Goal: Information Seeking & Learning: Learn about a topic

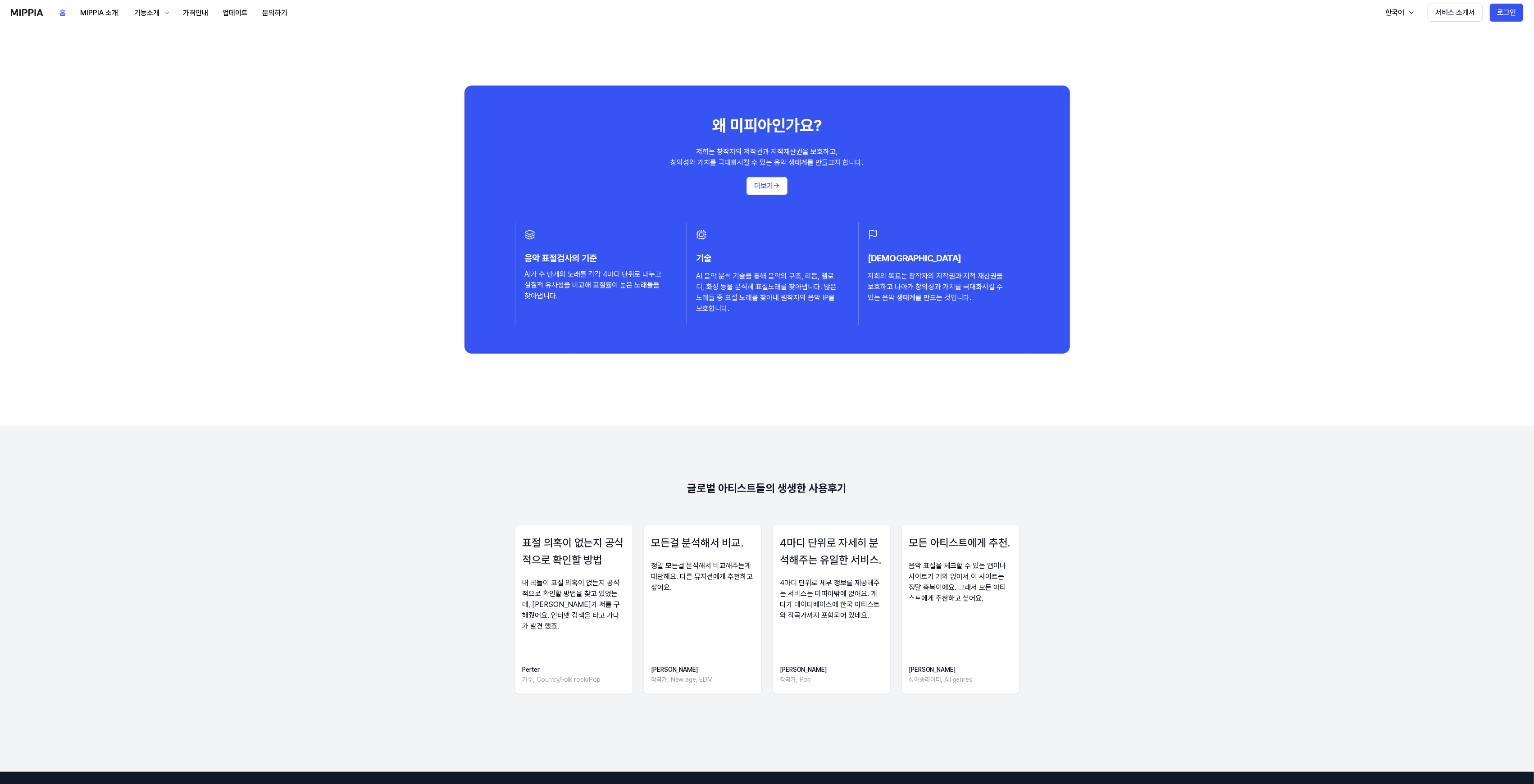
scroll to position [1081, 0]
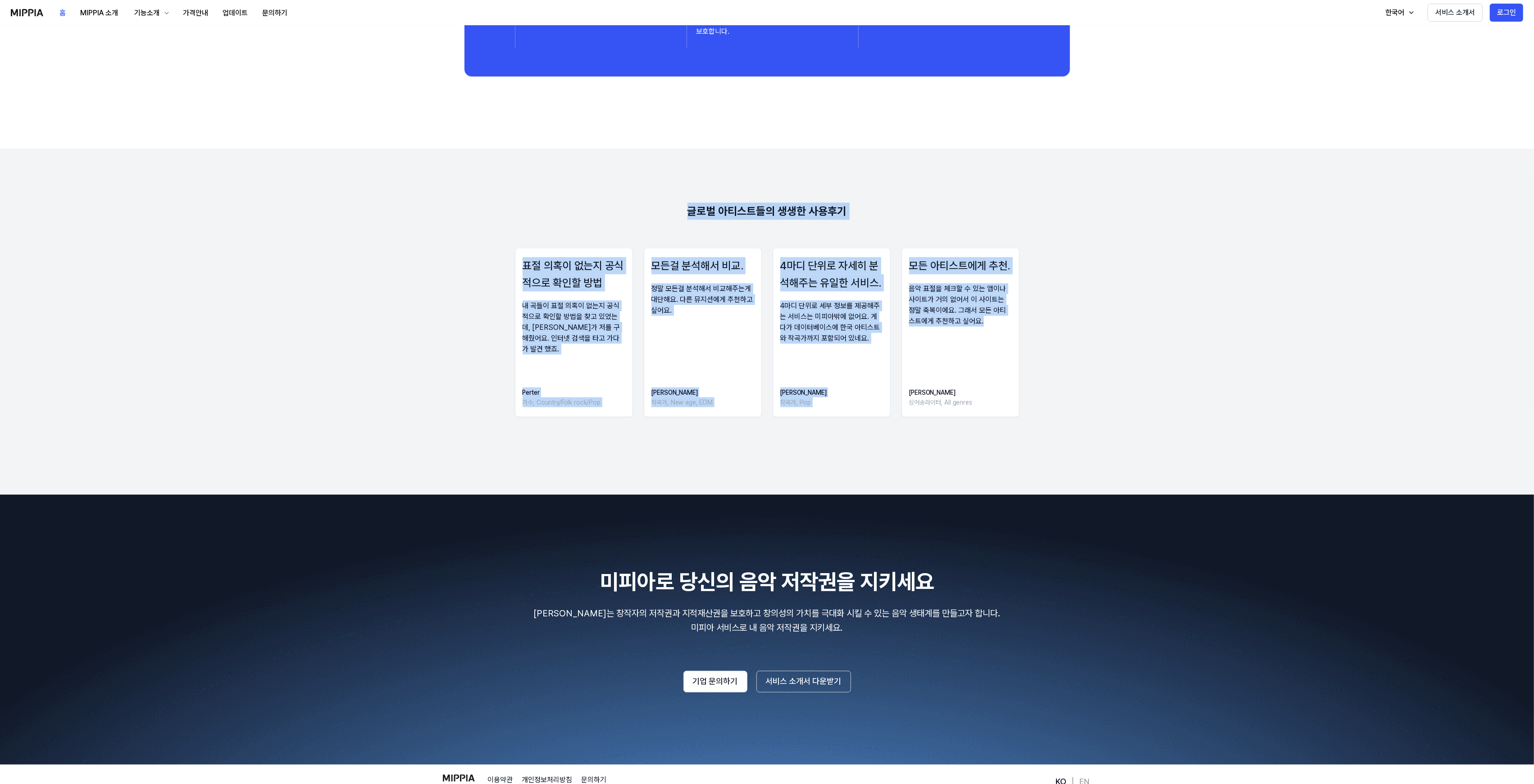
drag, startPoint x: 657, startPoint y: 180, endPoint x: 1066, endPoint y: 350, distance: 442.9
click at [1066, 350] on 리뷰 "글로벌 아티스트들의 생생한 사용후기 표절 의혹이 없는지 공식적으로 확인할 방법 내 곡들이 표절 의혹이 없는지 공식적으로 확인할 방법을 찾고 있…" at bounding box center [767, 321] width 1534 height 346
click at [1062, 360] on div "표절 의혹이 없는지 공식적으로 확인할 방법 내 곡들이 표절 의혹이 없는지 공식적으로 확인할 방법을 찾고 있었는데, 미피아가 저를 구해줬어요. …" at bounding box center [767, 335] width 1390 height 175
click at [600, 338] on div "내 곡들이 표절 의혹이 없는지 공식적으로 확인할 방법을 찾고 있었는데, [PERSON_NAME]가 저를 구해줬어요. 인터넷 검색을 타고 가다가…" at bounding box center [574, 327] width 103 height 54
click at [547, 454] on 리뷰 "글로벌 아티스트들의 생생한 사용후기 표절 의혹이 없는지 공식적으로 확인할 방법 내 곡들이 표절 의혹이 없는지 공식적으로 확인할 방법을 찾고 있…" at bounding box center [767, 321] width 1534 height 346
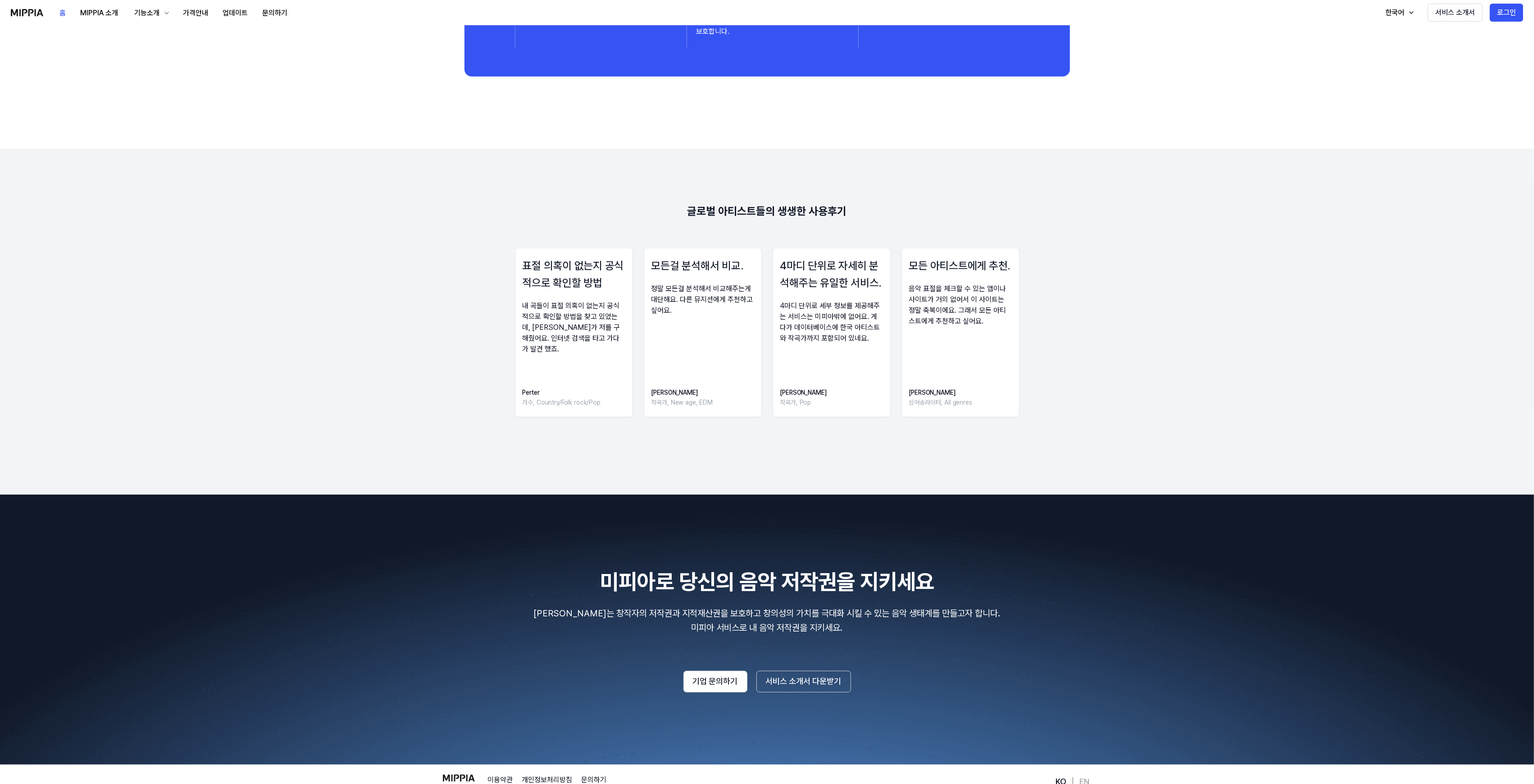
click at [563, 354] on div "표절 의혹이 없는지 공식적으로 확인할 방법 내 곡들이 표절 의혹이 없는지 공식적으로 확인할 방법을 찾고 있었는데, [PERSON_NAME]가 …" at bounding box center [574, 332] width 118 height 170
click at [721, 320] on div "모든걸 분석해서 비교. 정말 모든걸 분석해서 비교해주는게 대단해요. 다른 뮤지션에게 추천하고 싶어요. Debbie 작곡가, New age, E…" at bounding box center [702, 332] width 118 height 170
click at [844, 321] on div "4마디 단위로 세부 정보를 제공해주는 서비스는 미피아밖에 없어요. 게다가 데이터베이스에 한국 아티스트와 작곡가까지 포함되어 있네요." at bounding box center [832, 322] width 103 height 43
click at [983, 327] on div "모든 아티스트에게 추천. 음악 표절을 체크할 수 있는 앱이나 사이트가 거의 없어서 이 사이트는 정말 축복이에요. 그래서 모든 아티스트에게 추천…" at bounding box center [960, 332] width 118 height 170
click at [519, 325] on div "표절 의혹이 없는지 공식적으로 확인할 방법 내 곡들이 표절 의혹이 없는지 공식적으로 확인할 방법을 찾고 있었는데, [PERSON_NAME]가 …" at bounding box center [574, 332] width 118 height 170
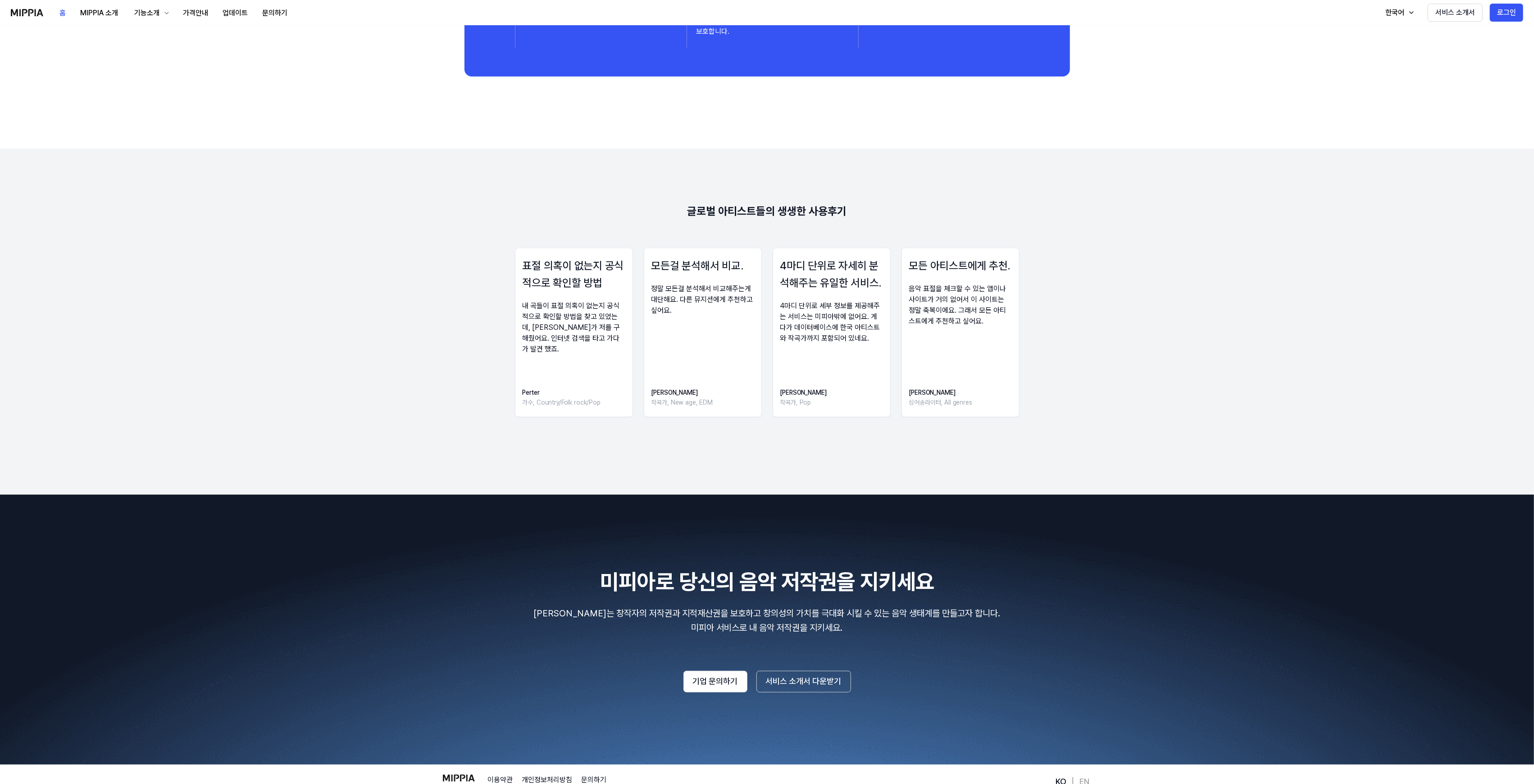
drag, startPoint x: 648, startPoint y: 328, endPoint x: 860, endPoint y: 338, distance: 212.2
click at [654, 328] on div "모든걸 분석해서 비교. 정말 모든걸 분석해서 비교해주는게 대단해요. 다른 뮤지션에게 추천하고 싶어요. Debbie 작곡가, New age, E…" at bounding box center [702, 332] width 118 height 170
drag, startPoint x: 860, startPoint y: 338, endPoint x: 995, endPoint y: 346, distance: 135.2
click at [880, 341] on div "4마디 단위로 세부 정보를 제공해주는 서비스는 미피아밖에 없어요. 게다가 데이터베이스에 한국 아티스트와 작곡가까지 포함되어 있네요." at bounding box center [832, 322] width 103 height 43
drag, startPoint x: 995, startPoint y: 346, endPoint x: 1062, endPoint y: 357, distance: 67.9
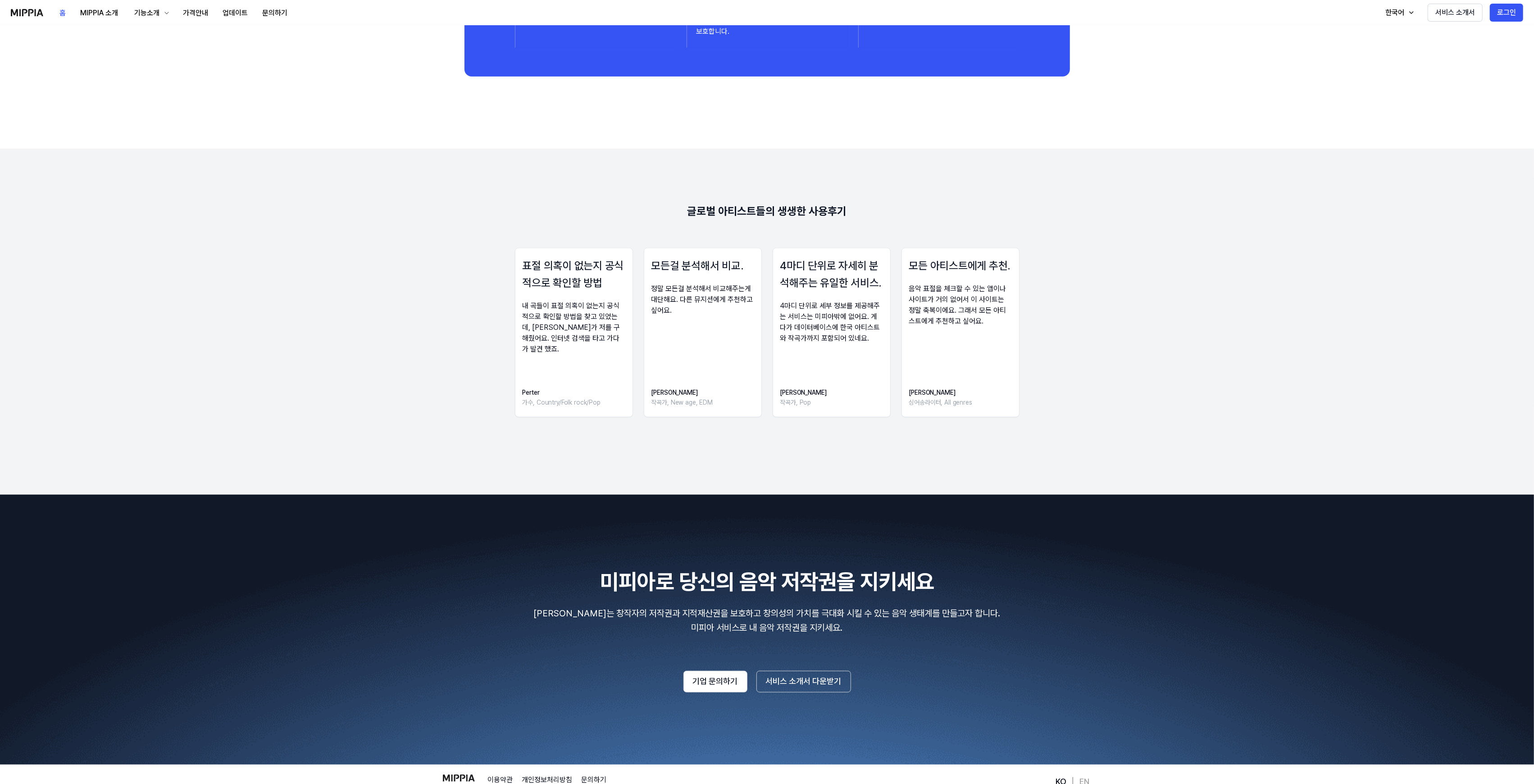
click at [1004, 349] on div "모든 아티스트에게 추천. 음악 표절을 체크할 수 있는 앱이나 사이트가 거의 없어서 이 사이트는 정말 축복이에요. 그래서 모든 아티스트에게 추천…" at bounding box center [960, 332] width 118 height 170
click at [1062, 357] on div "표절 의혹이 없는지 공식적으로 확인할 방법 내 곡들이 표절 의혹이 없는지 공식적으로 확인할 방법을 찾고 있었는데, 미피아가 저를 구해줬어요. …" at bounding box center [767, 335] width 1390 height 175
drag, startPoint x: 978, startPoint y: 307, endPoint x: 812, endPoint y: 315, distance: 166.2
click at [977, 307] on div "음악 표절을 체크할 수 있는 앱이나 사이트가 거의 없어서 이 사이트는 정말 축복이에요. 그래서 모든 아티스트에게 추천하고 싶어요." at bounding box center [960, 305] width 103 height 43
click at [812, 315] on div "4마디 단위로 세부 정보를 제공해주는 서비스는 미피아밖에 없어요. 게다가 데이터베이스에 한국 아티스트와 작곡가까지 포함되어 있네요." at bounding box center [832, 322] width 103 height 43
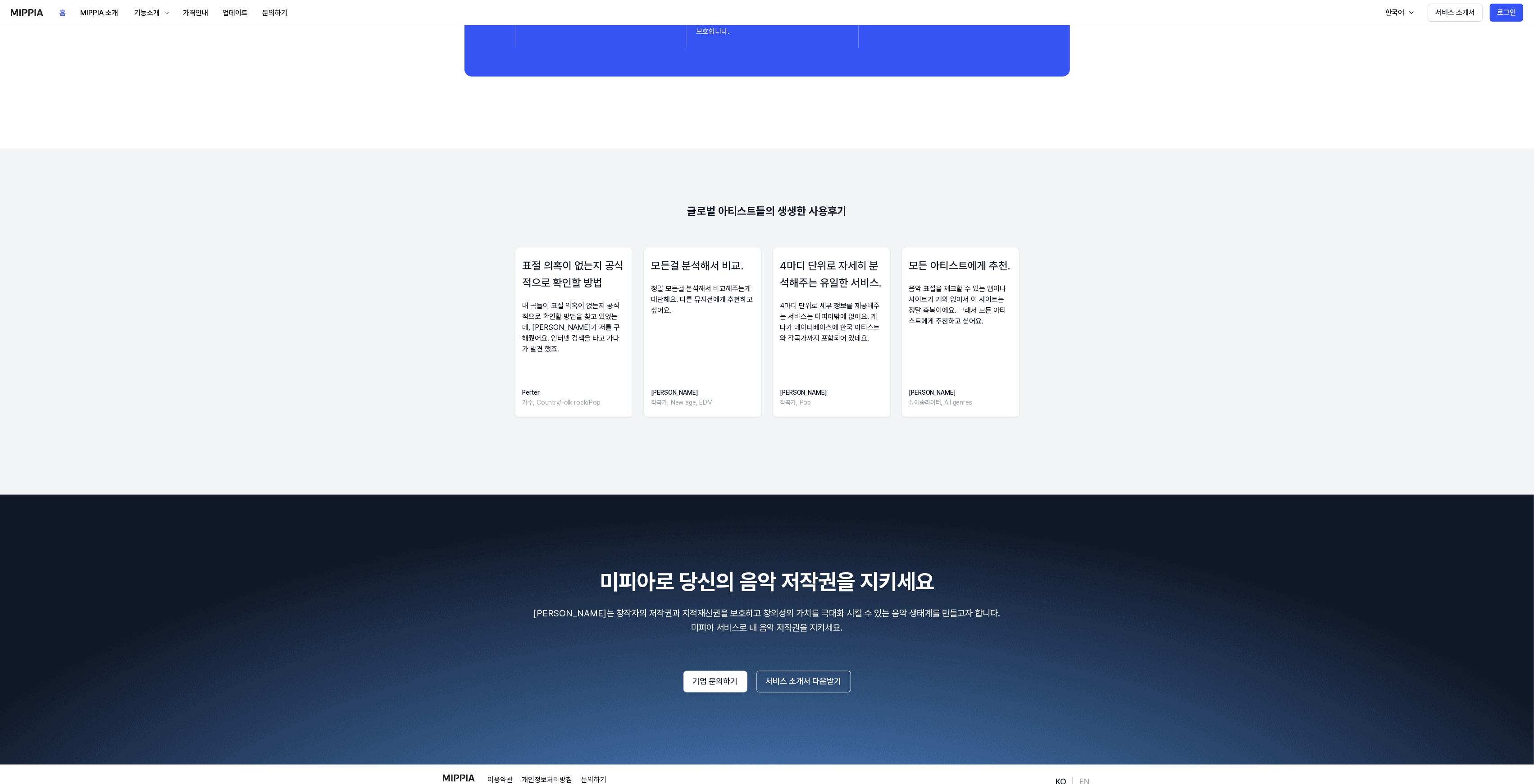
click at [675, 312] on div "정말 모든걸 분석해서 비교해주는게 대단해요. 다른 뮤지션에게 추천하고 싶어요." at bounding box center [703, 300] width 103 height 33
click at [533, 312] on div "내 곡들이 표절 의혹이 없는지 공식적으로 확인할 방법을 찾고 있었는데, [PERSON_NAME]가 저를 구해줬어요. 인터넷 검색을 타고 가다가…" at bounding box center [574, 327] width 103 height 54
click at [549, 276] on h3 "표절 의혹이 없는지 공식적으로 확인할 방법" at bounding box center [574, 274] width 103 height 35
click at [524, 240] on 리뷰 "글로벌 아티스트들의 생생한 사용후기 표절 의혹이 없는지 공식적으로 확인할 방법 내 곡들이 표절 의혹이 없는지 공식적으로 확인할 방법을 찾고 있…" at bounding box center [767, 321] width 1534 height 346
drag, startPoint x: 705, startPoint y: 242, endPoint x: 825, endPoint y: 294, distance: 130.8
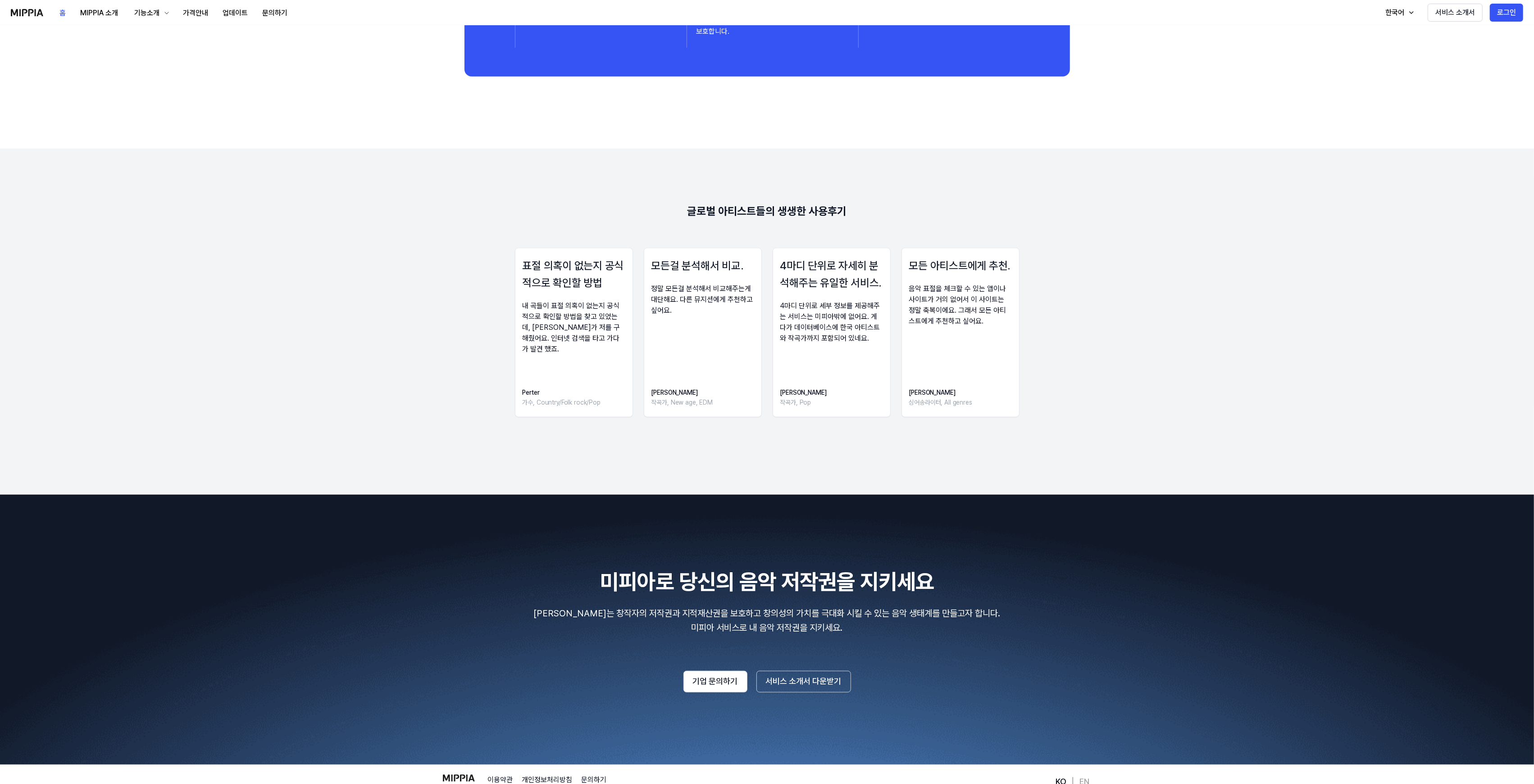
click at [707, 244] on 리뷰 "글로벌 아티스트들의 생생한 사용후기 표절 의혹이 없는지 공식적으로 확인할 방법 내 곡들이 표절 의혹이 없는지 공식적으로 확인할 방법을 찾고 있…" at bounding box center [767, 321] width 1534 height 346
click at [863, 306] on div "4마디 단위로 자세히 분석해주는 유일한 서비스. 4마디 단위로 세부 정보를 제공해주는 서비스는 미피아밖에 없어요. 게다가 데이터베이스에 한국 …" at bounding box center [832, 301] width 103 height 87
click at [1053, 321] on div "표절 의혹이 없는지 공식적으로 확인할 방법 내 곡들이 표절 의혹이 없는지 공식적으로 확인할 방법을 찾고 있었는데, 미피아가 저를 구해줬어요. …" at bounding box center [767, 335] width 1390 height 175
click at [572, 317] on div "내 곡들이 표절 의혹이 없는지 공식적으로 확인할 방법을 찾고 있었는데, [PERSON_NAME]가 저를 구해줬어요. 인터넷 검색을 타고 가다가…" at bounding box center [574, 327] width 103 height 54
click at [734, 325] on div "모든걸 분석해서 비교. 정말 모든걸 분석해서 비교해주는게 대단해요. 다른 뮤지션에게 추천하고 싶어요. Debbie 작곡가, New age, E…" at bounding box center [702, 332] width 118 height 170
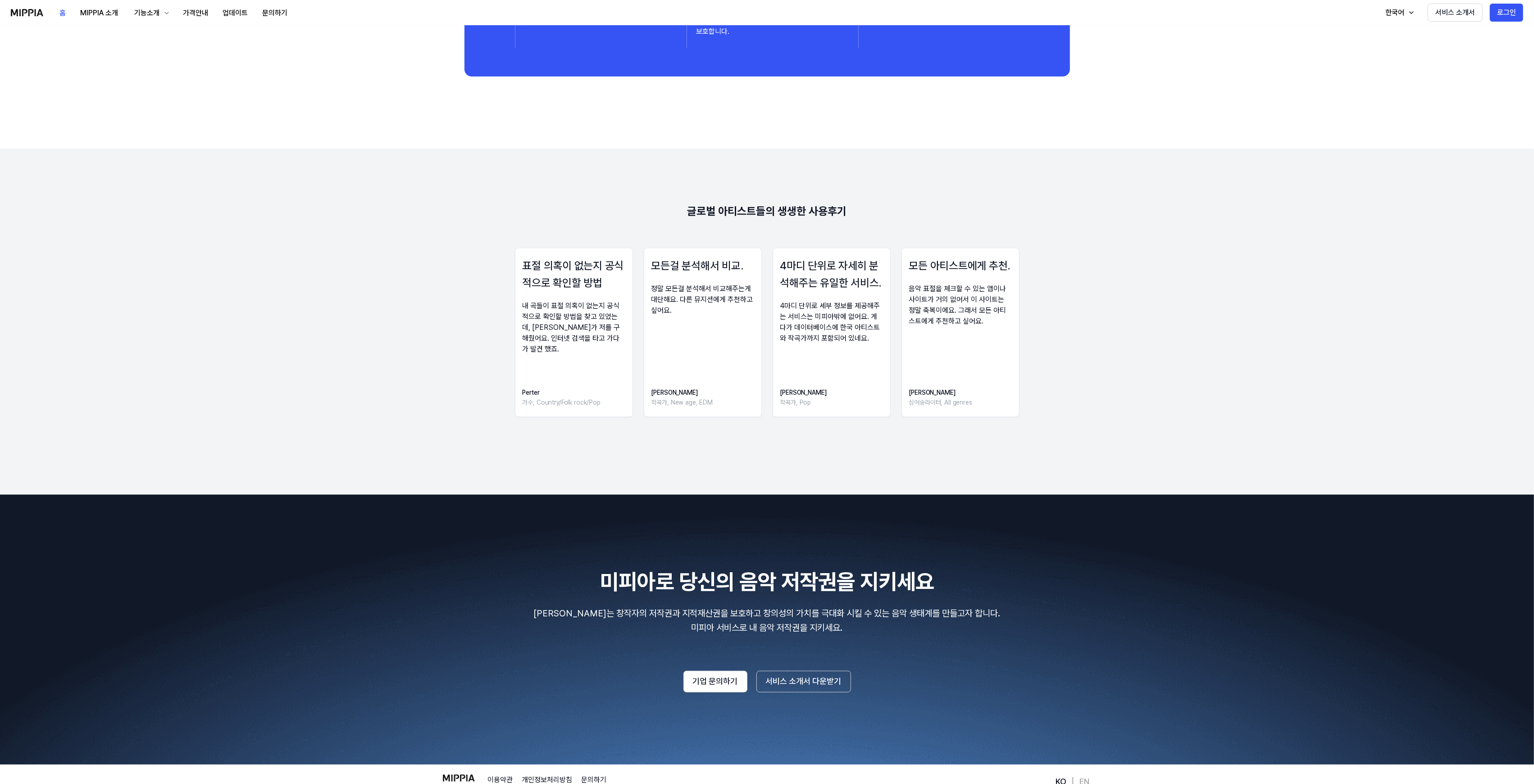
drag, startPoint x: 908, startPoint y: 357, endPoint x: 1002, endPoint y: 360, distance: 94.0
click at [914, 358] on div "모든 아티스트에게 추천. 음악 표절을 체크할 수 있는 앱이나 사이트가 거의 없어서 이 사이트는 정말 축복이에요. 그래서 모든 아티스트에게 추천…" at bounding box center [960, 332] width 118 height 170
drag, startPoint x: 1007, startPoint y: 359, endPoint x: 1031, endPoint y: 363, distance: 24.3
click at [1011, 360] on div "모든 아티스트에게 추천. 음악 표절을 체크할 수 있는 앱이나 사이트가 거의 없어서 이 사이트는 정말 축복이에요. 그래서 모든 아티스트에게 추천…" at bounding box center [960, 332] width 118 height 170
click at [553, 350] on div "표절 의혹이 없는지 공식적으로 확인할 방법 내 곡들이 표절 의혹이 없는지 공식적으로 확인할 방법을 찾고 있었는데, [PERSON_NAME]가 …" at bounding box center [574, 332] width 118 height 170
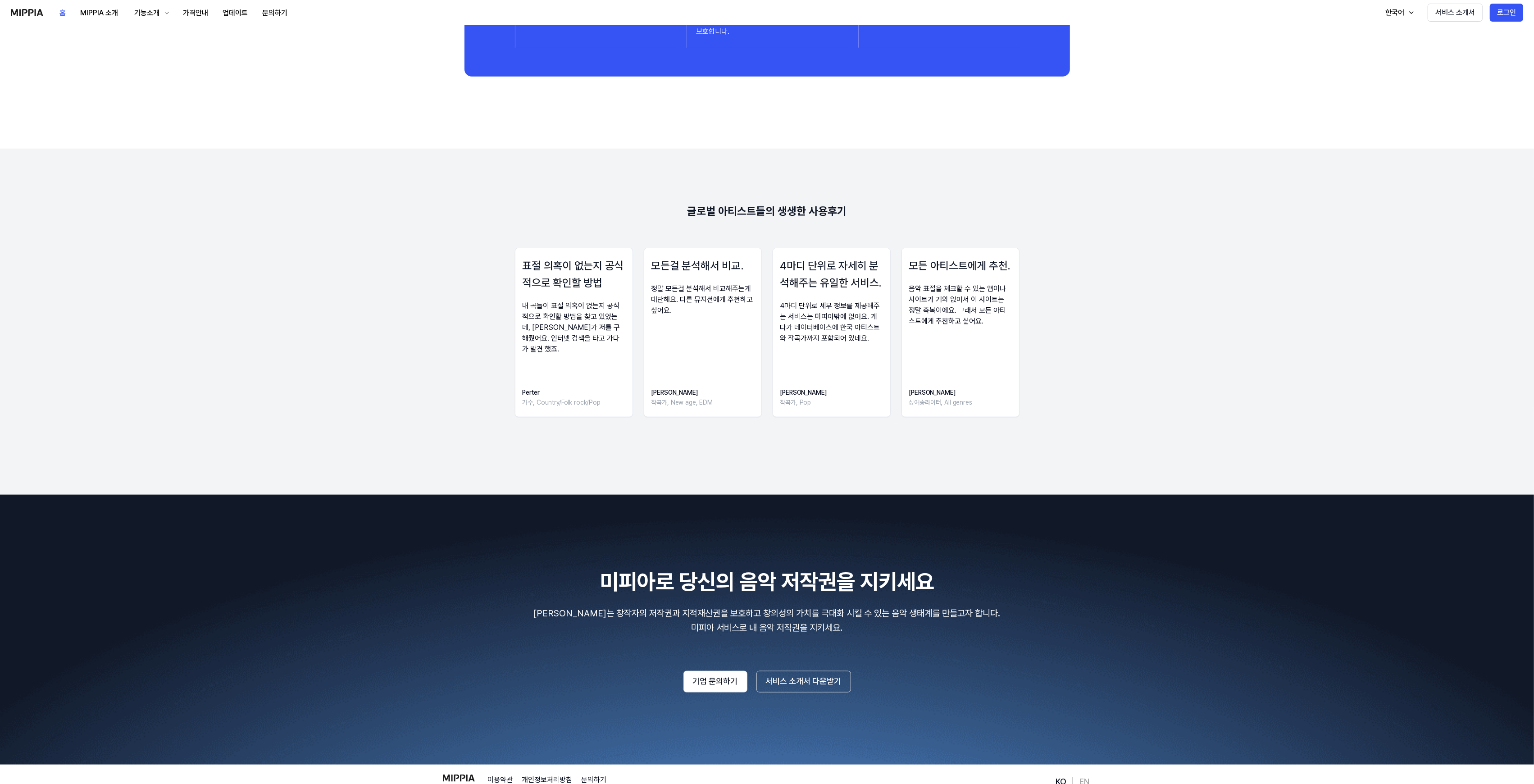
click at [673, 345] on div "모든걸 분석해서 비교. 정말 모든걸 분석해서 비교해주는게 대단해요. 다른 뮤지션에게 추천하고 싶어요. Debbie 작곡가, New age, E…" at bounding box center [702, 332] width 118 height 170
click at [896, 338] on div "표절 의혹이 없는지 공식적으로 확인할 방법 내 곡들이 표절 의혹이 없는지 공식적으로 확인할 방법을 찾고 있었는데, 미피아가 저를 구해줬어요. …" at bounding box center [767, 335] width 1390 height 175
click at [858, 338] on div "4마디 단위로 세부 정보를 제공해주는 서비스는 미피아밖에 없어요. 게다가 데이터베이스에 한국 아티스트와 작곡가까지 포함되어 있네요." at bounding box center [832, 322] width 103 height 43
click at [967, 337] on div "모든 아티스트에게 추천. 음악 표절을 체크할 수 있는 앱이나 사이트가 거의 없어서 이 사이트는 정말 축복이에요. 그래서 모든 아티스트에게 추천…" at bounding box center [960, 332] width 118 height 170
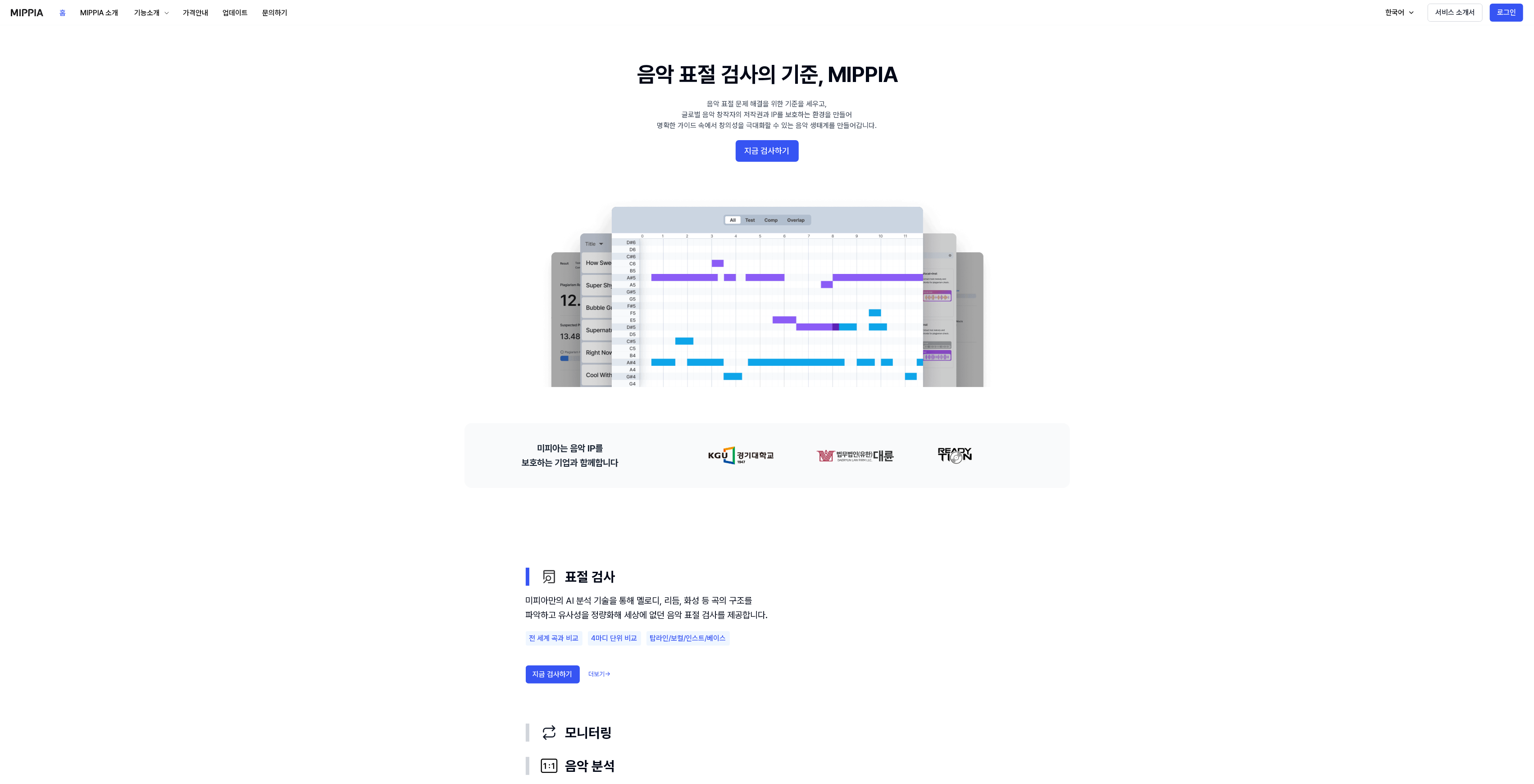
scroll to position [0, 0]
click at [116, 23] on div "홈 MIPPIA 소개 기능소개 가격안내 업데이트 문의하기" at bounding box center [173, 12] width 243 height 25
click at [116, 14] on button "MIPPIA 소개" at bounding box center [99, 13] width 52 height 18
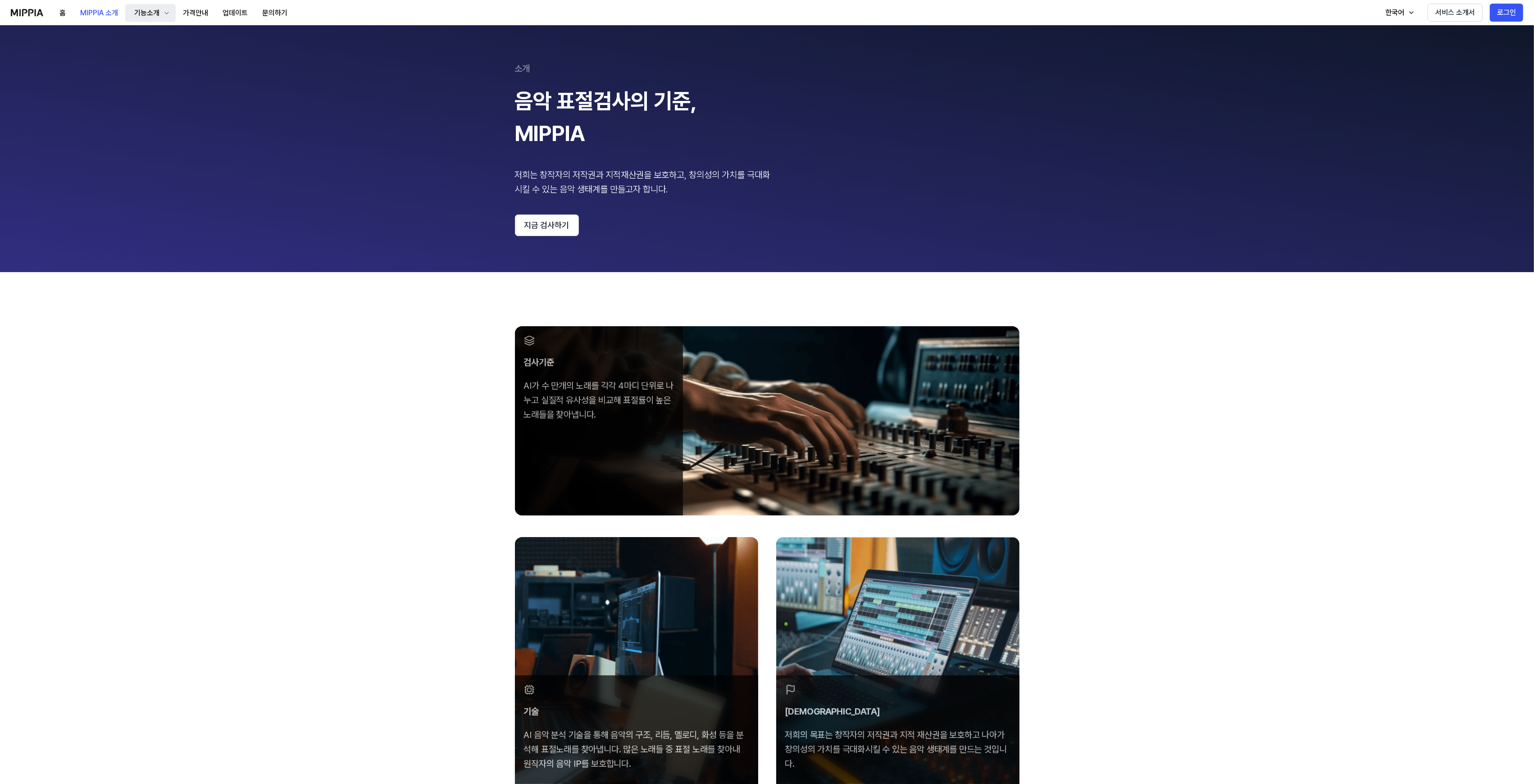
click at [148, 13] on div "기능소개" at bounding box center [147, 13] width 29 height 11
click at [195, 11] on button "가격안내" at bounding box center [195, 13] width 39 height 18
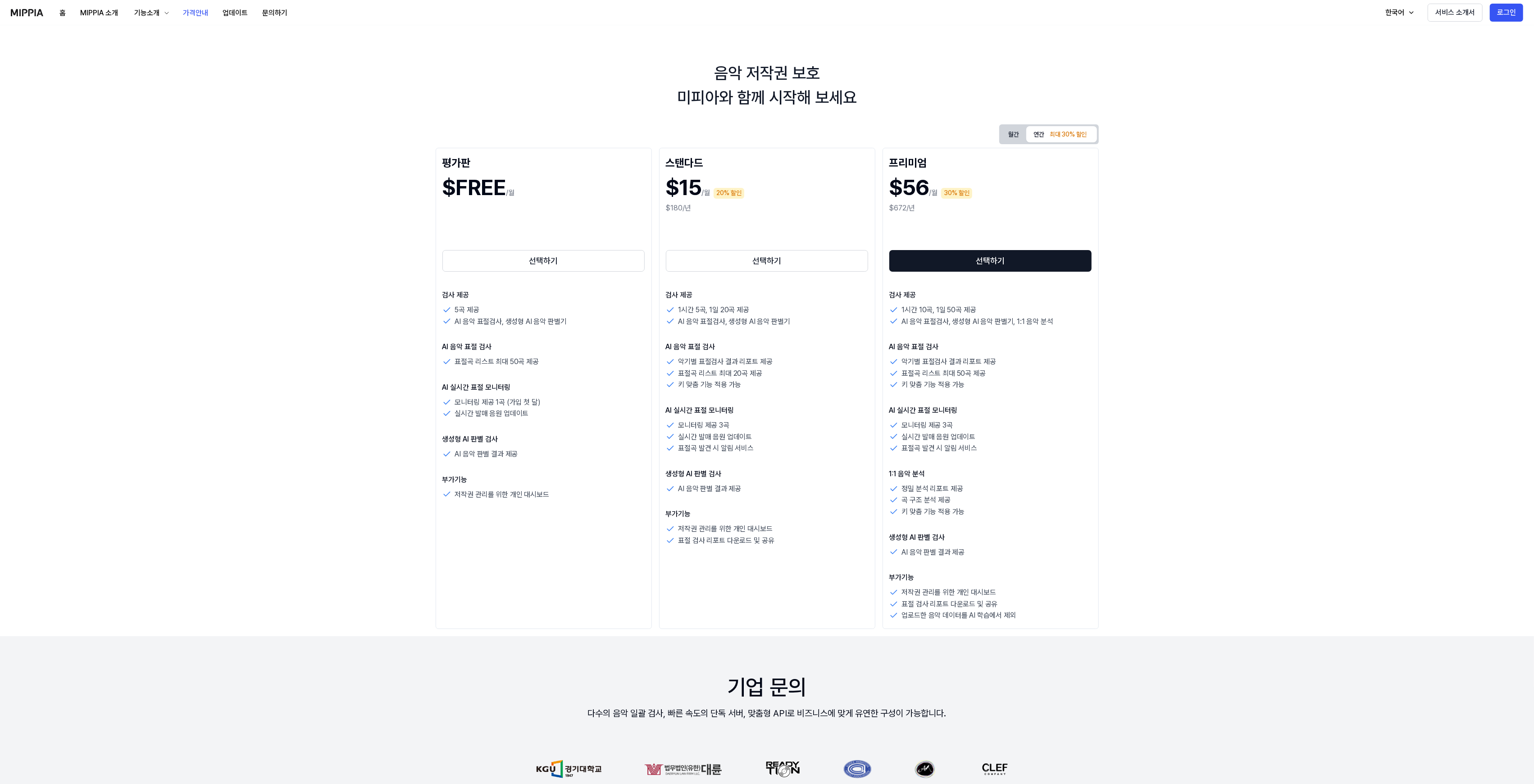
click at [18, 11] on img at bounding box center [28, 13] width 33 height 7
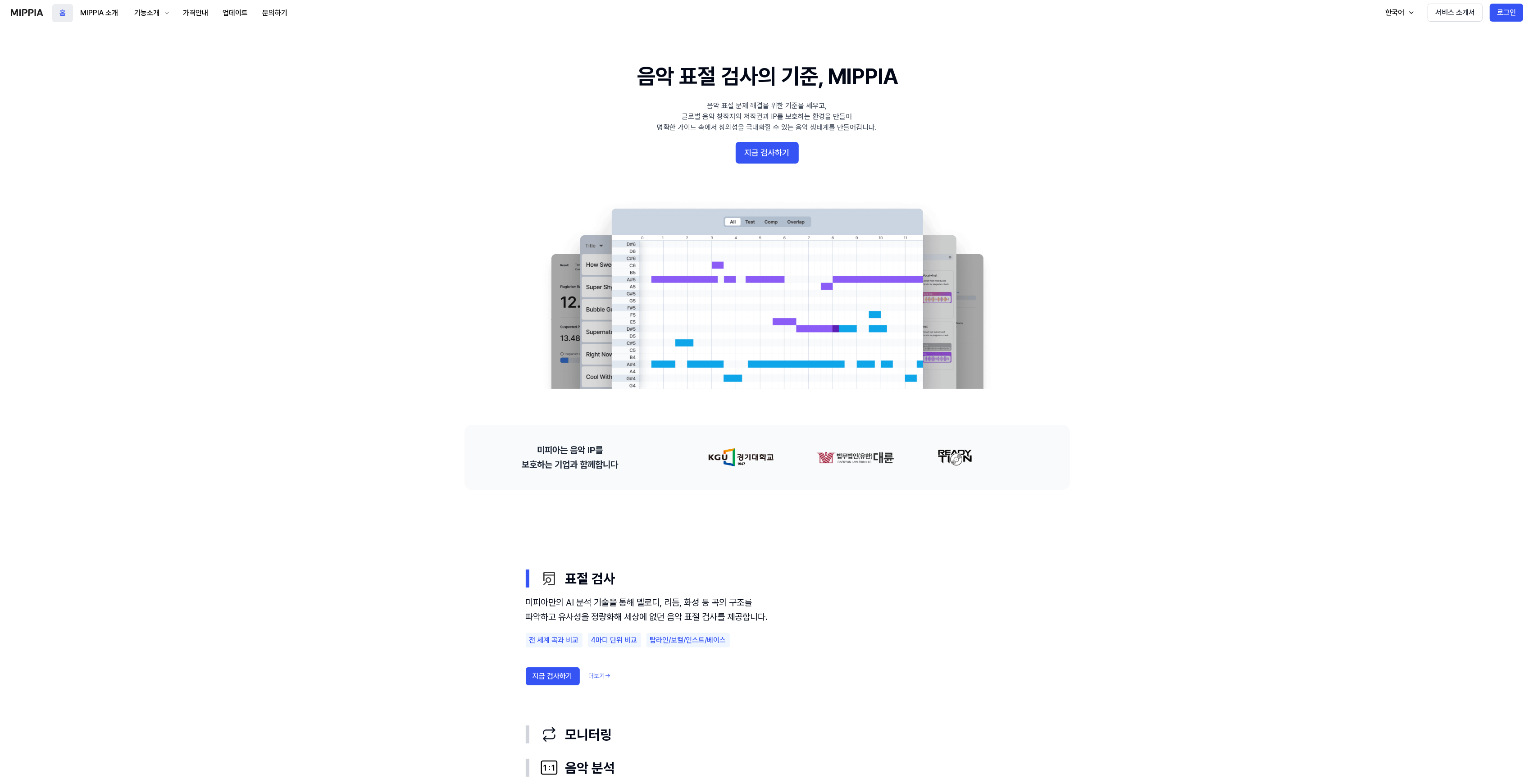
click at [61, 9] on button "홈" at bounding box center [62, 13] width 21 height 18
click at [95, 8] on button "MIPPIA 소개" at bounding box center [99, 13] width 52 height 18
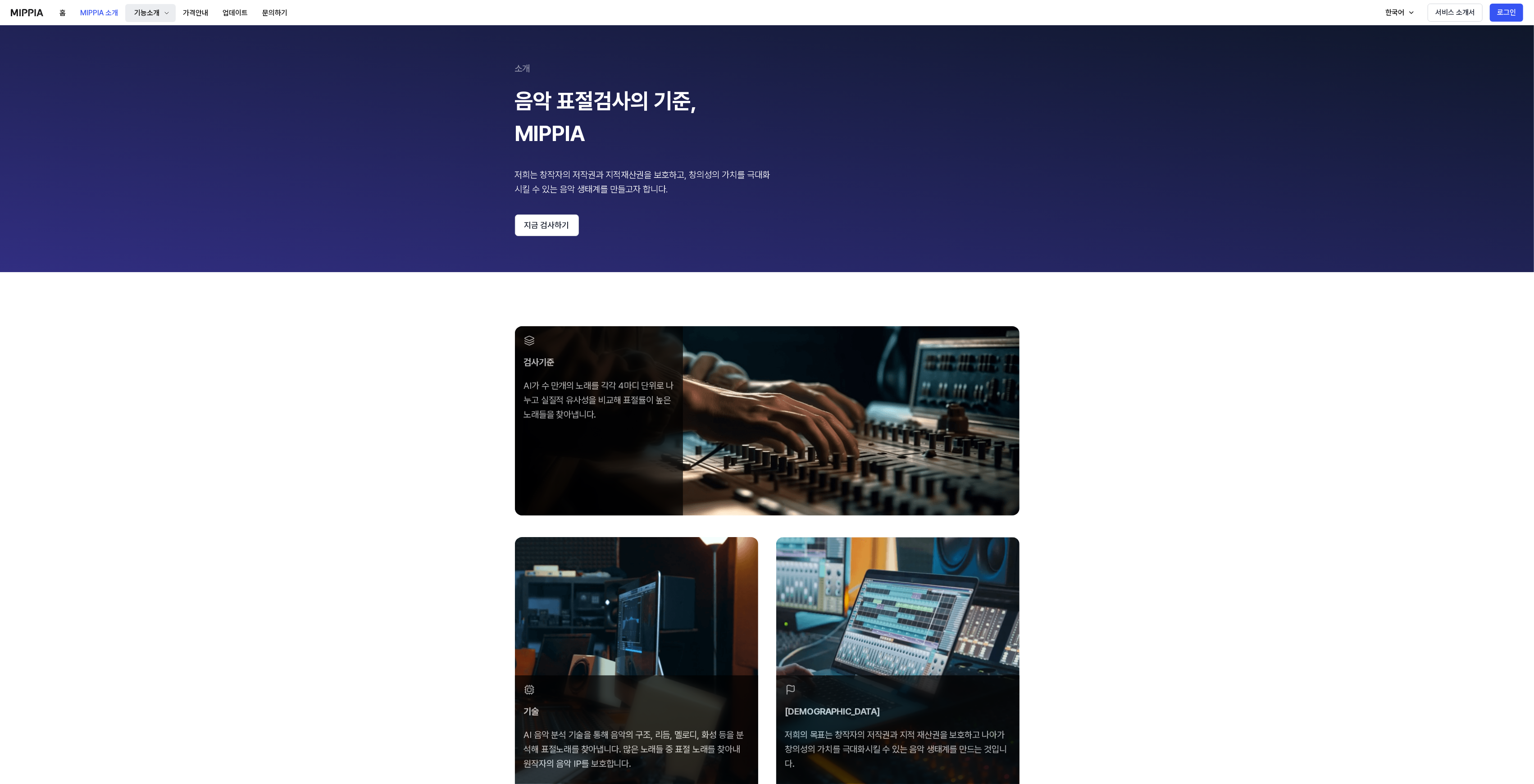
click at [141, 7] on div "기능소개" at bounding box center [147, 13] width 29 height 11
click at [195, 8] on button "가격안내" at bounding box center [195, 13] width 39 height 18
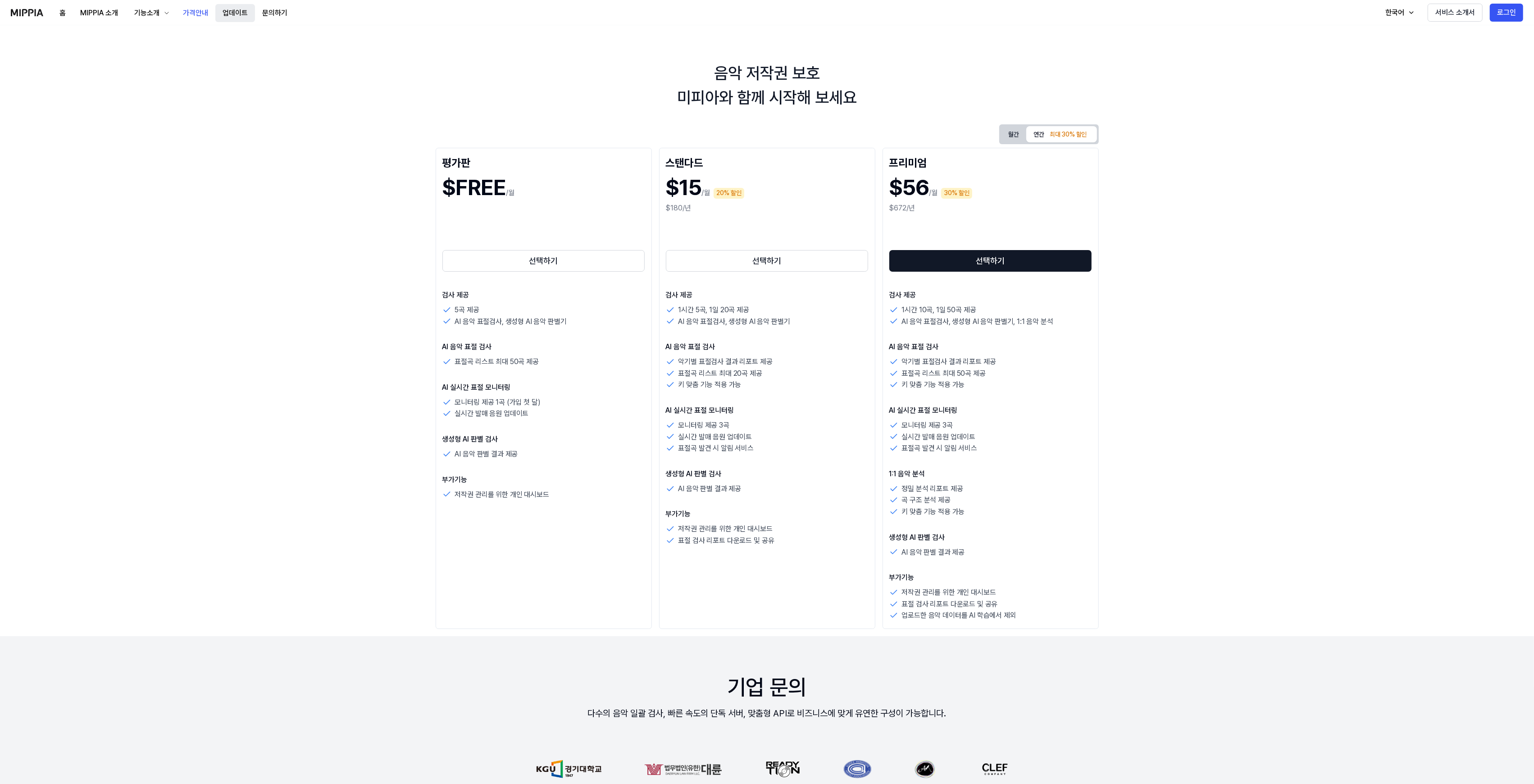
click at [237, 8] on button "업데이트" at bounding box center [234, 13] width 39 height 18
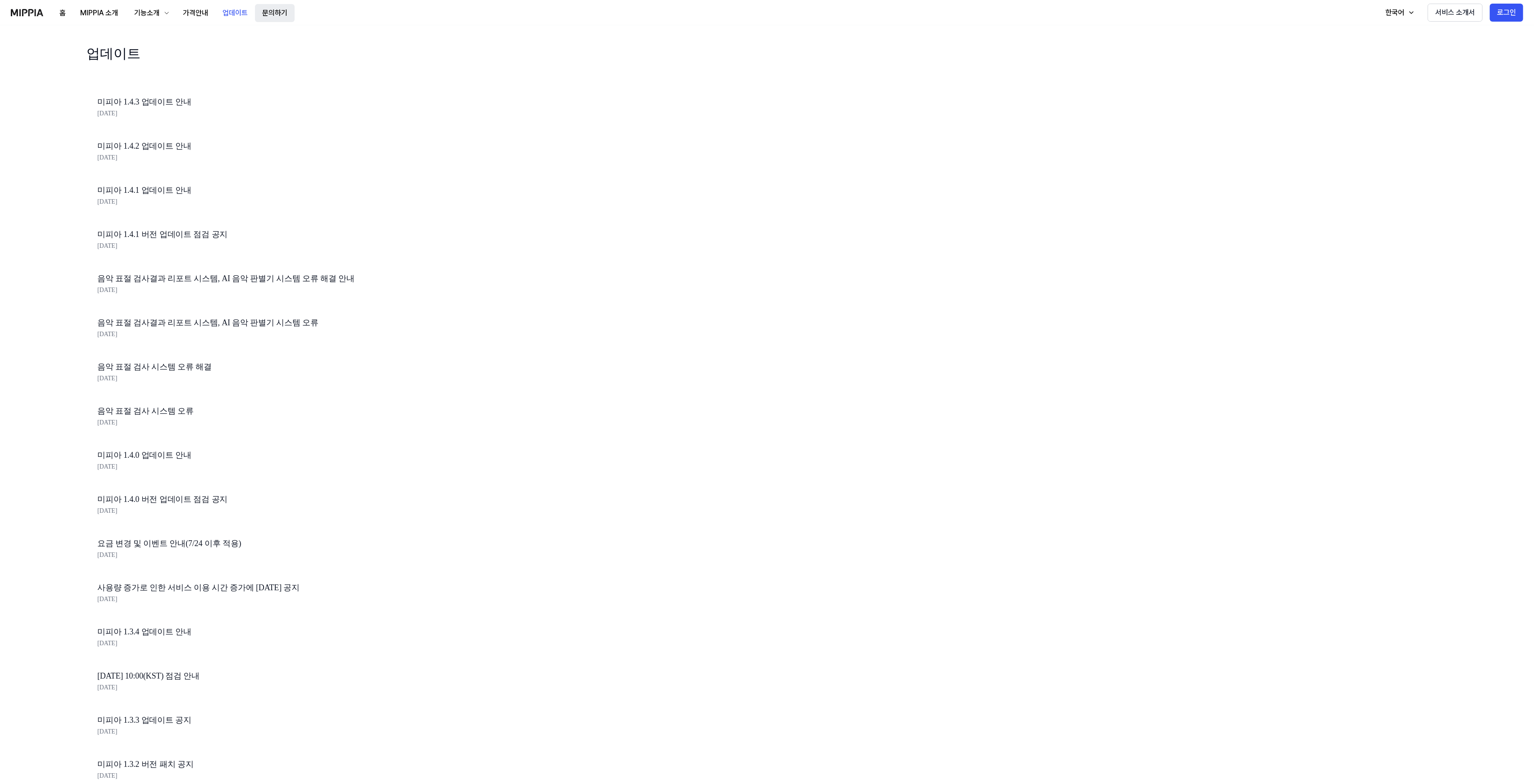
click at [281, 8] on button "문의하기" at bounding box center [275, 13] width 39 height 18
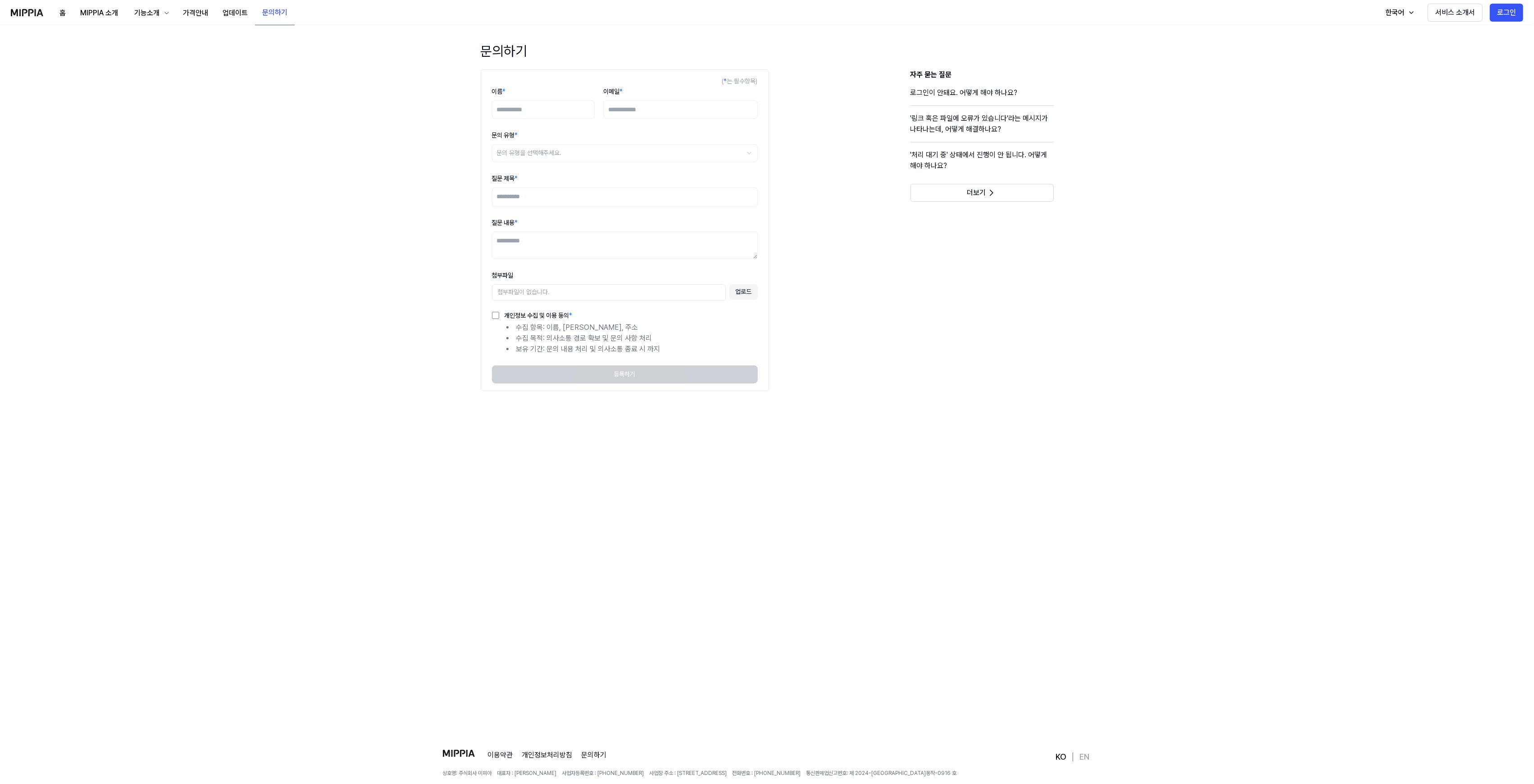
click at [26, 13] on img at bounding box center [28, 13] width 33 height 7
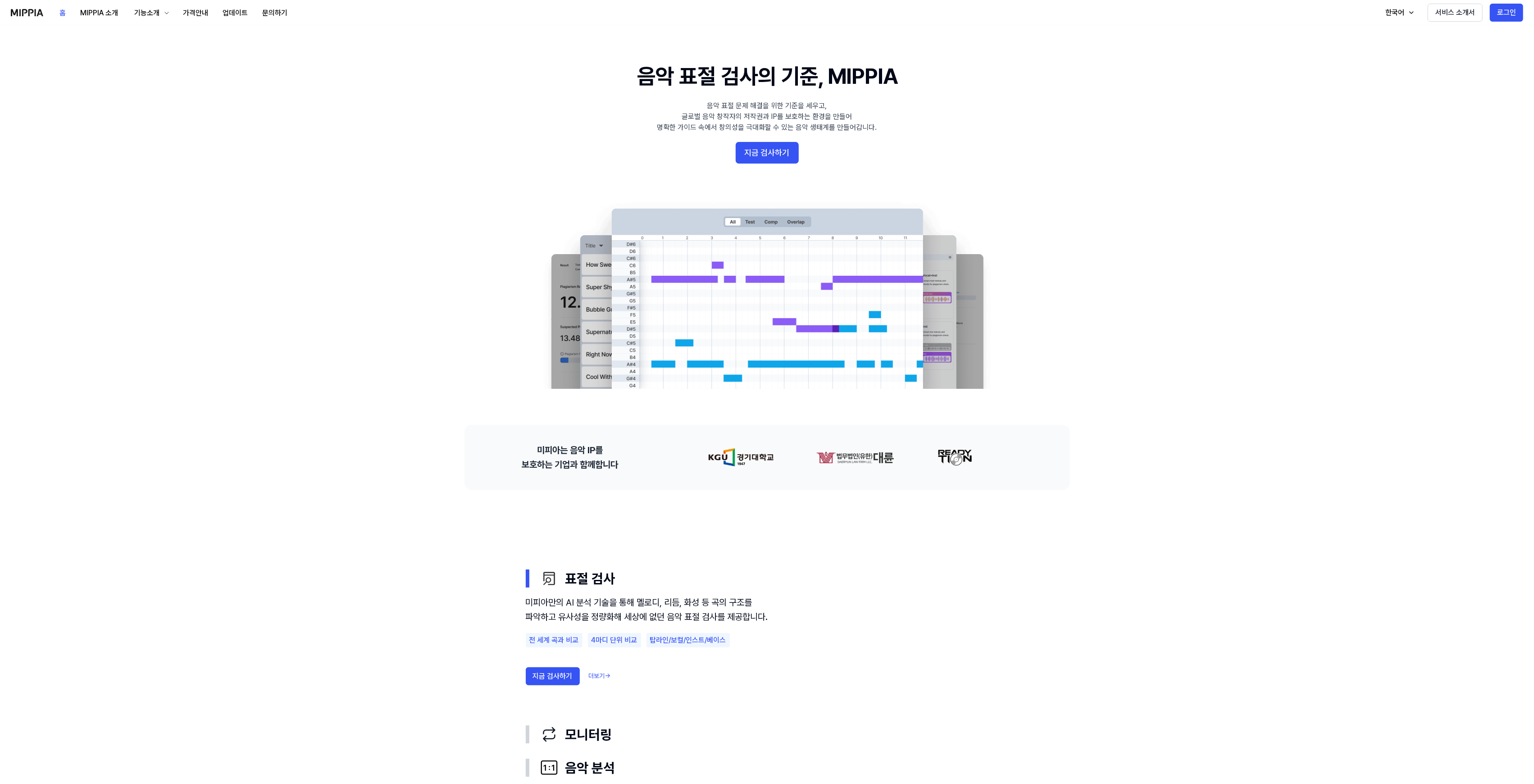
click at [321, 4] on div "홈 MIPPIA 소개 기능소개 가격안내 업데이트 문의하기 홈 한국어 서비스 소개서 로그인" at bounding box center [767, 12] width 1512 height 25
drag, startPoint x: 299, startPoint y: 6, endPoint x: 321, endPoint y: 16, distance: 24.2
click at [319, 21] on div "홈 MIPPIA 소개 기능소개 가격안내 업데이트 문의하기 홈 한국어 서비스 소개서 로그인" at bounding box center [767, 12] width 1512 height 25
click at [299, 4] on div "홈 MIPPIA 소개 기능소개 가격안내 업데이트 문의하기 홈 한국어 서비스 소개서 로그인" at bounding box center [767, 12] width 1512 height 25
click at [307, 10] on div "홈 MIPPIA 소개 기능소개 가격안내 업데이트 문의하기 홈 한국어 서비스 소개서 로그인" at bounding box center [767, 12] width 1512 height 25
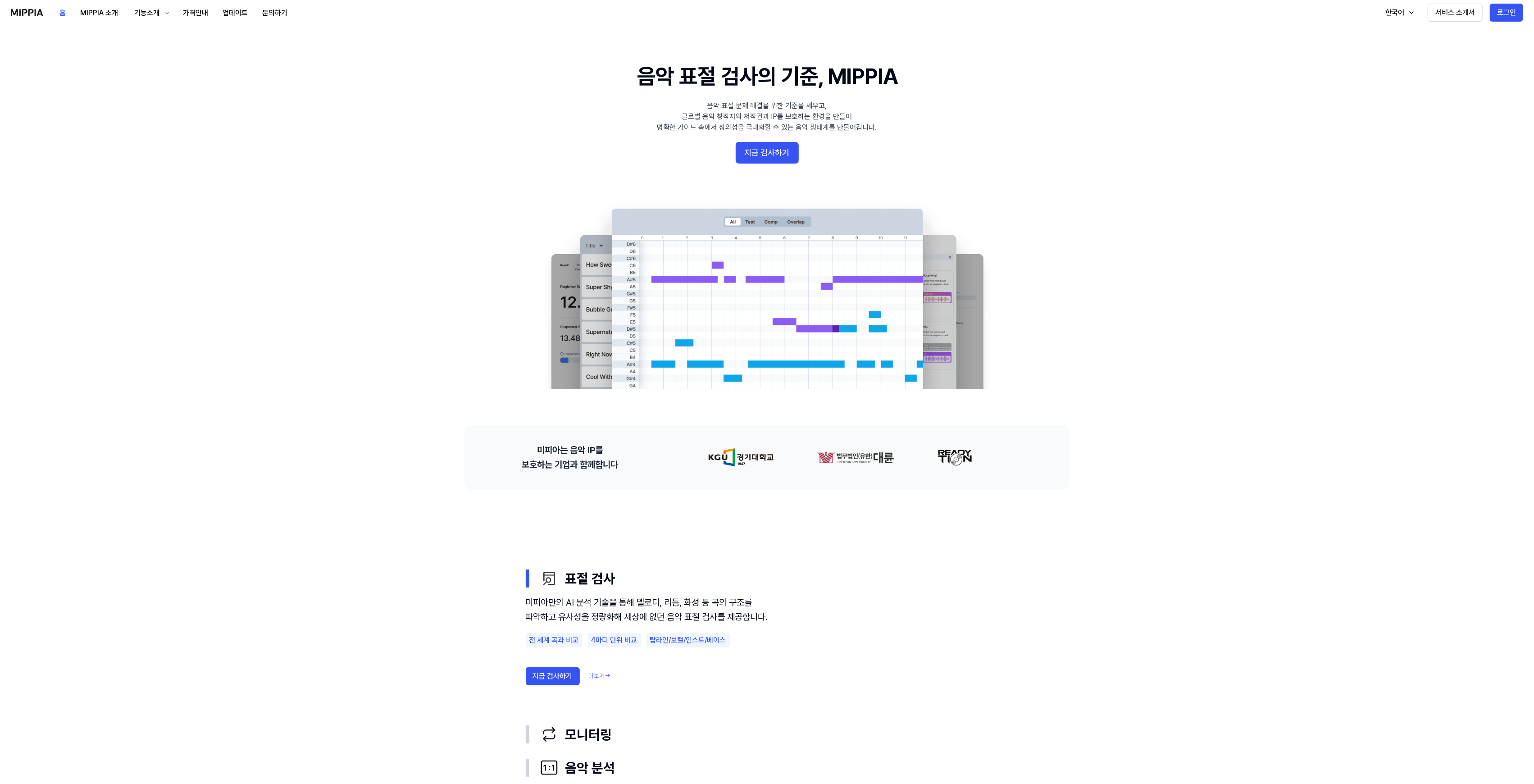
click at [307, 11] on div "홈 MIPPIA 소개 기능소개 가격안내 업데이트 문의하기 홈 한국어 서비스 소개서 로그인" at bounding box center [767, 12] width 1512 height 25
click at [1507, 11] on button "로그인" at bounding box center [1506, 13] width 33 height 18
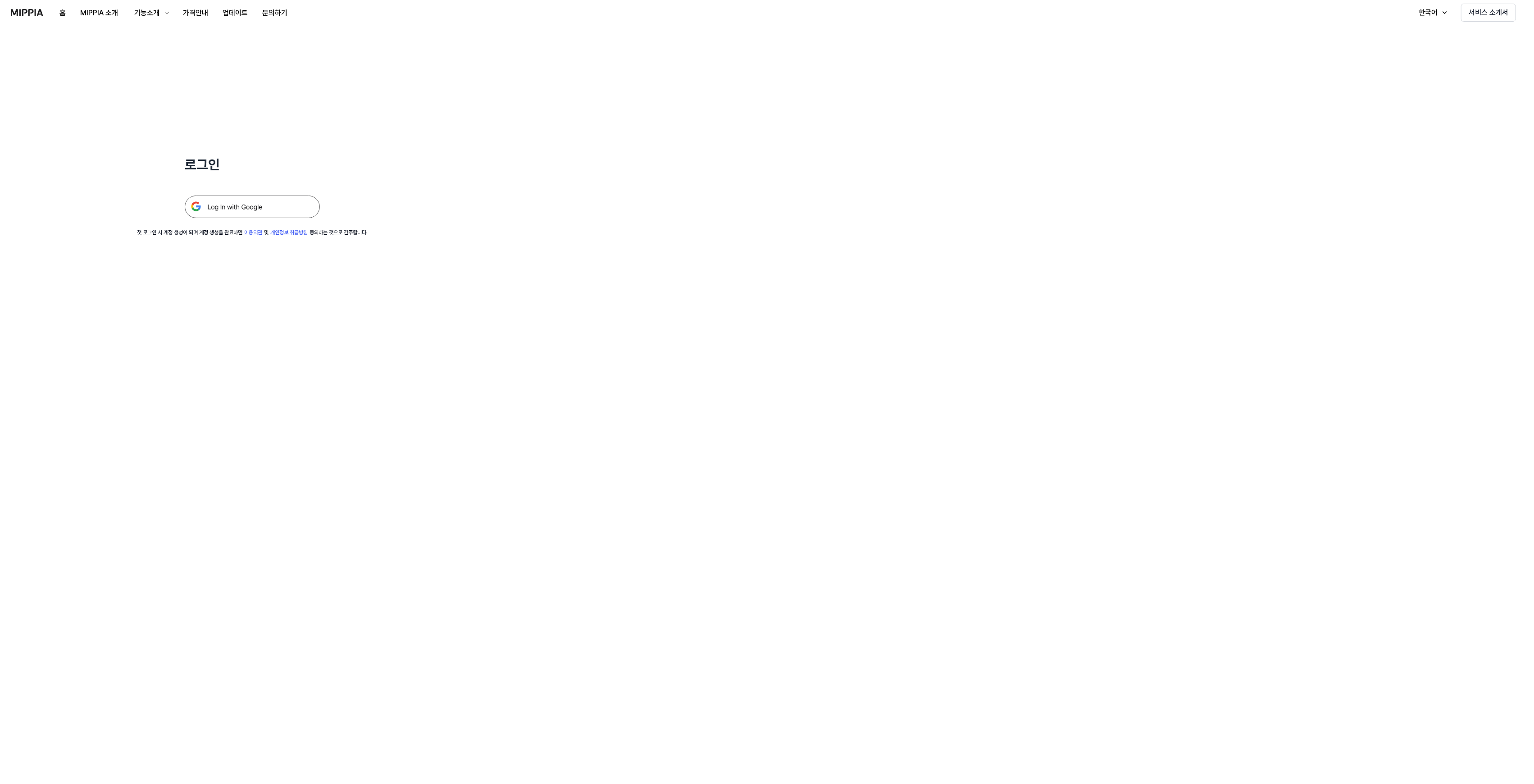
click at [218, 215] on img at bounding box center [252, 207] width 135 height 22
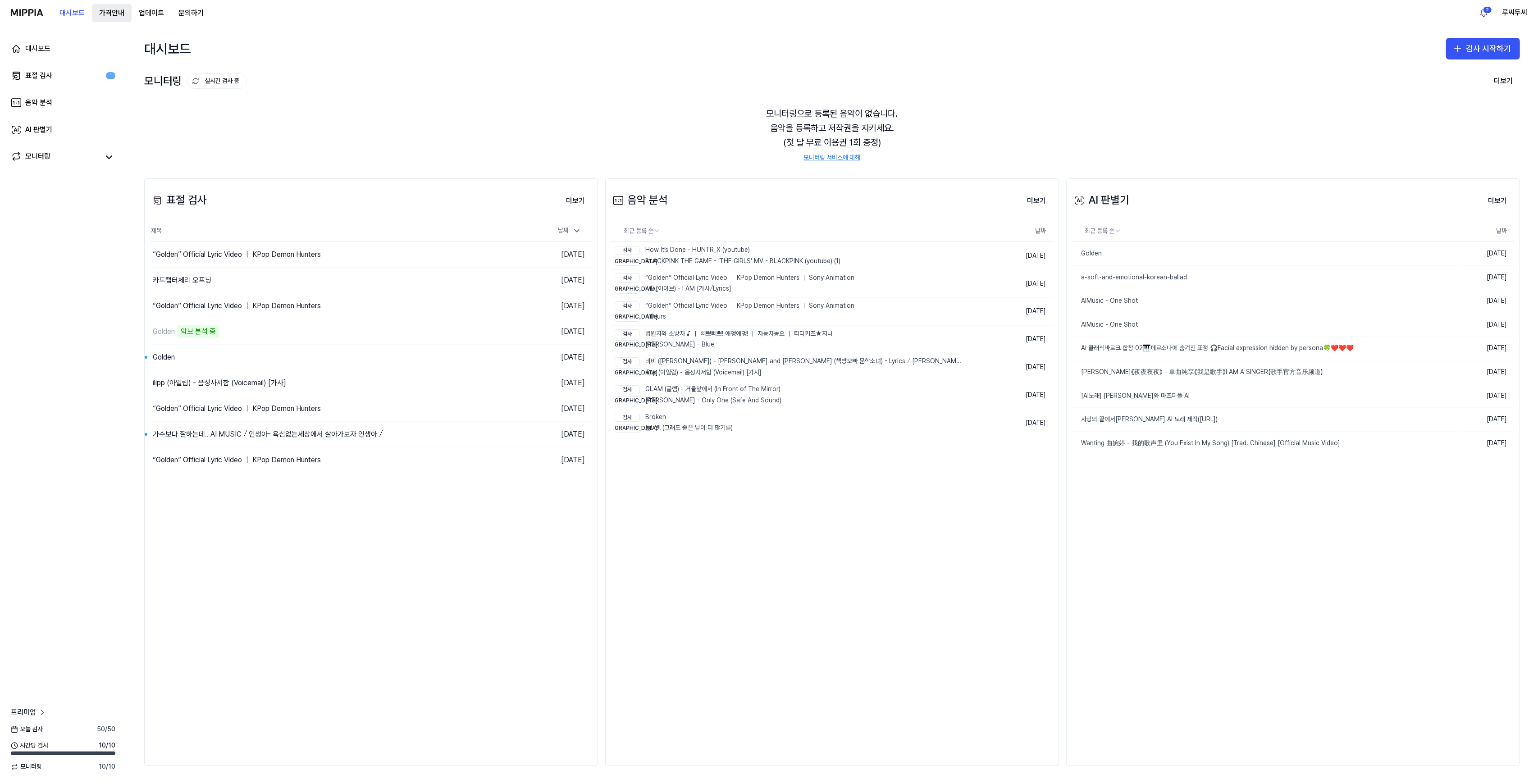
click at [107, 13] on 버튼 "가격안내" at bounding box center [112, 13] width 39 height 18
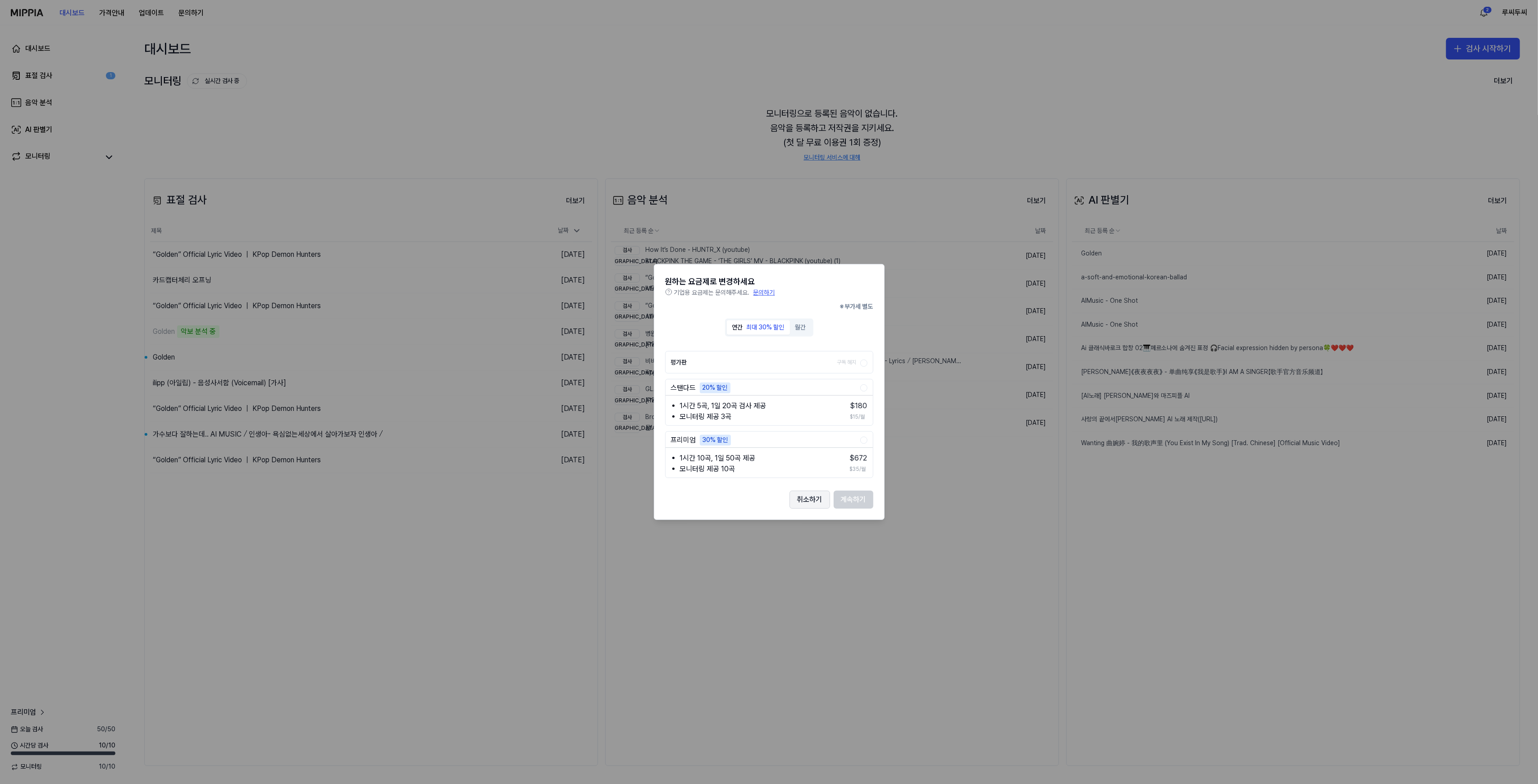
click at [810, 500] on button "취소하기" at bounding box center [810, 499] width 41 height 18
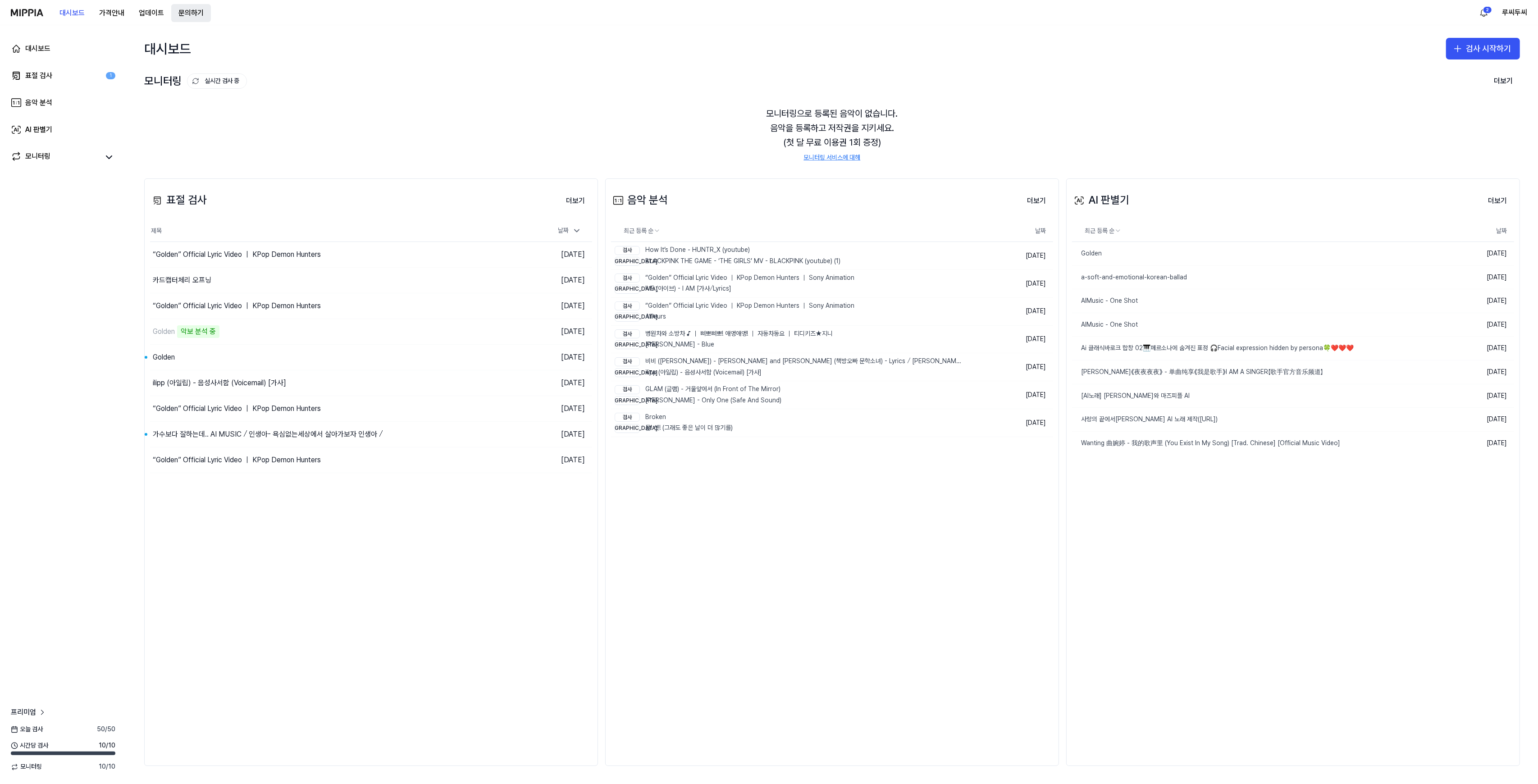
click at [199, 9] on button "문의하기" at bounding box center [190, 13] width 39 height 18
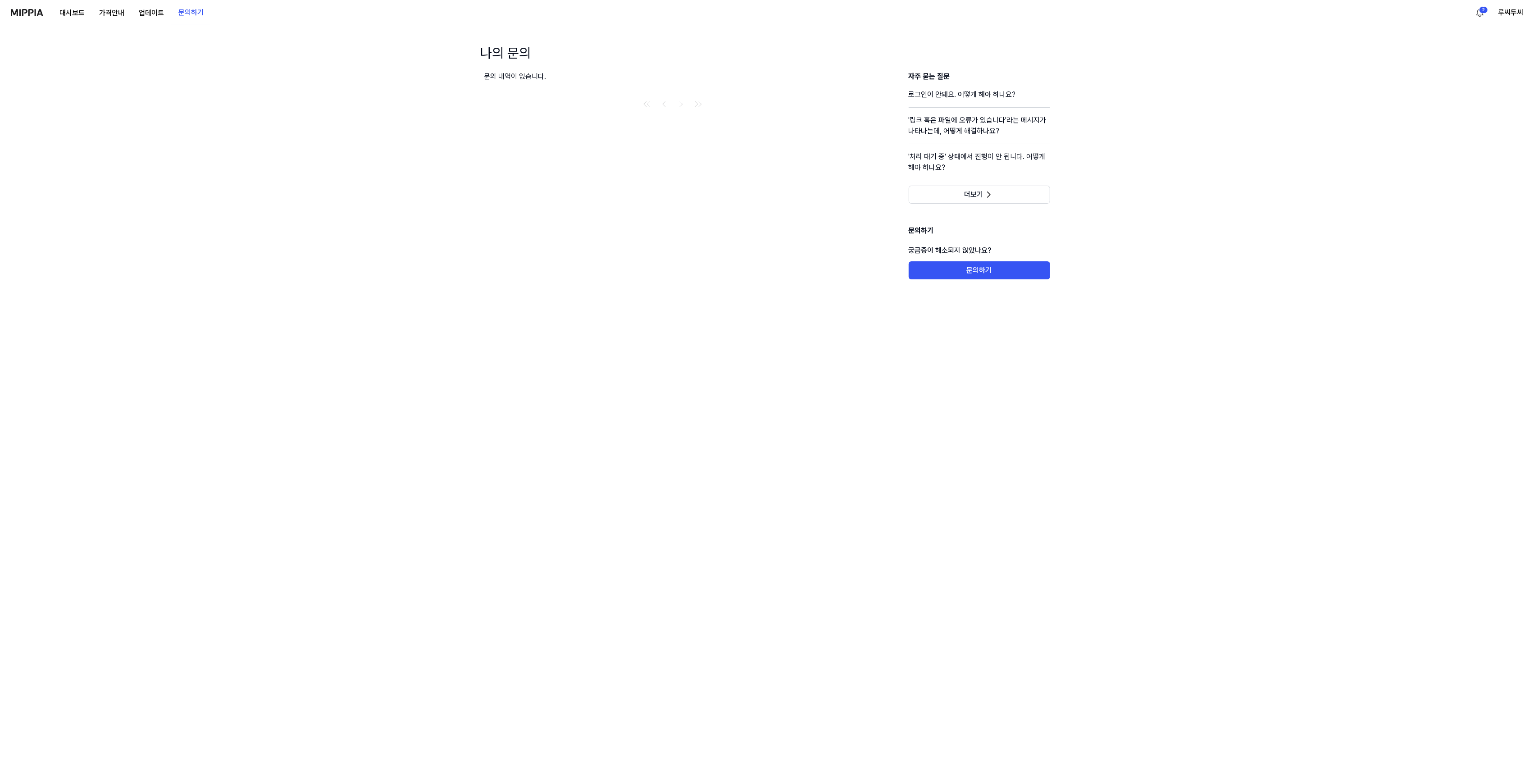
click at [222, 13] on div "대시보드 가격안내 업데이트 문의하기 2 루씨두씨" at bounding box center [767, 12] width 1512 height 25
click at [161, 11] on button "업데이트" at bounding box center [151, 13] width 39 height 18
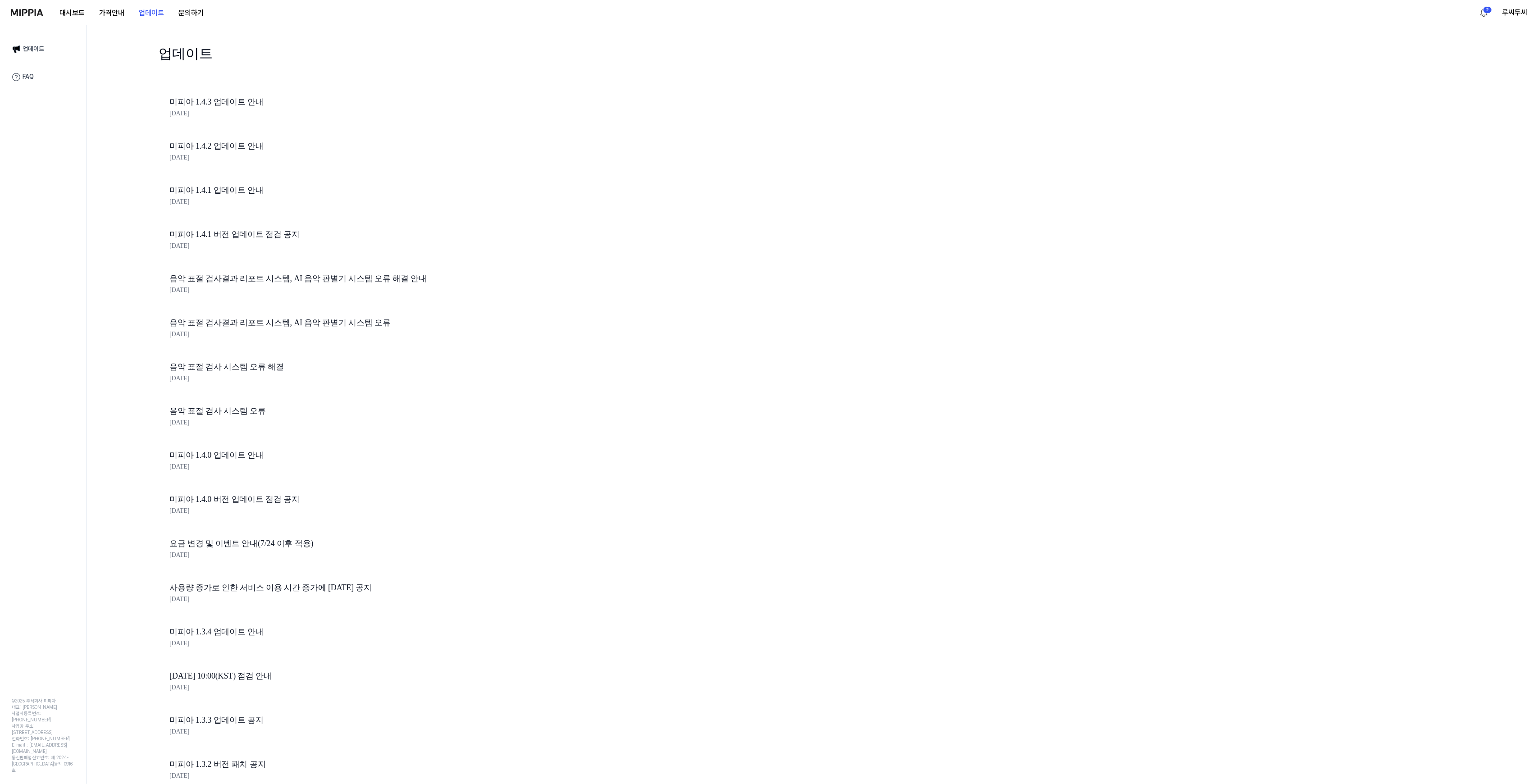
click at [223, 11] on div "대시보드 가격안내 업데이트 문의하기 2 루씨두씨" at bounding box center [769, 12] width 1516 height 25
click at [196, 11] on button "문의하기" at bounding box center [190, 13] width 39 height 18
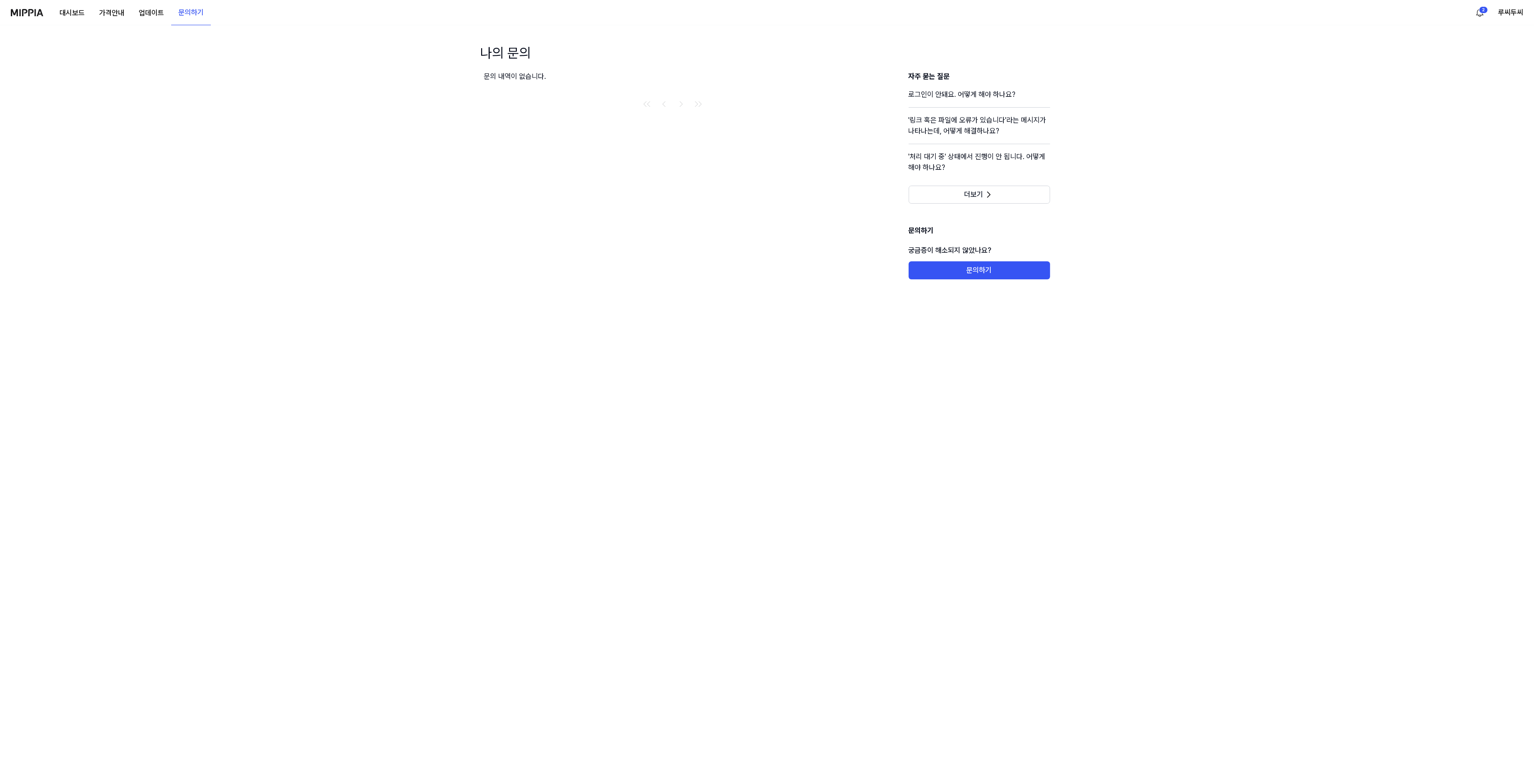
drag, startPoint x: 215, startPoint y: 11, endPoint x: 225, endPoint y: 3, distance: 12.8
click at [252, 13] on div "대시보드 가격안내 업데이트 문의하기 2 루씨두씨" at bounding box center [767, 12] width 1512 height 25
click at [63, 13] on button "대시보드" at bounding box center [71, 13] width 39 height 18
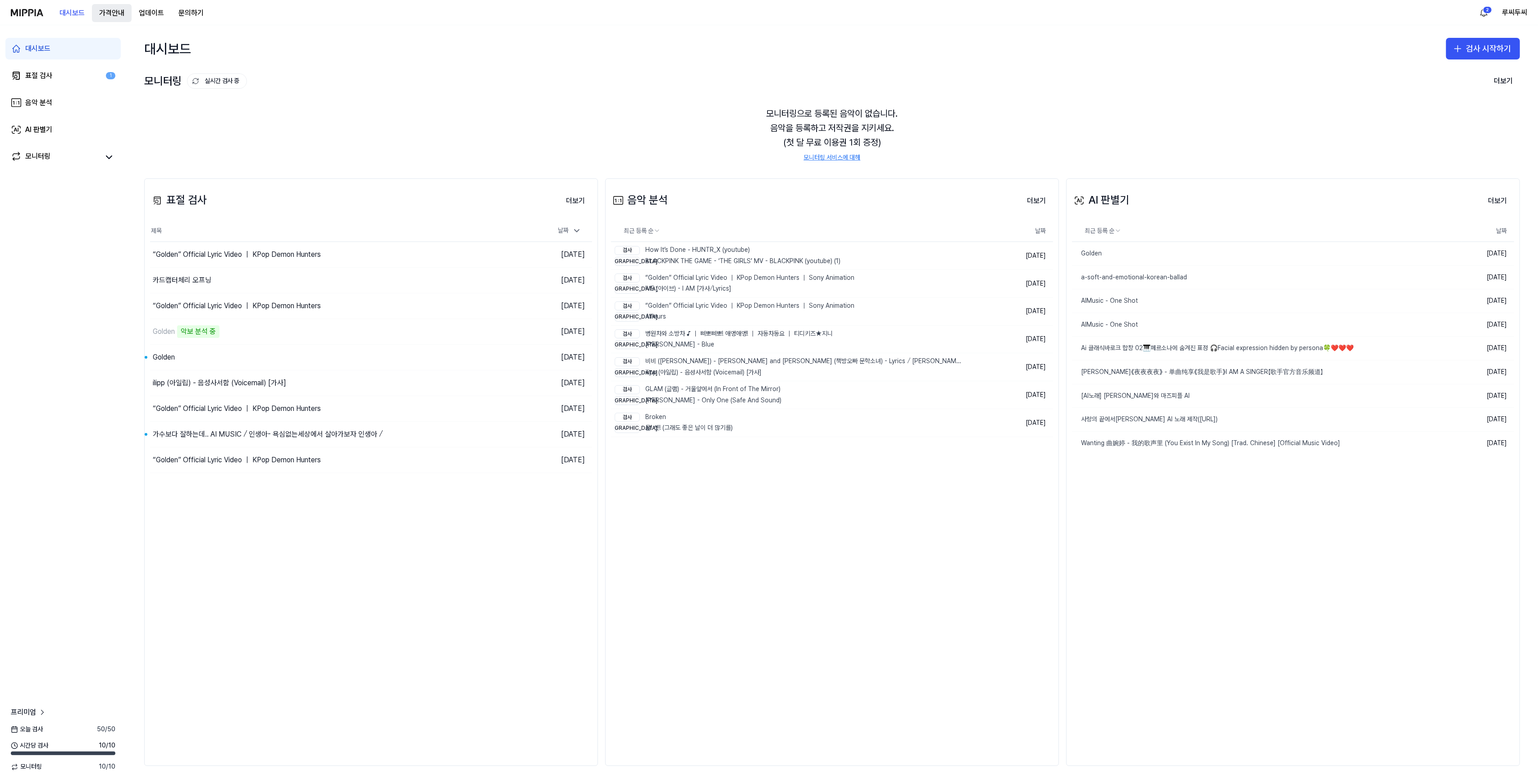
click at [120, 13] on 버튼 "가격안내" at bounding box center [112, 13] width 39 height 18
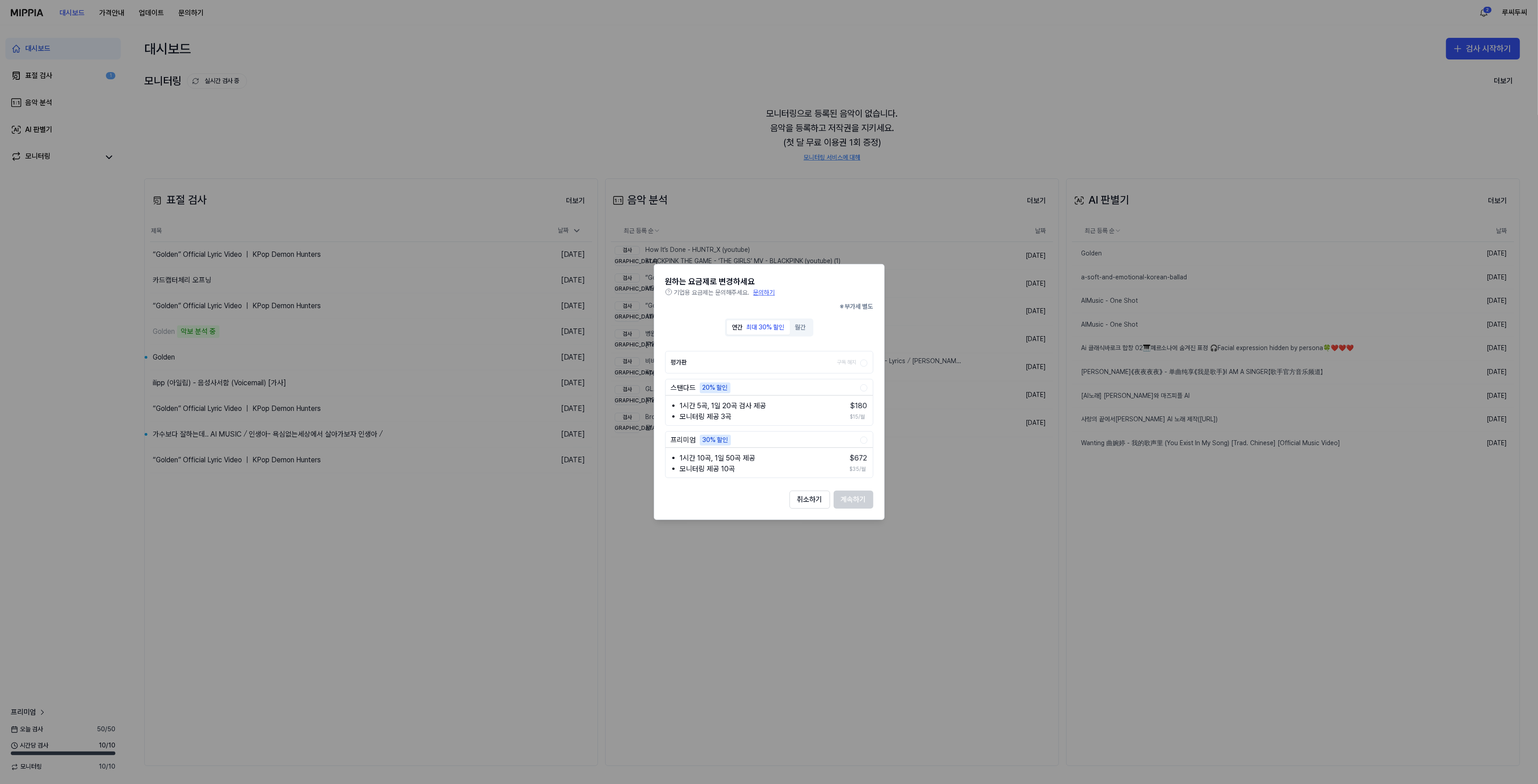
click at [159, 13] on div at bounding box center [769, 392] width 1538 height 784
click at [810, 496] on button "취소하기" at bounding box center [810, 499] width 41 height 18
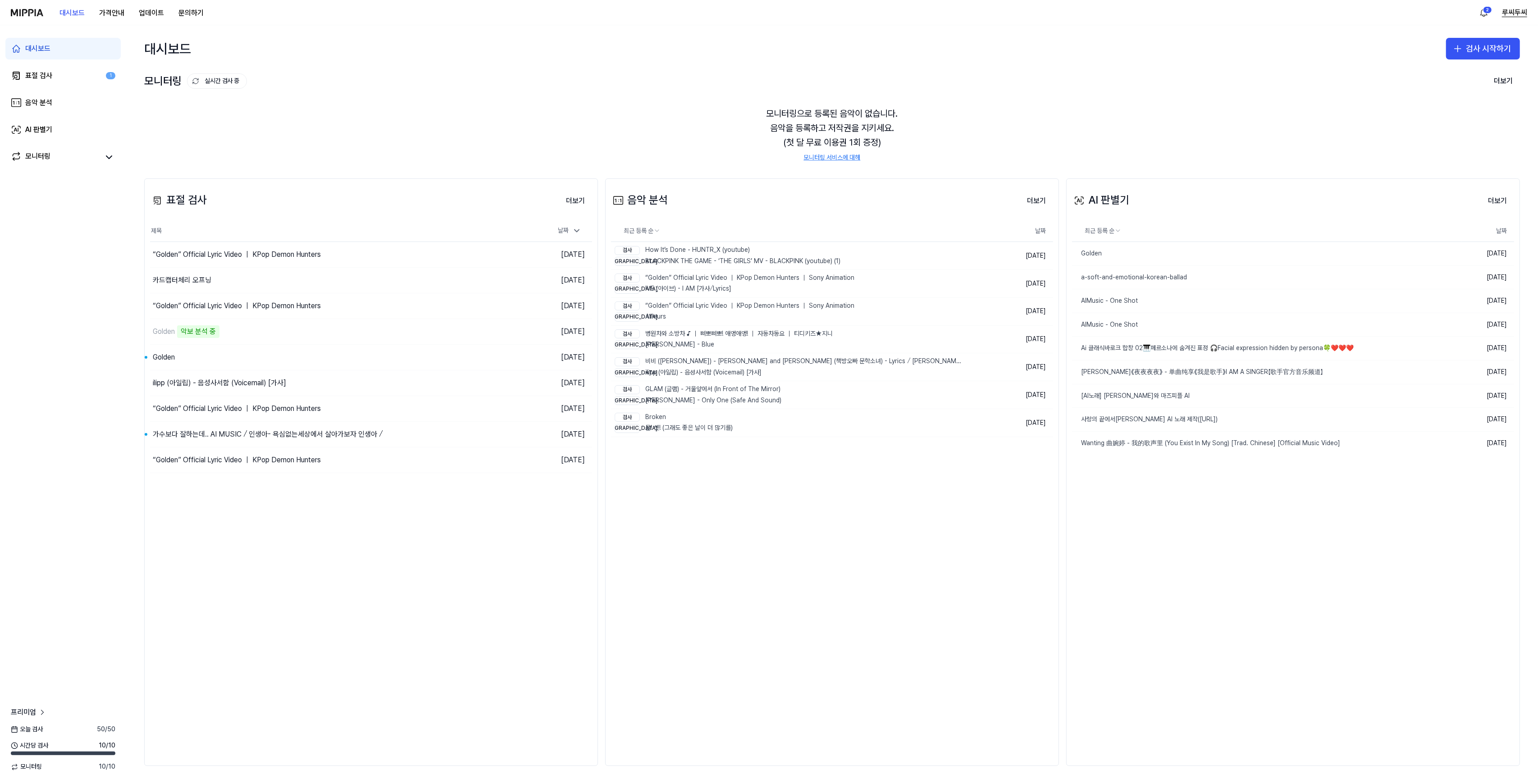
click at [1507, 11] on button "루씨두씨" at bounding box center [1514, 13] width 25 height 11
click at [1426, 75] on button "로그아웃" at bounding box center [1469, 77] width 103 height 9
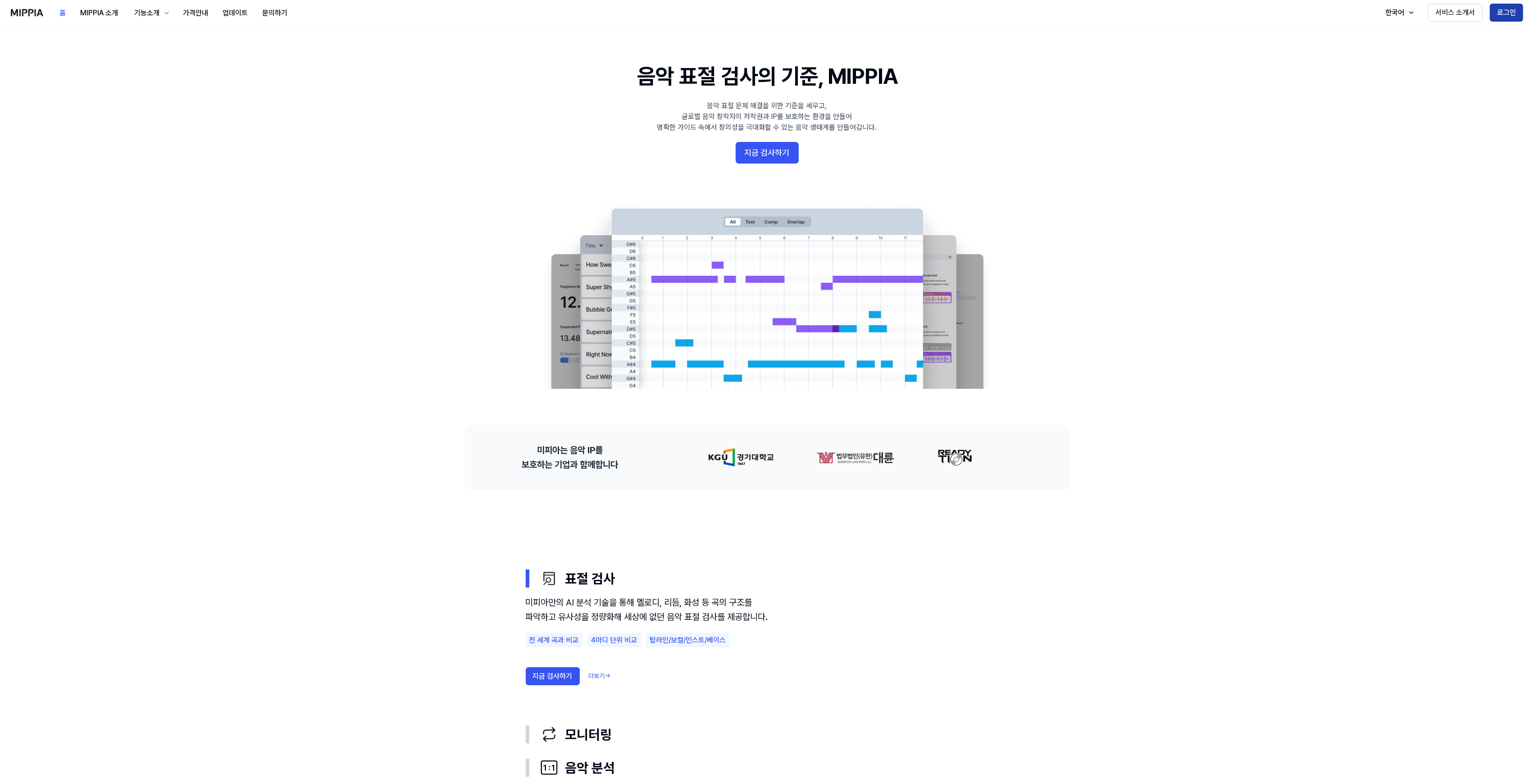
click at [1519, 7] on button "로그인" at bounding box center [1506, 13] width 33 height 18
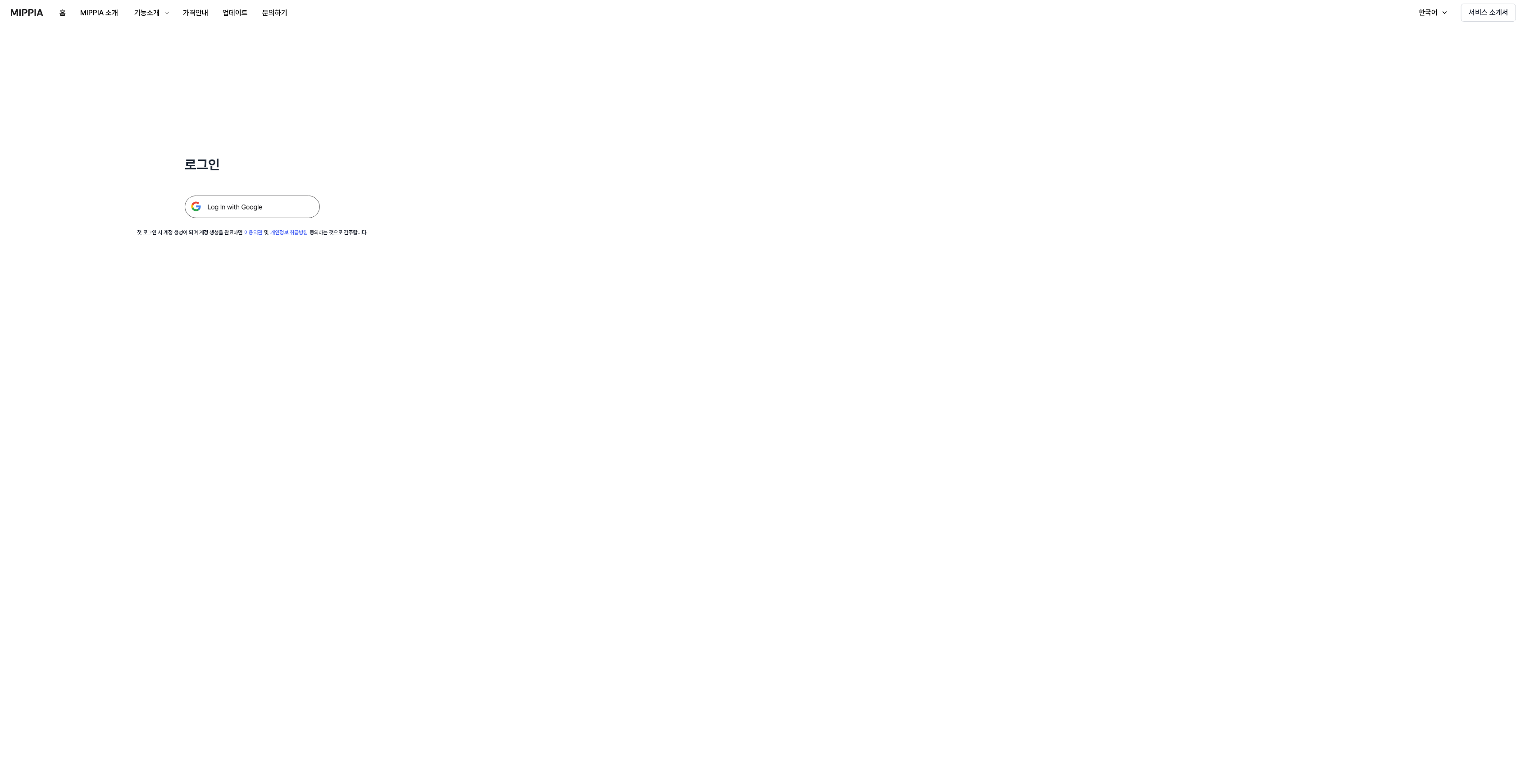
click at [222, 213] on img at bounding box center [252, 207] width 135 height 22
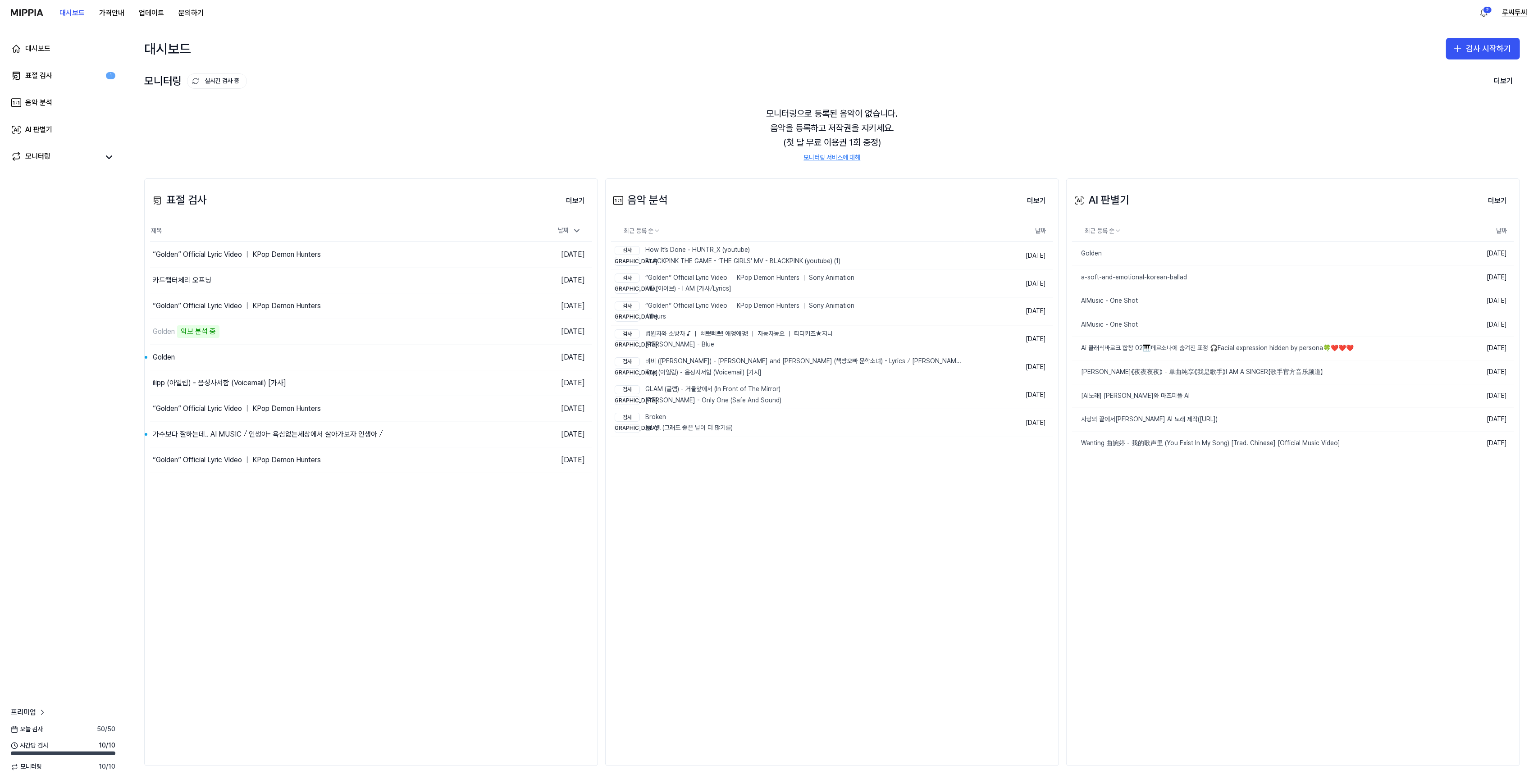
click at [1509, 10] on button "루씨두씨" at bounding box center [1514, 13] width 25 height 11
click at [1429, 77] on button "로그아웃" at bounding box center [1469, 77] width 103 height 9
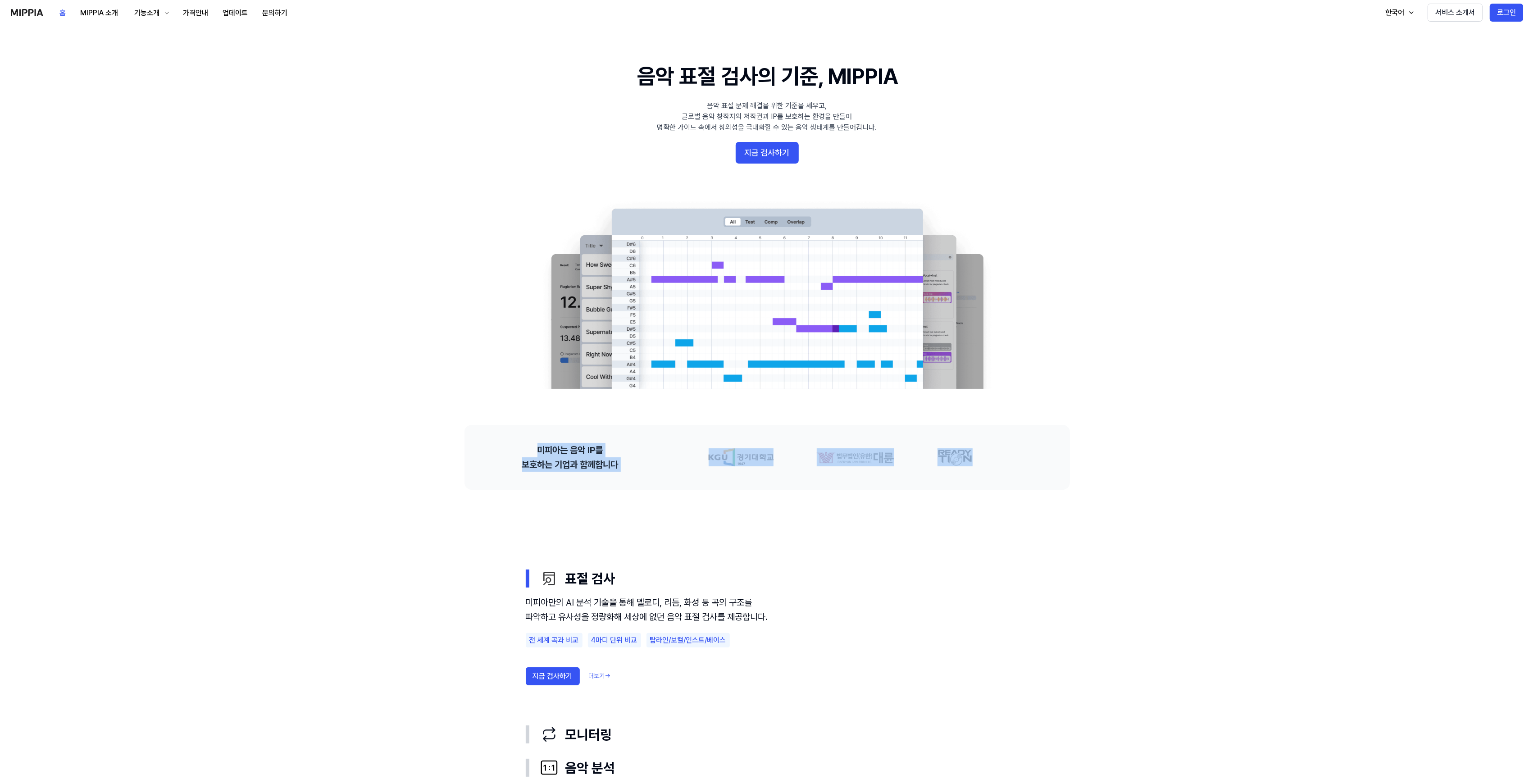
drag, startPoint x: 538, startPoint y: 443, endPoint x: 878, endPoint y: 470, distance: 341.1
click at [1015, 479] on div "미피아는 음악 IP를 보호하는 기업과 함께합니다" at bounding box center [767, 457] width 606 height 65
click at [987, 457] on div at bounding box center [1023, 457] width 71 height 18
drag, startPoint x: 664, startPoint y: 449, endPoint x: 1033, endPoint y: 453, distance: 369.0
click at [1033, 453] on div "미피아는 음악 IP를 보호하는 기업과 함께합니다" at bounding box center [767, 457] width 606 height 65
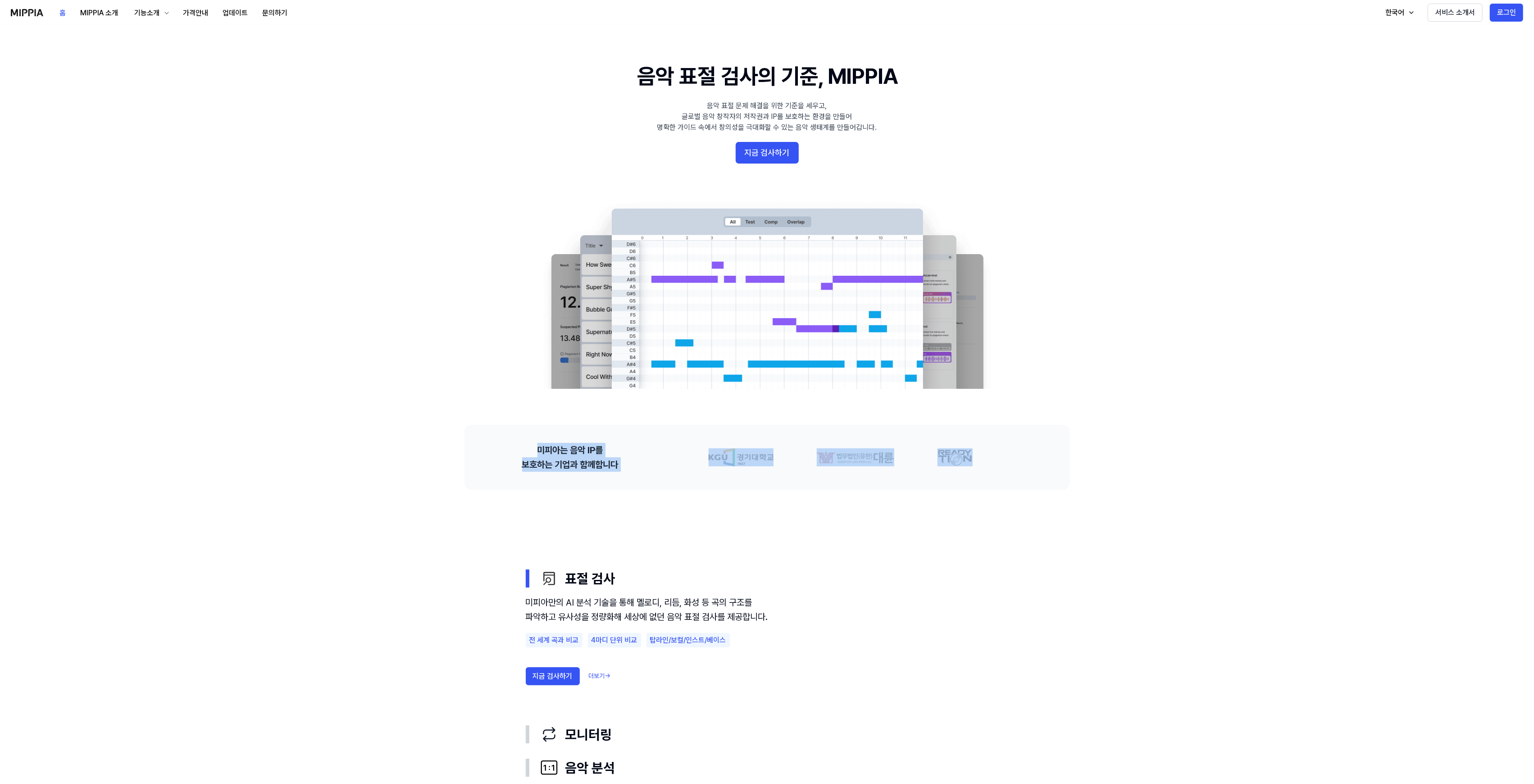
drag, startPoint x: 536, startPoint y: 444, endPoint x: 1046, endPoint y: 473, distance: 510.8
click at [1046, 473] on div "미피아는 음악 IP를 보호하는 기업과 함께합니다" at bounding box center [767, 457] width 606 height 65
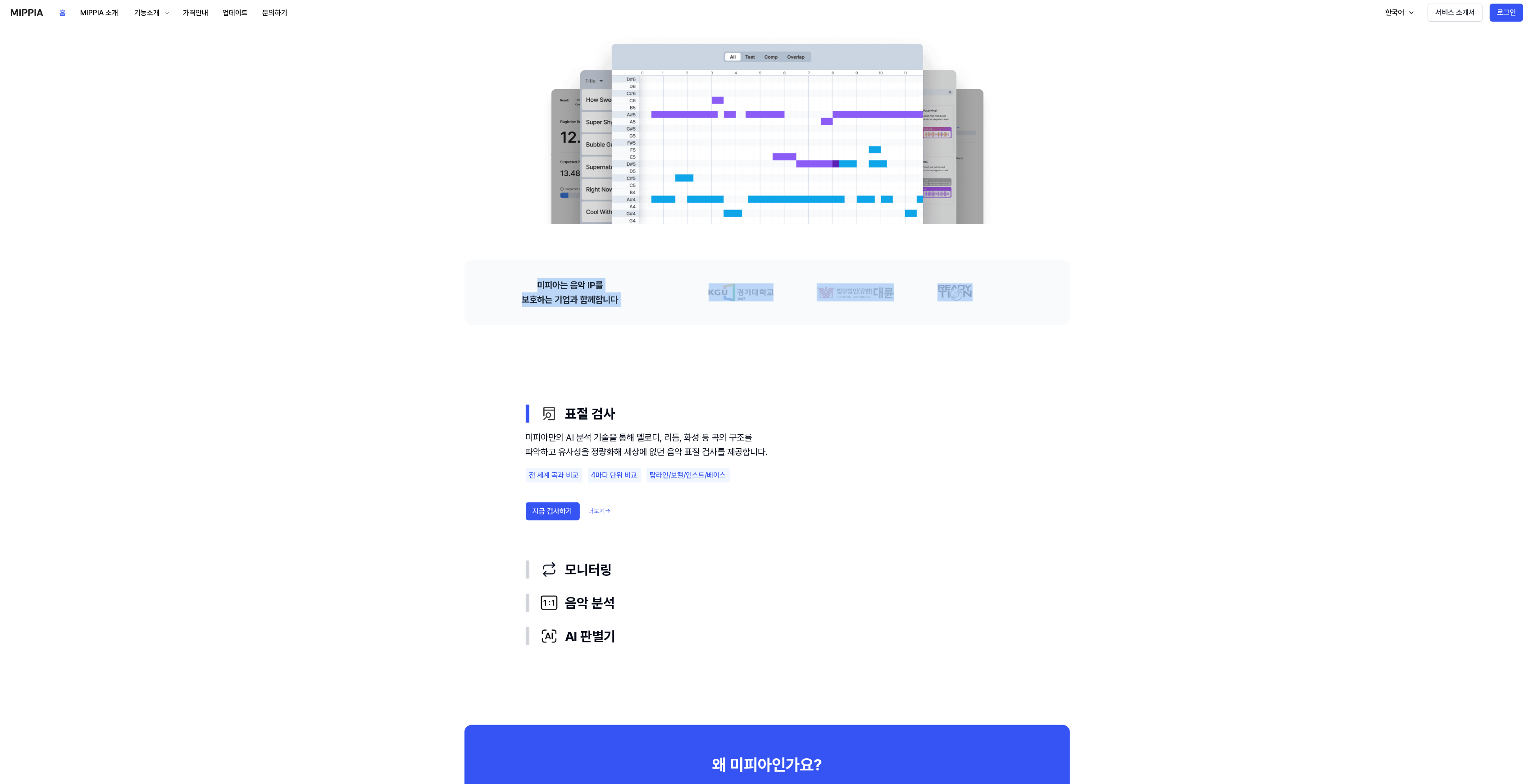
scroll to position [240, 0]
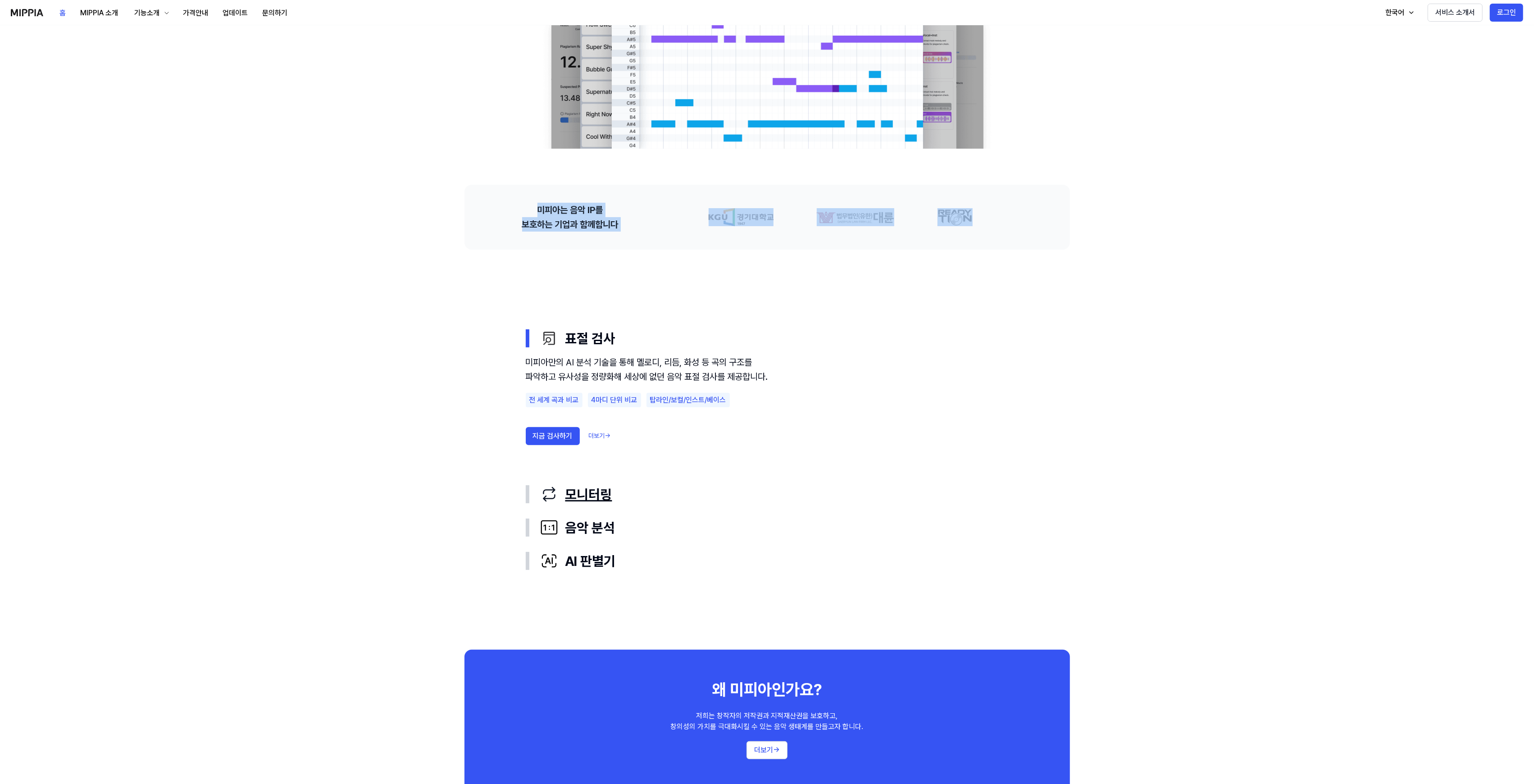
click at [576, 486] on div "모니터링" at bounding box center [774, 494] width 469 height 19
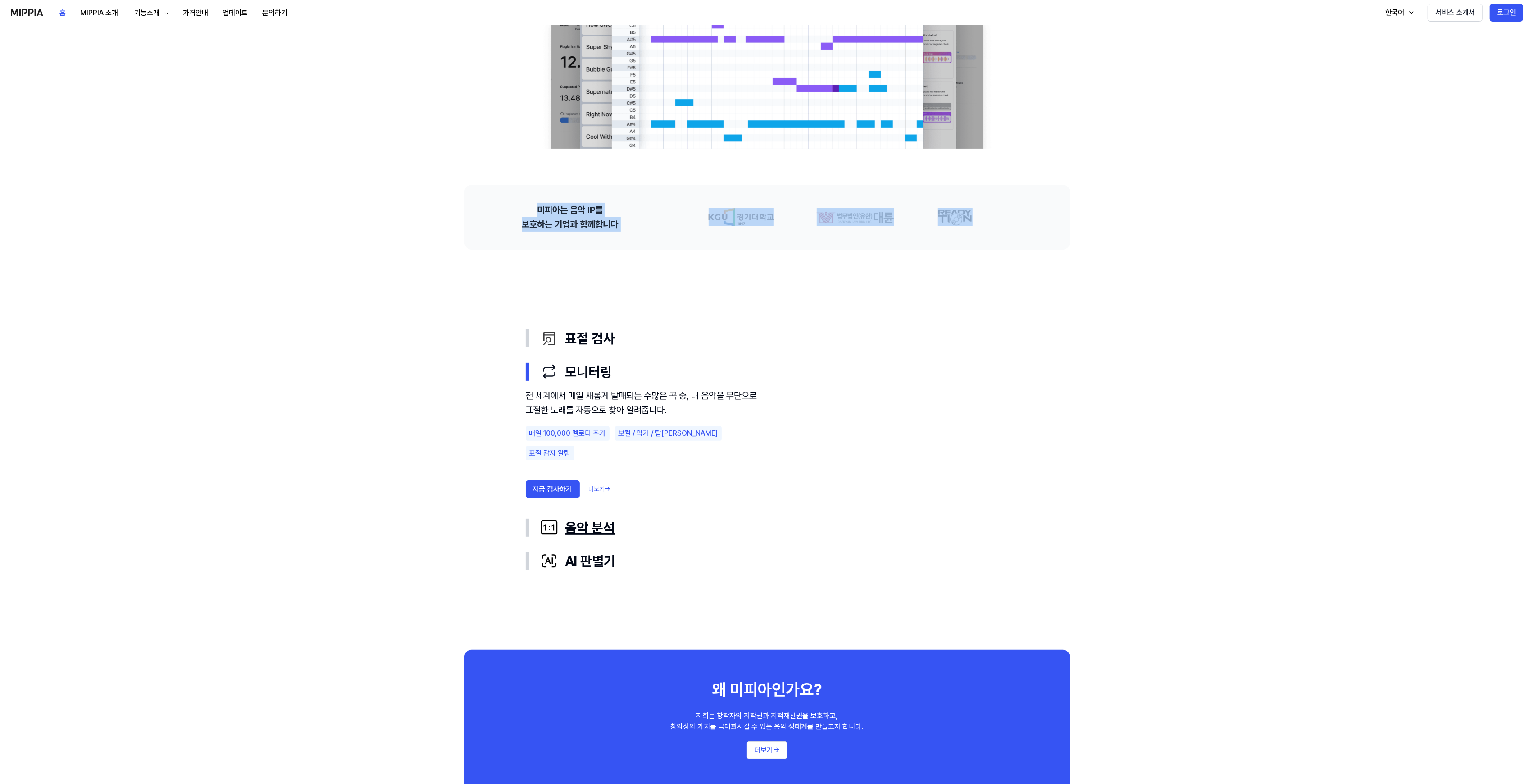
click at [571, 528] on div "음악 분석" at bounding box center [774, 527] width 469 height 19
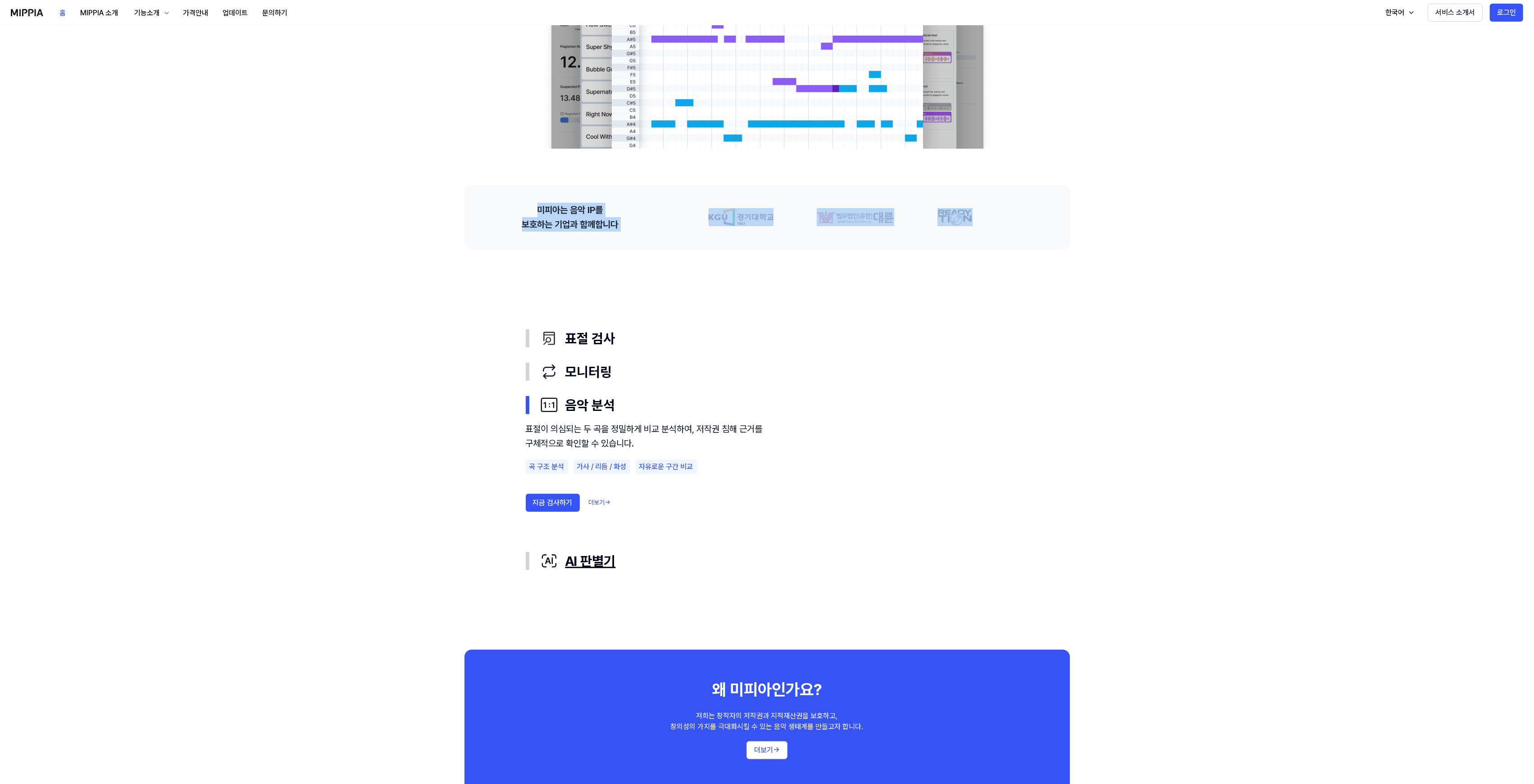
click at [573, 556] on div "AI 판별기" at bounding box center [774, 560] width 469 height 19
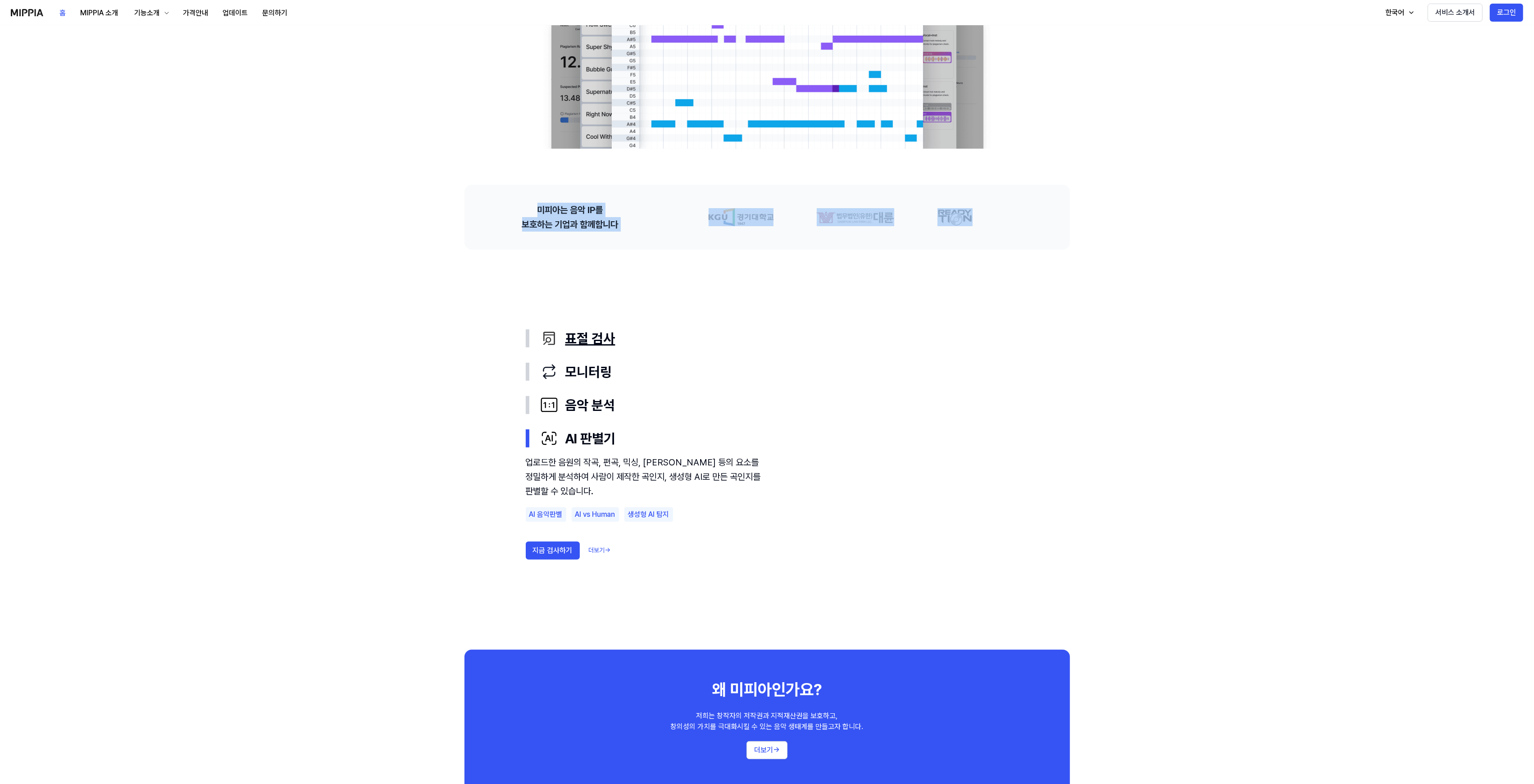
click at [559, 349] on button "표절 검사" at bounding box center [767, 338] width 483 height 33
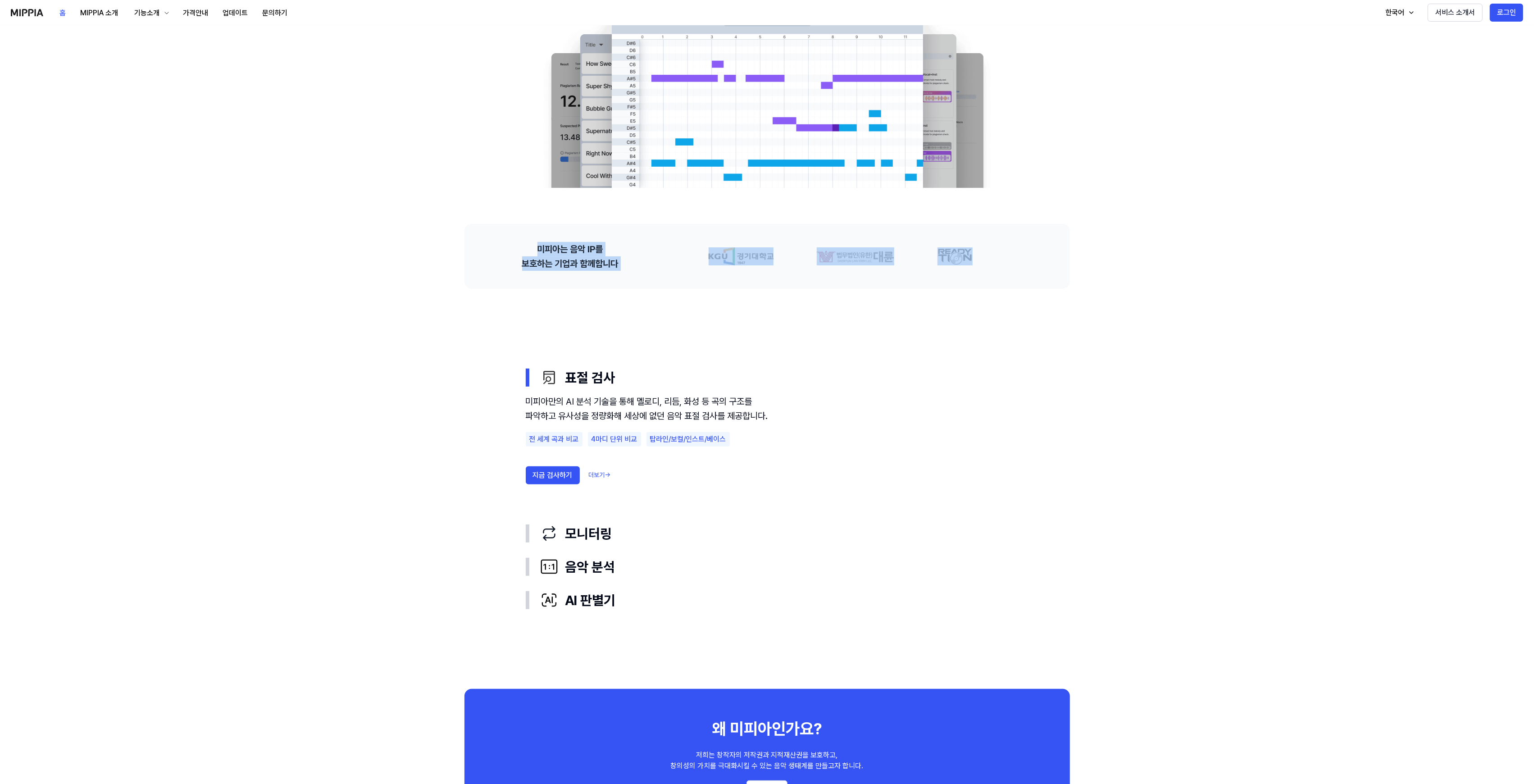
scroll to position [180, 0]
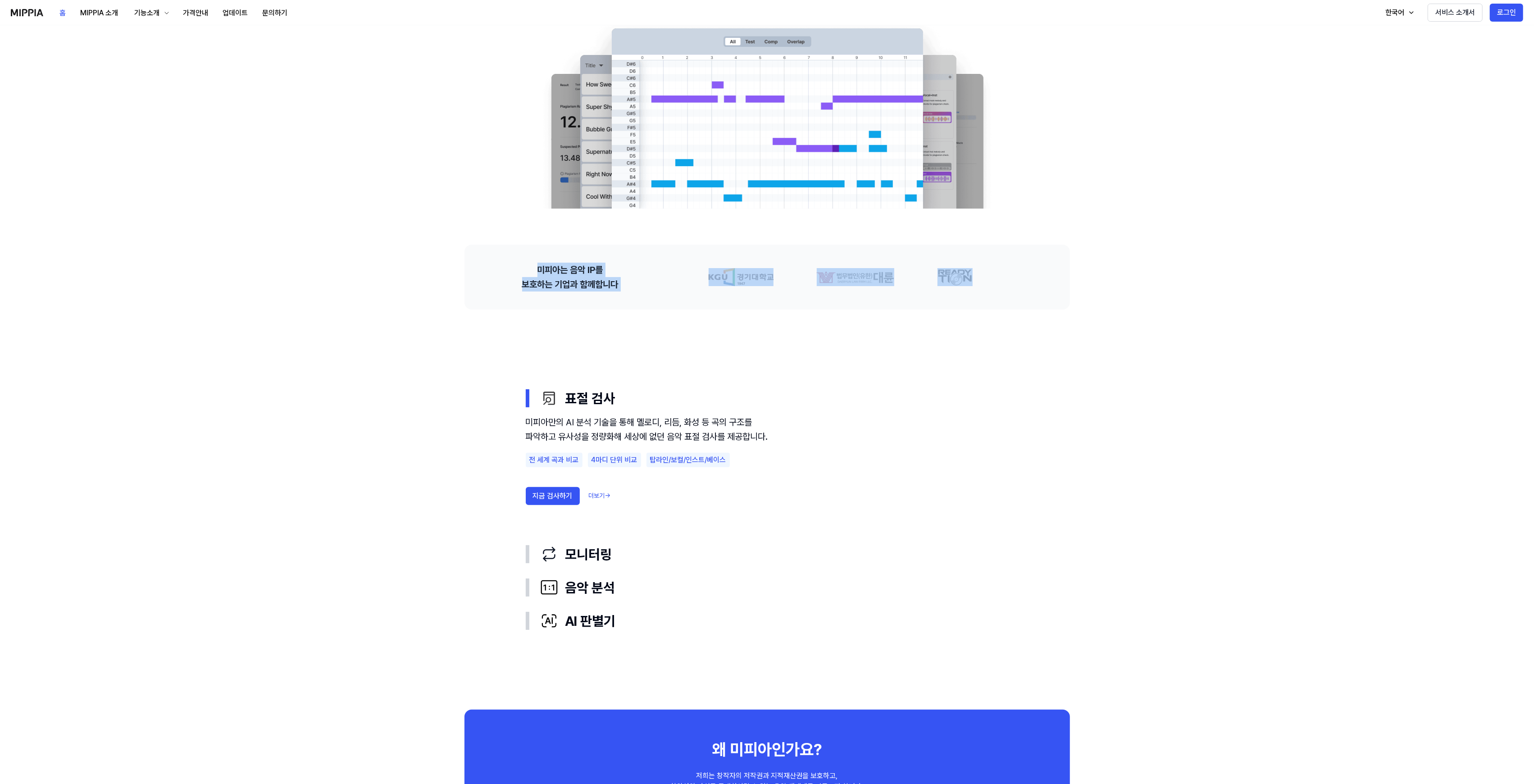
click at [607, 501] on link "더보기 →" at bounding box center [600, 496] width 22 height 9
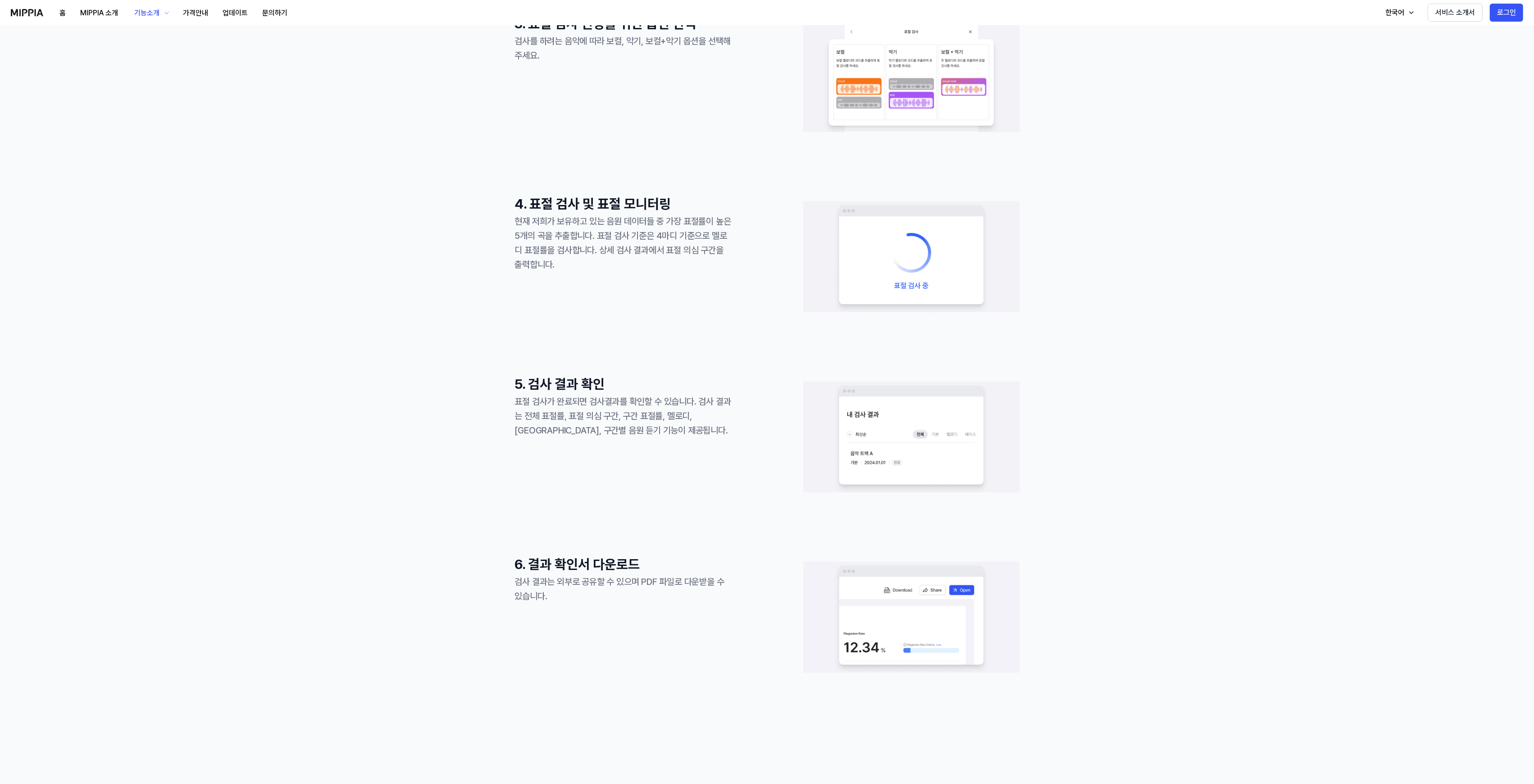
scroll to position [180, 0]
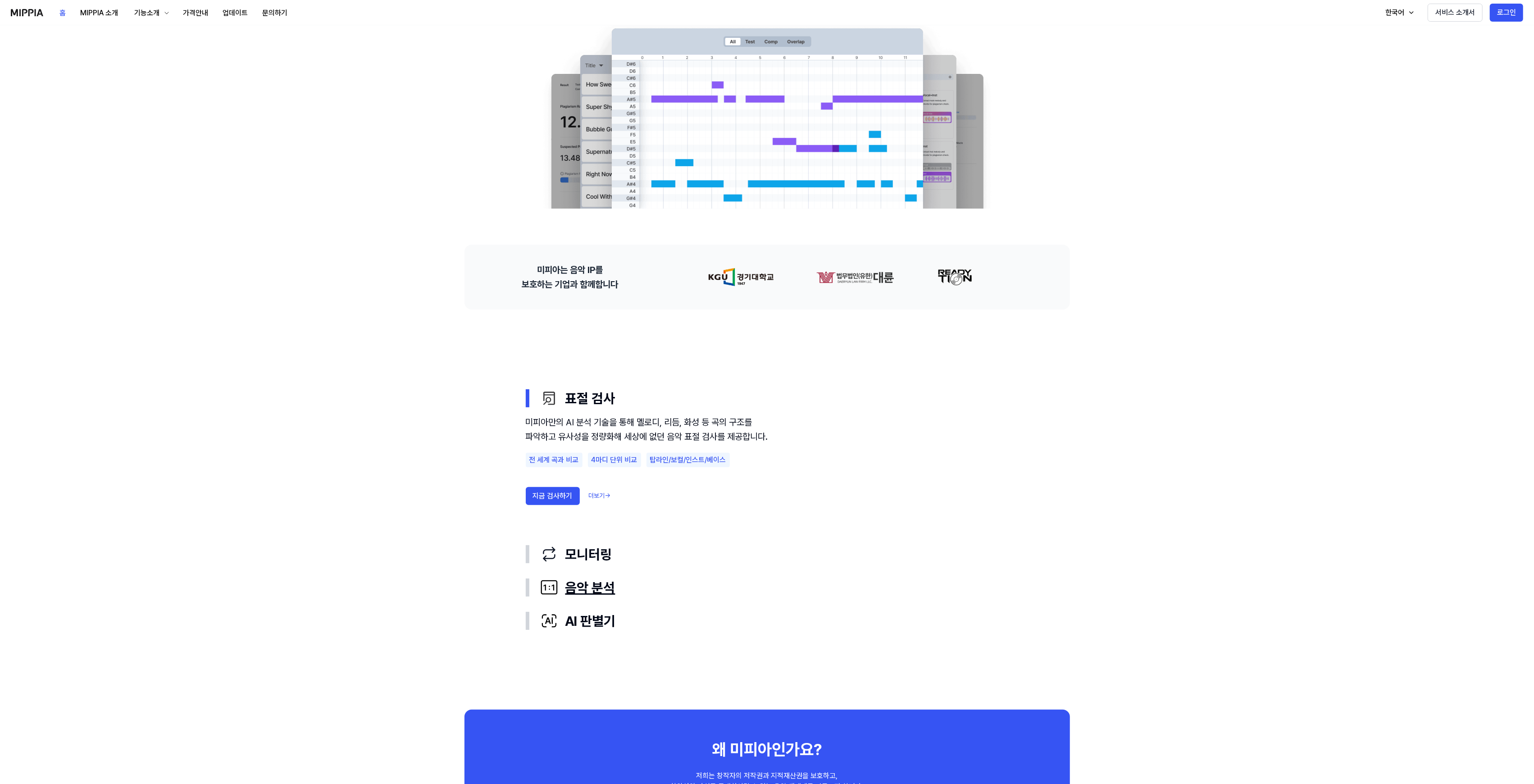
click at [580, 600] on button "음악 분석" at bounding box center [767, 587] width 483 height 33
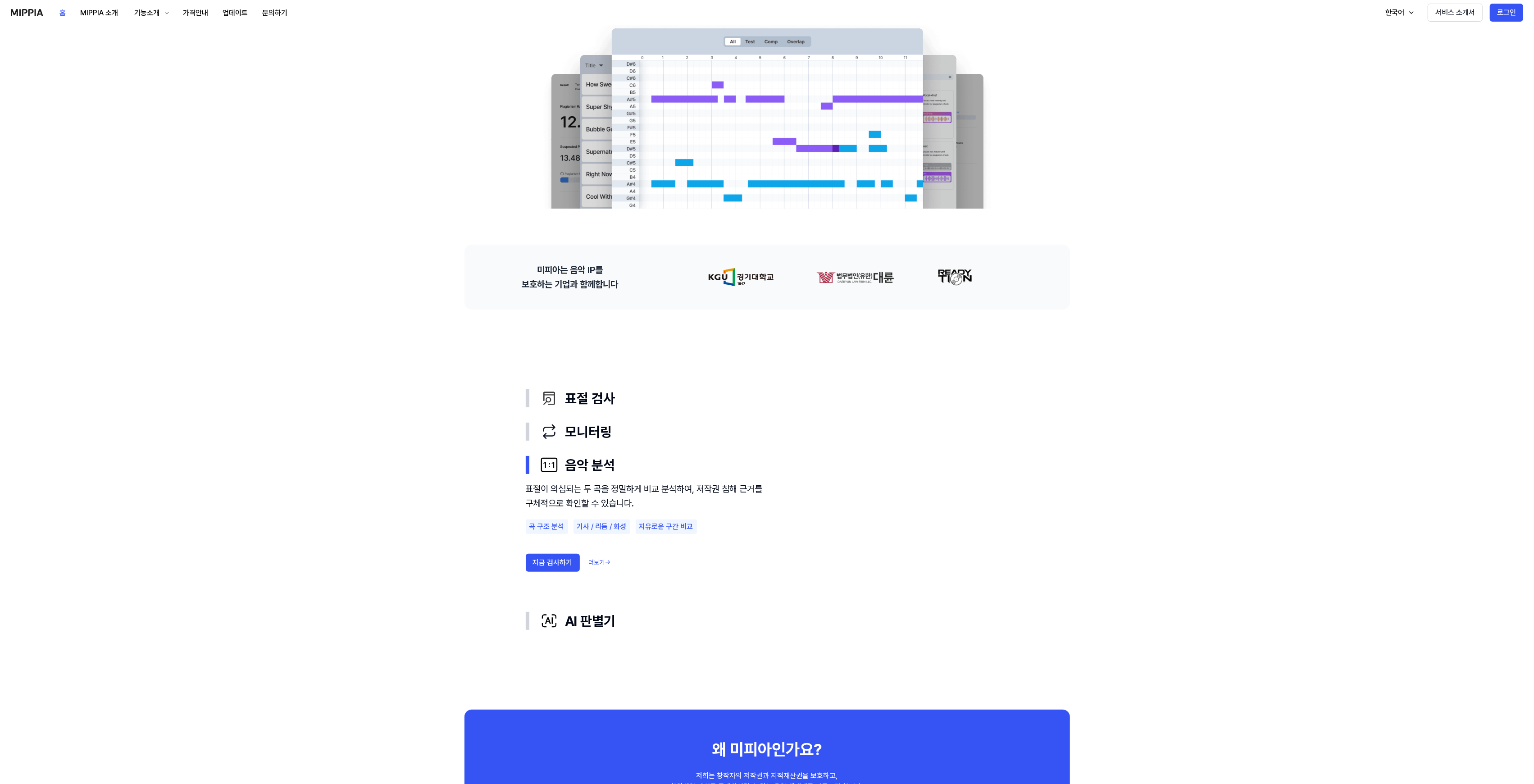
click at [606, 565] on link "더보기 →" at bounding box center [600, 562] width 22 height 9
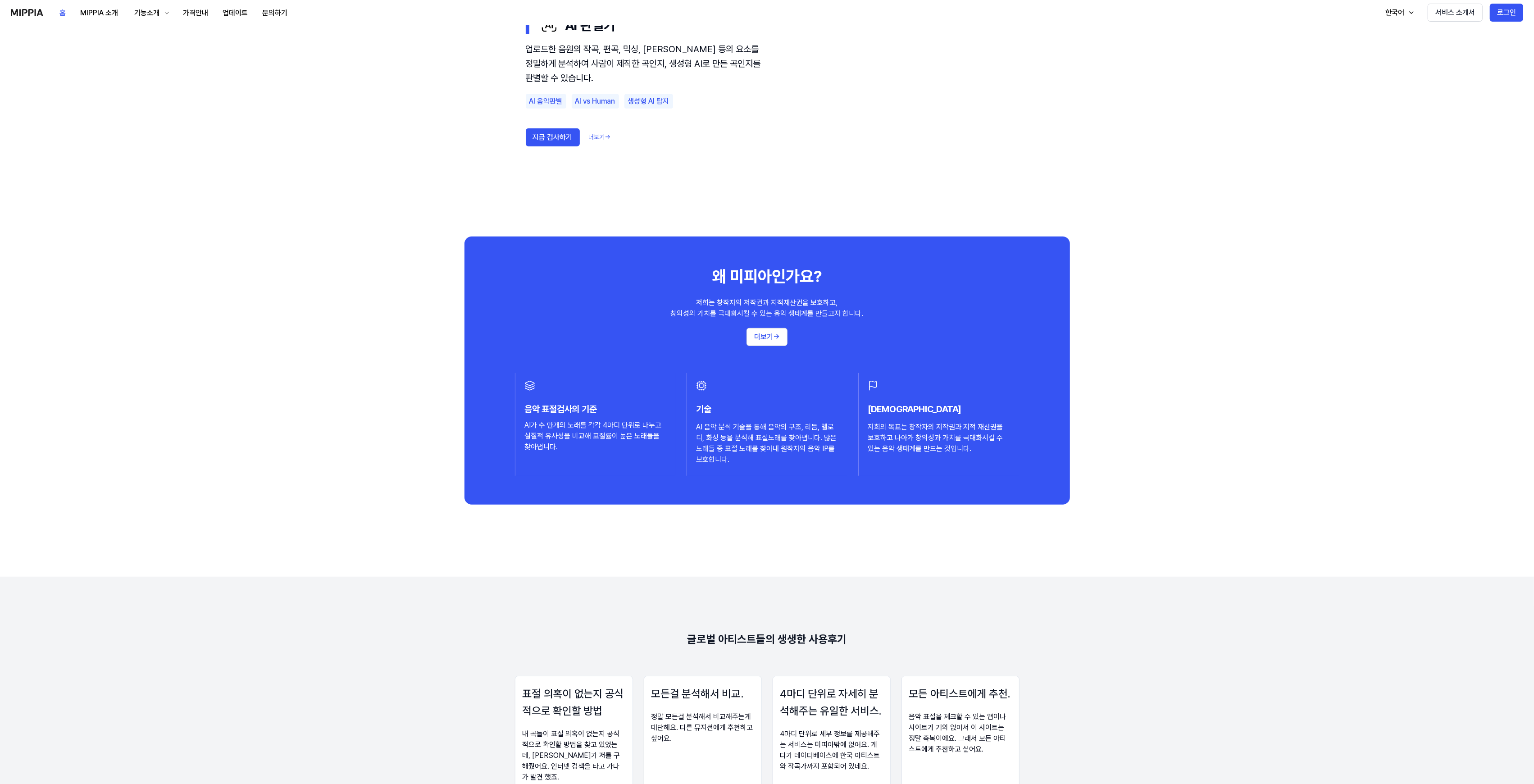
scroll to position [661, 0]
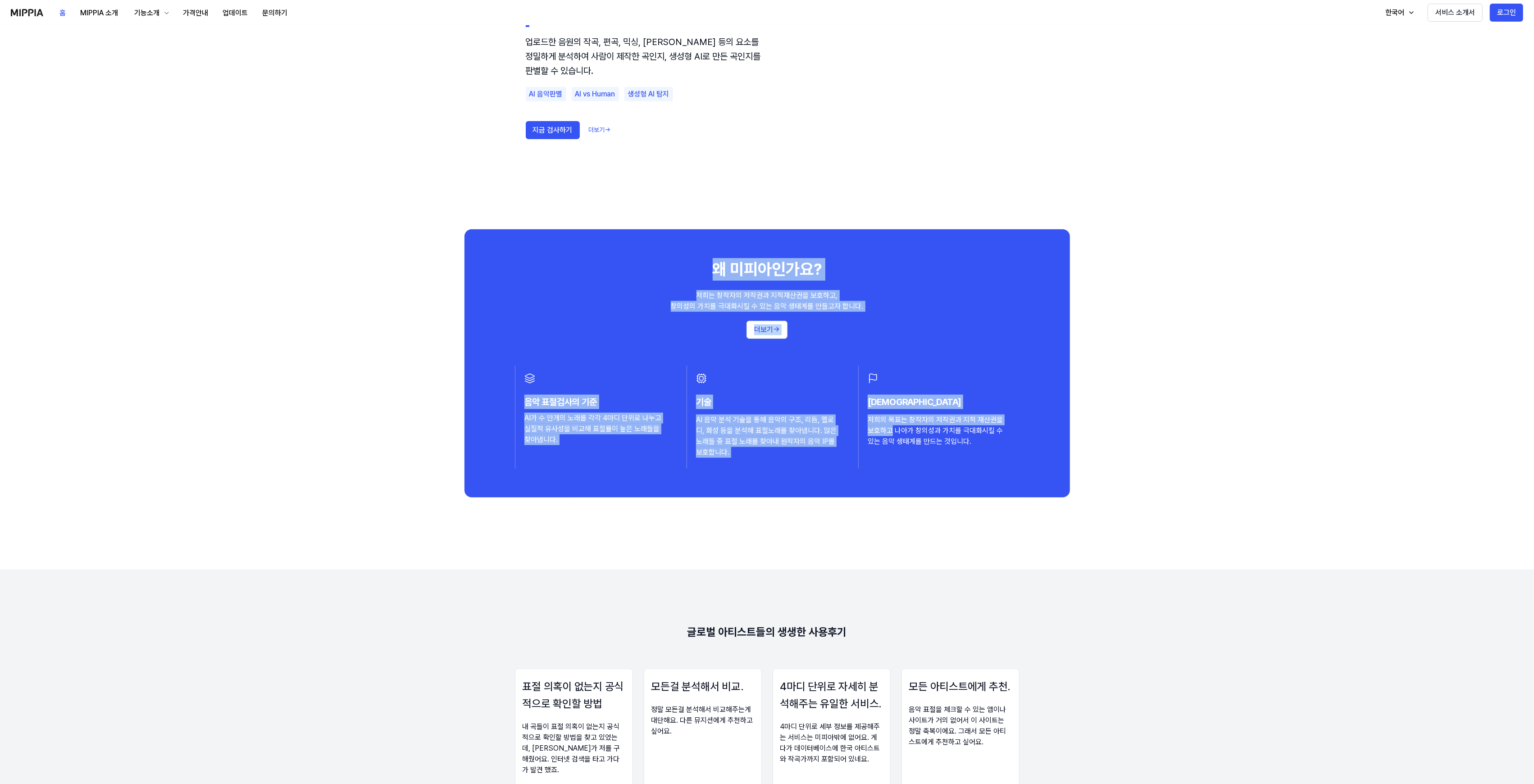
drag, startPoint x: 709, startPoint y: 264, endPoint x: 885, endPoint y: 434, distance: 244.7
click at [885, 434] on div "왜 미피아인가요? 저희는 창작자의 저작권과 지적재산권을 보호하고, 창의성의 가치를 극대화시킬 수 있는 음악 생태계를 만들고자 합니다. 더보기 …" at bounding box center [767, 363] width 606 height 268
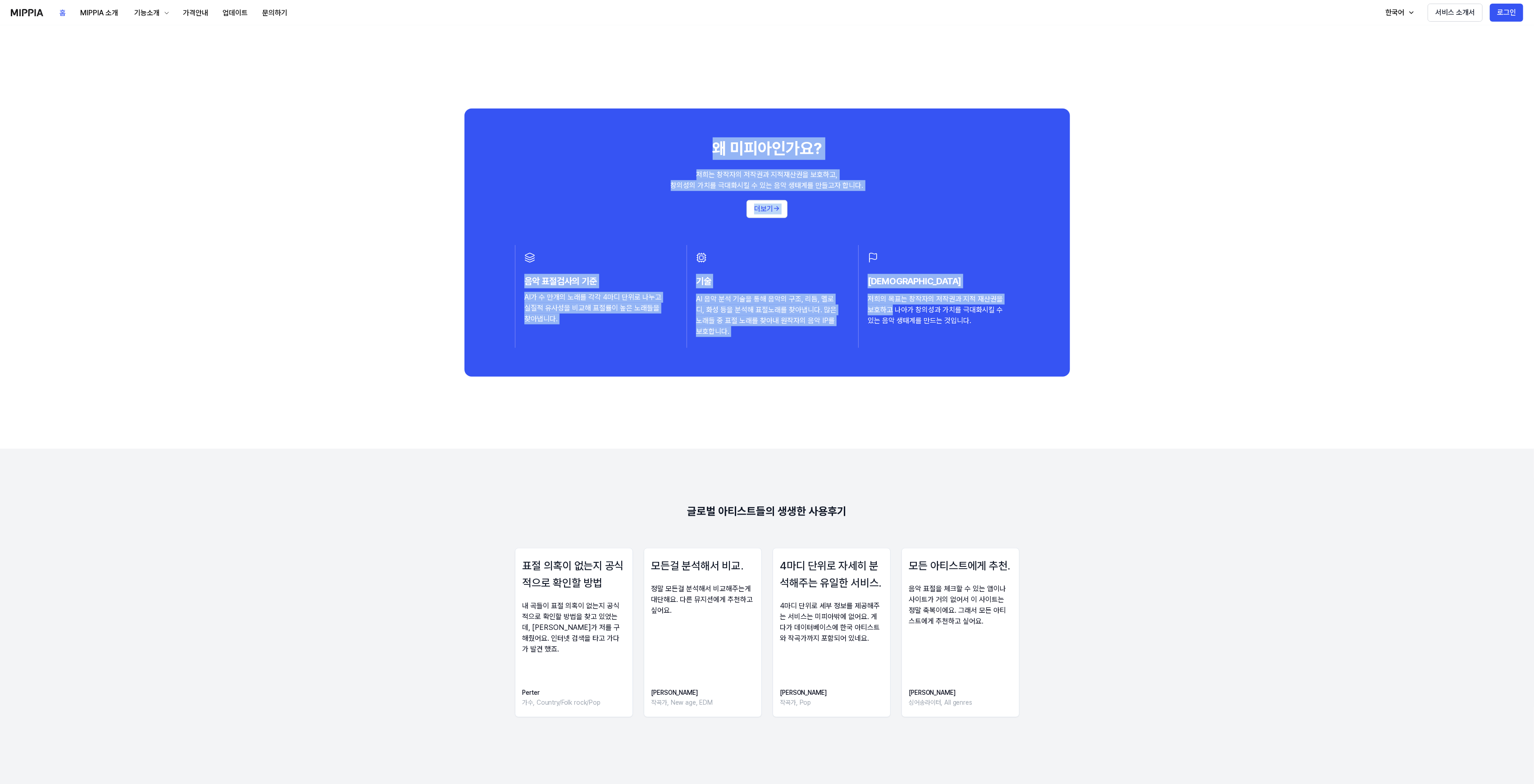
scroll to position [961, 0]
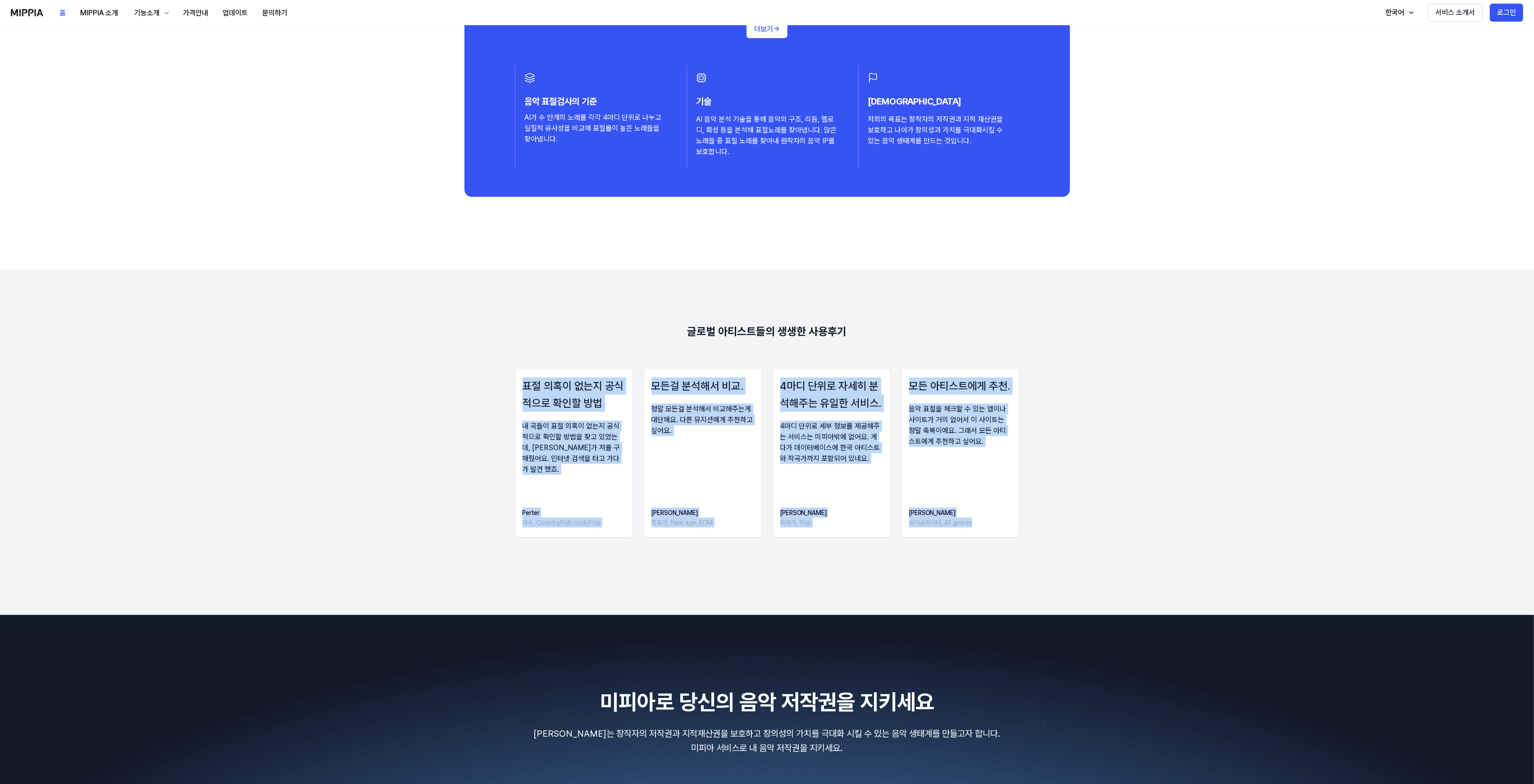
drag, startPoint x: 622, startPoint y: 331, endPoint x: 1035, endPoint y: 520, distance: 454.2
click at [1036, 520] on 리뷰 "글로벌 아티스트들의 생생한 사용후기 표절 의혹이 없는지 공식적으로 확인할 방법 내 곡들이 표절 의혹이 없는지 공식적으로 확인할 방법을 찾고 있…" at bounding box center [767, 442] width 1534 height 346
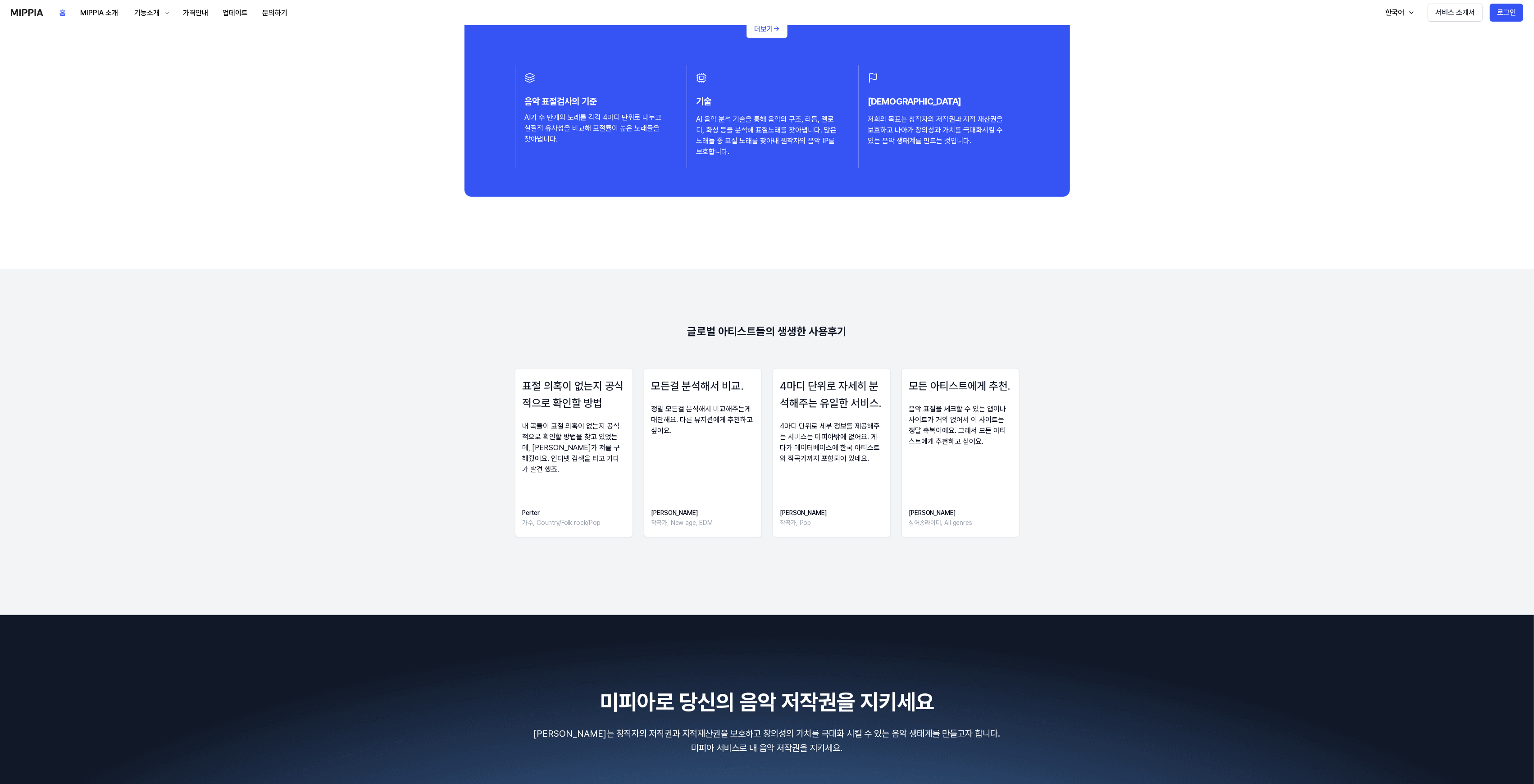
click at [557, 289] on 리뷰 "글로벌 아티스트들의 생생한 사용후기 표절 의혹이 없는지 공식적으로 확인할 방법 내 곡들이 표절 의혹이 없는지 공식적으로 확인할 방법을 찾고 있…" at bounding box center [767, 442] width 1534 height 346
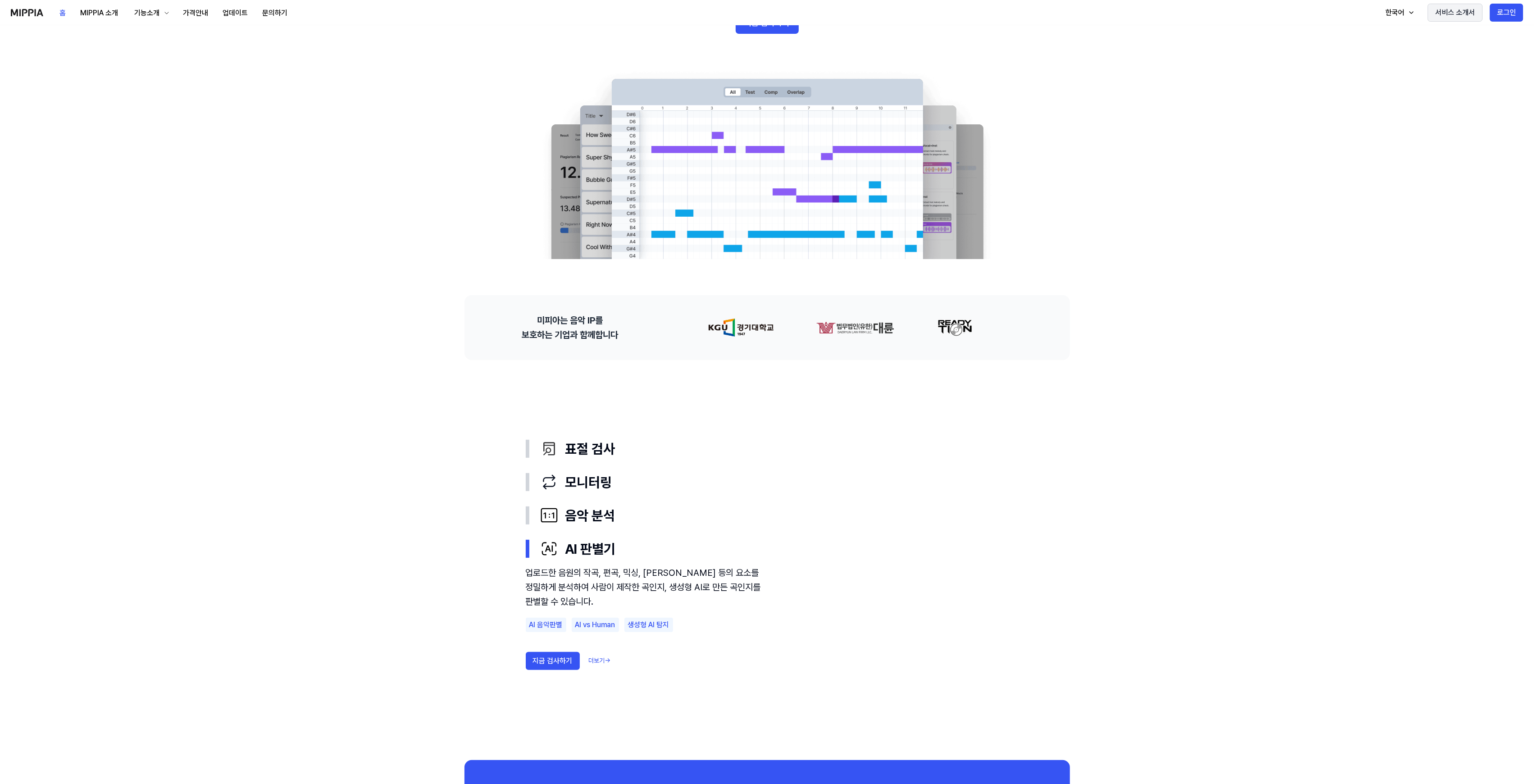
scroll to position [120, 0]
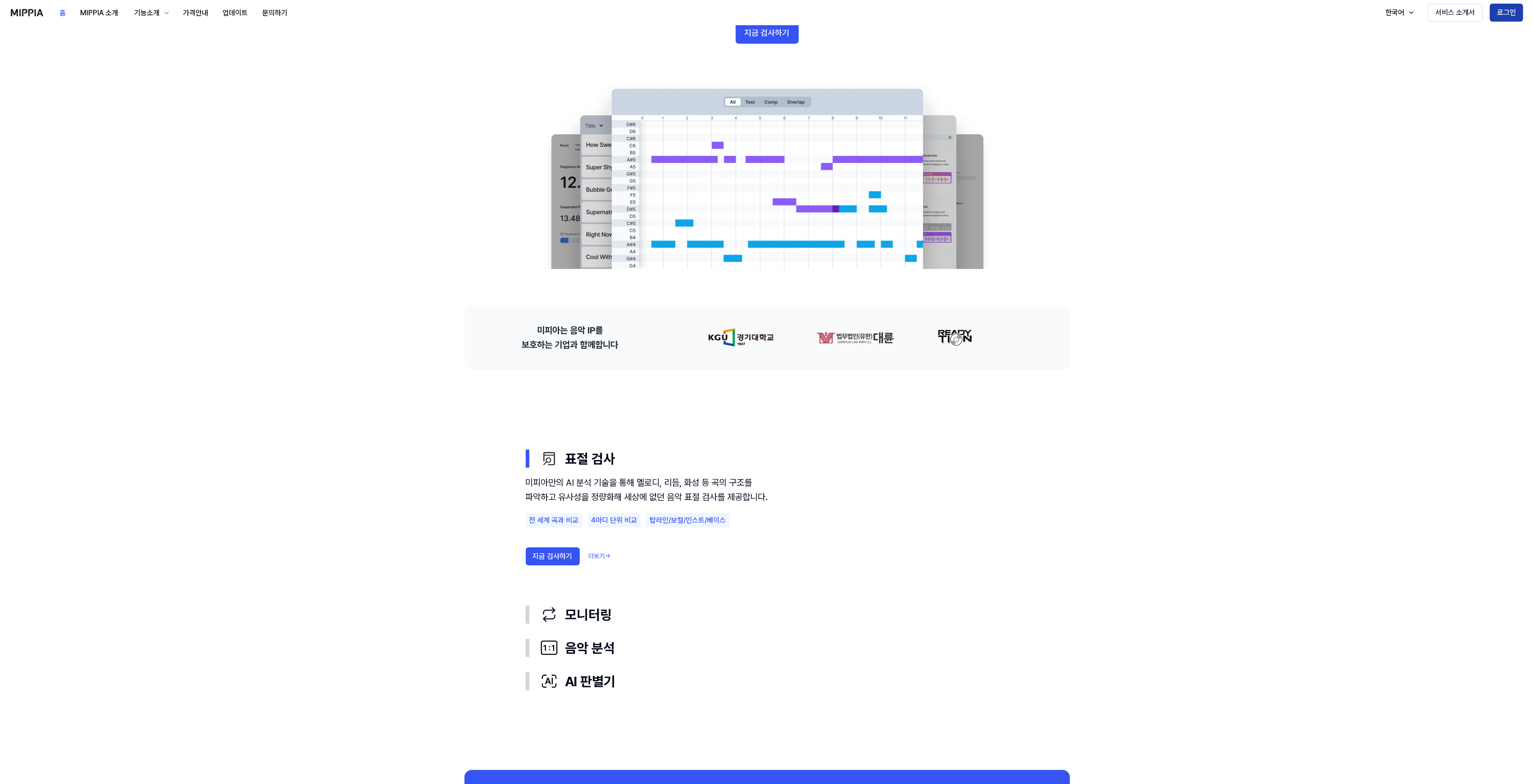
click at [1518, 15] on button "로그인" at bounding box center [1506, 13] width 33 height 18
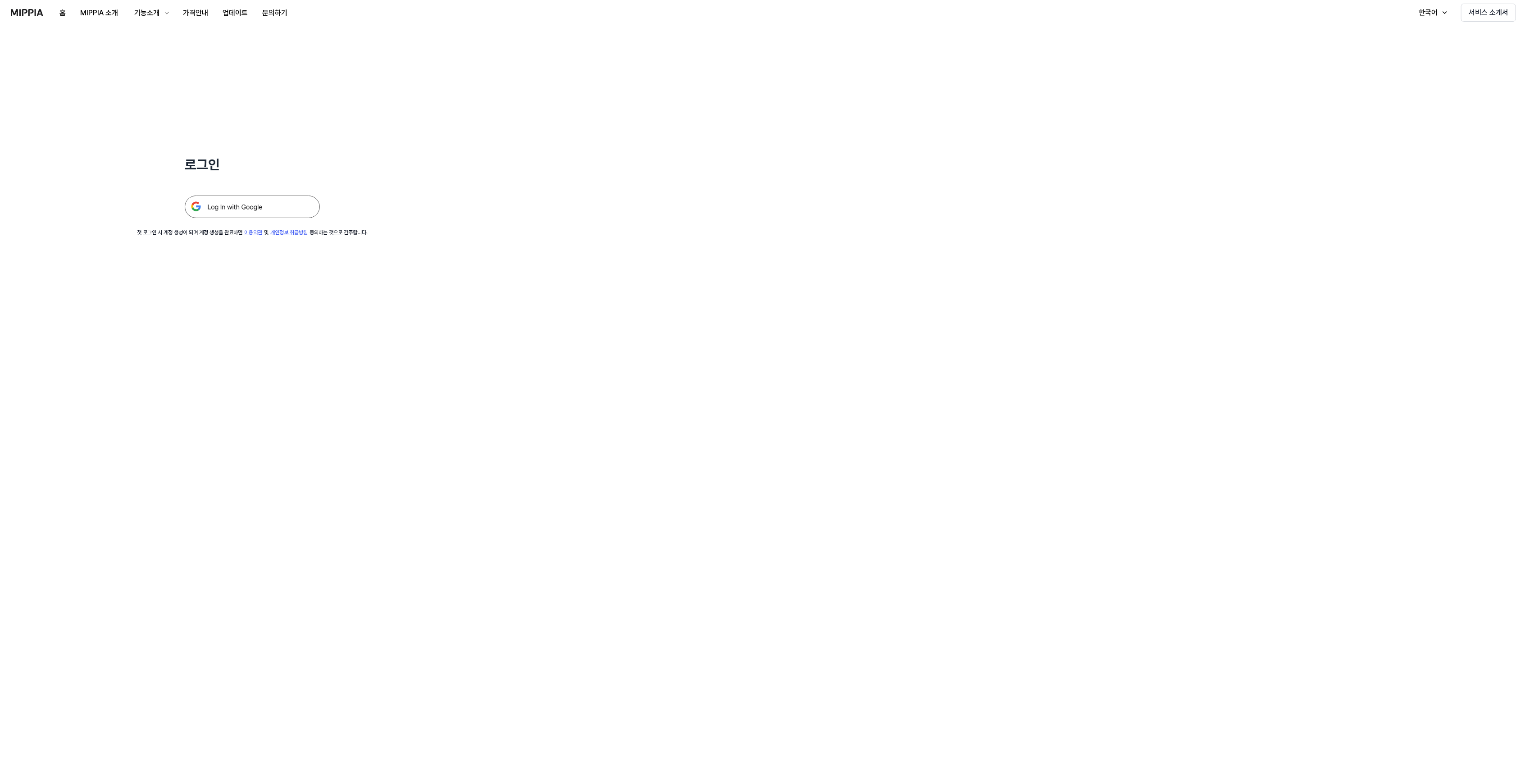
click at [255, 204] on img at bounding box center [252, 207] width 135 height 22
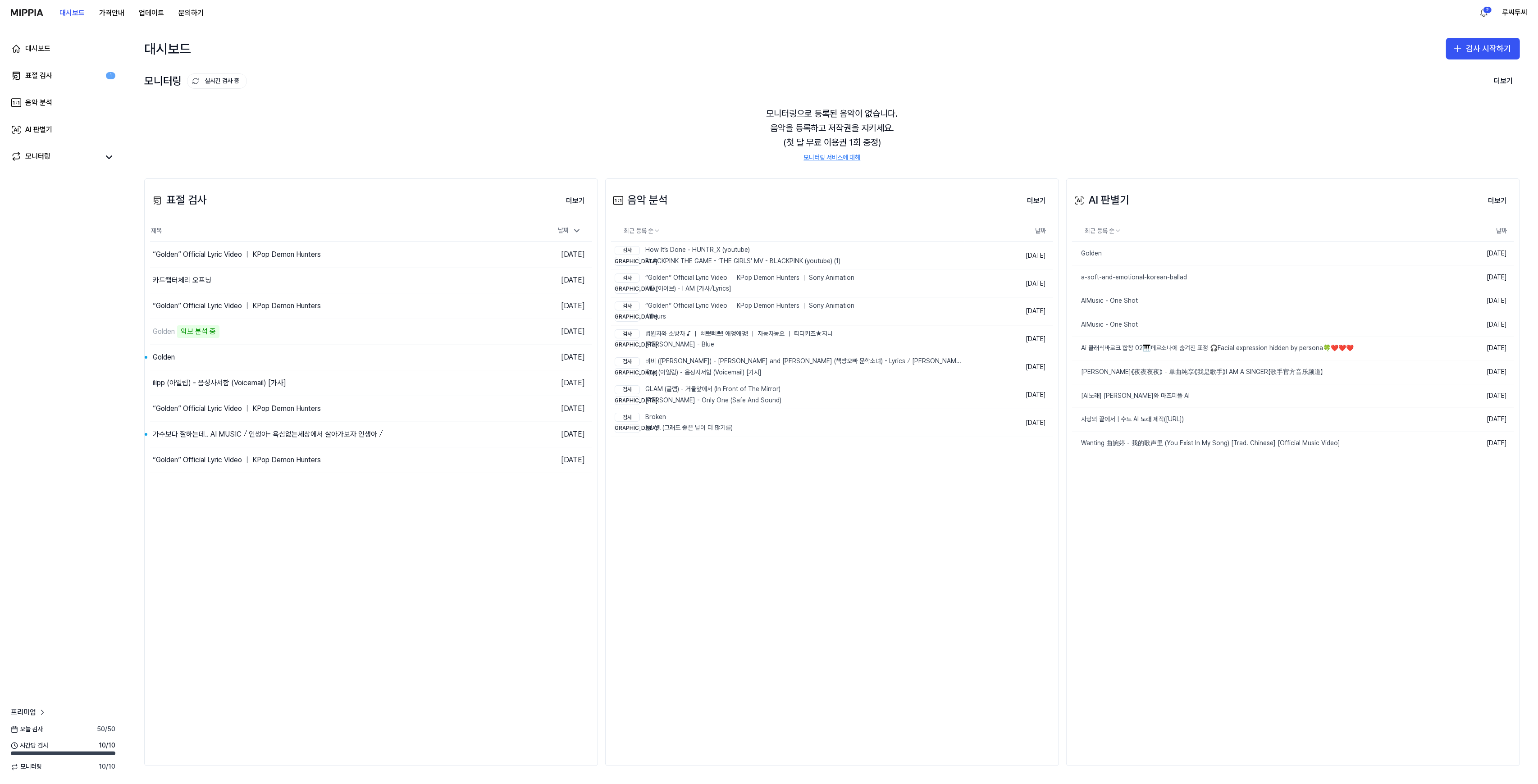
click at [48, 11] on div "대시보드 가격안내 업데이트 문의하기" at bounding box center [111, 12] width 200 height 25
click at [43, 10] on div "대시보드 가격안내 업데이트 문의하기" at bounding box center [111, 12] width 200 height 25
click at [31, 11] on img at bounding box center [28, 13] width 33 height 7
click at [61, 11] on button "대시보드" at bounding box center [71, 13] width 39 height 18
click at [103, 15] on 버튼 "가격안내" at bounding box center [112, 13] width 39 height 18
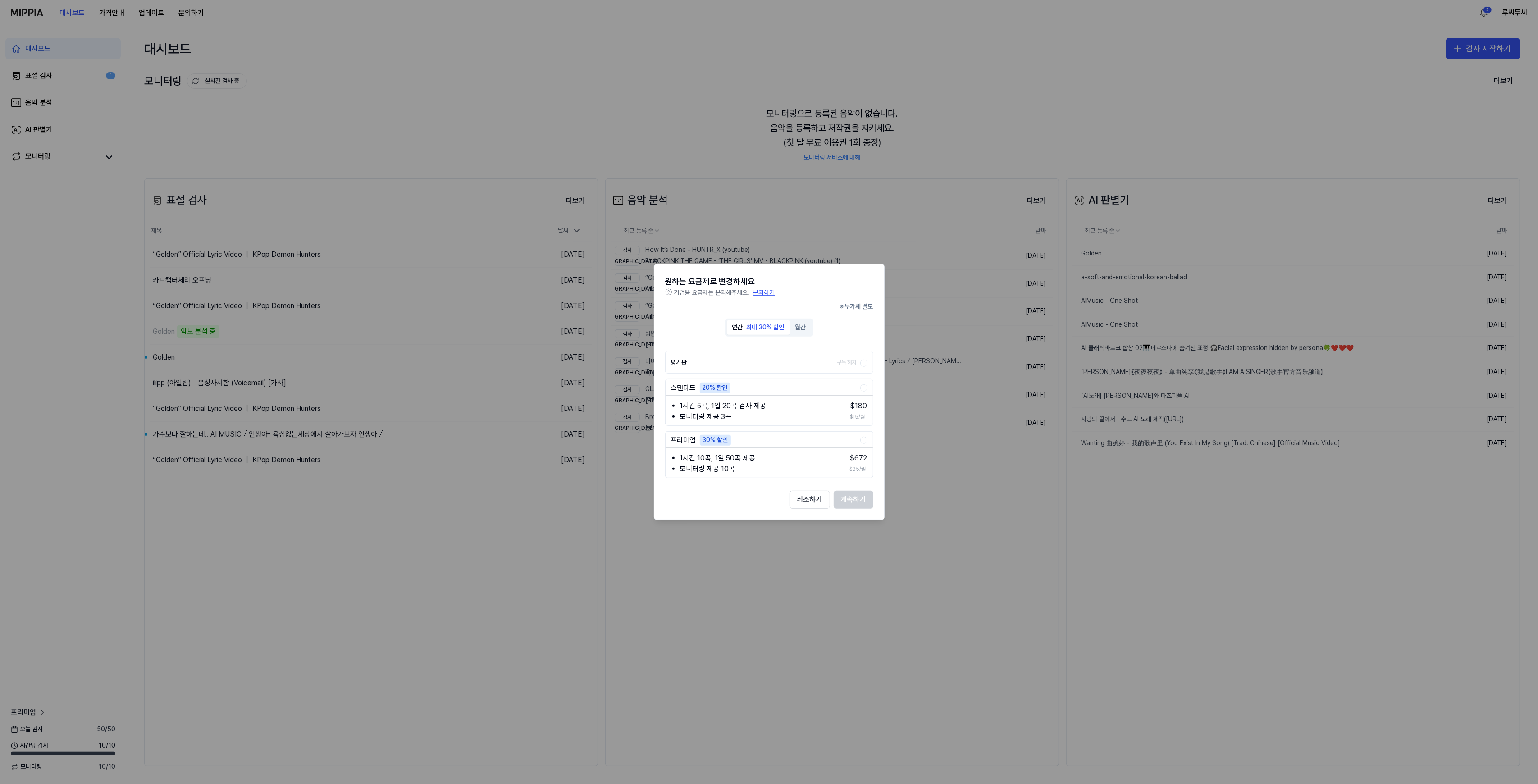
click at [138, 15] on div at bounding box center [769, 392] width 1538 height 784
click at [810, 502] on button "취소하기" at bounding box center [810, 499] width 41 height 18
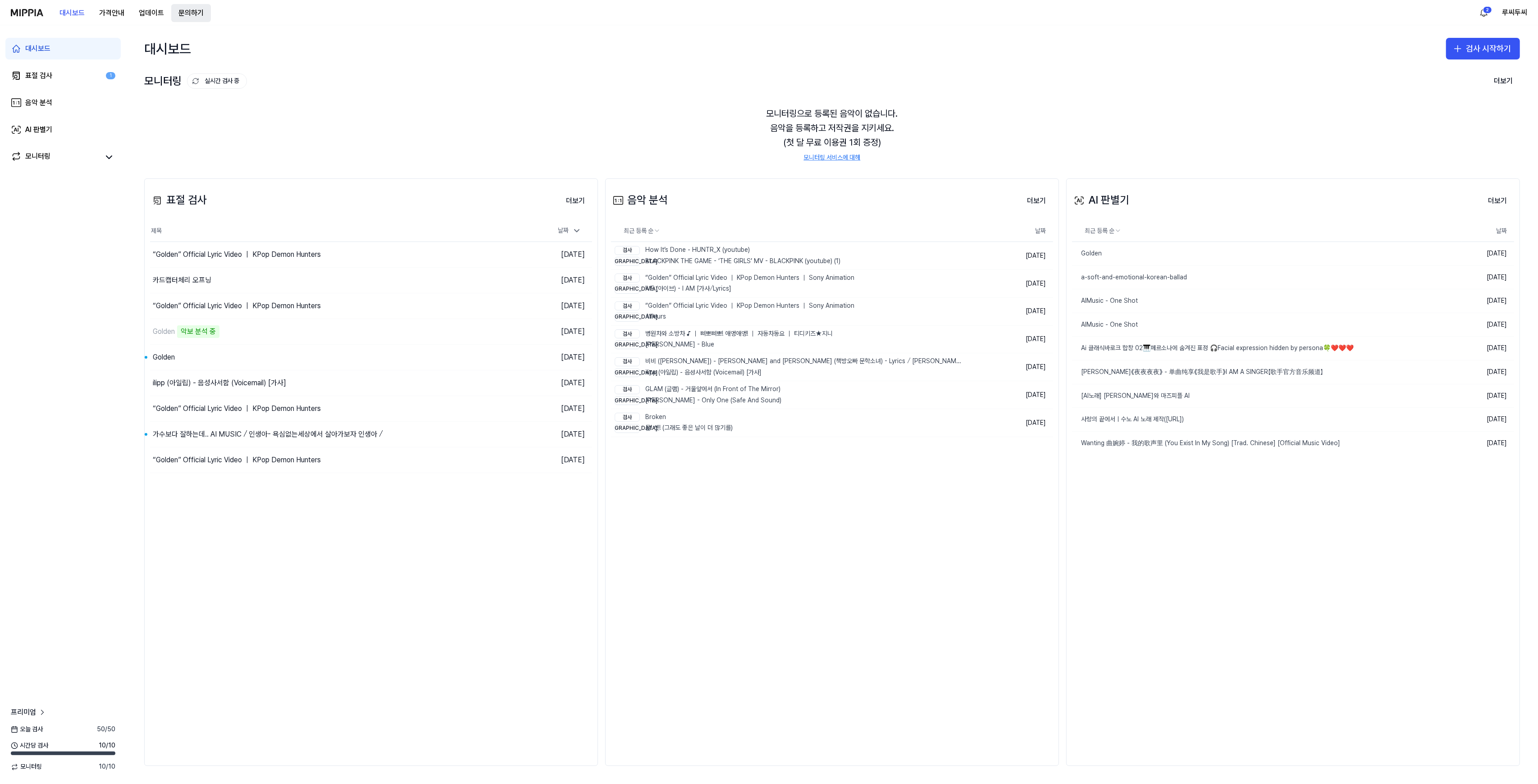
click at [202, 13] on button "문의하기" at bounding box center [190, 13] width 39 height 18
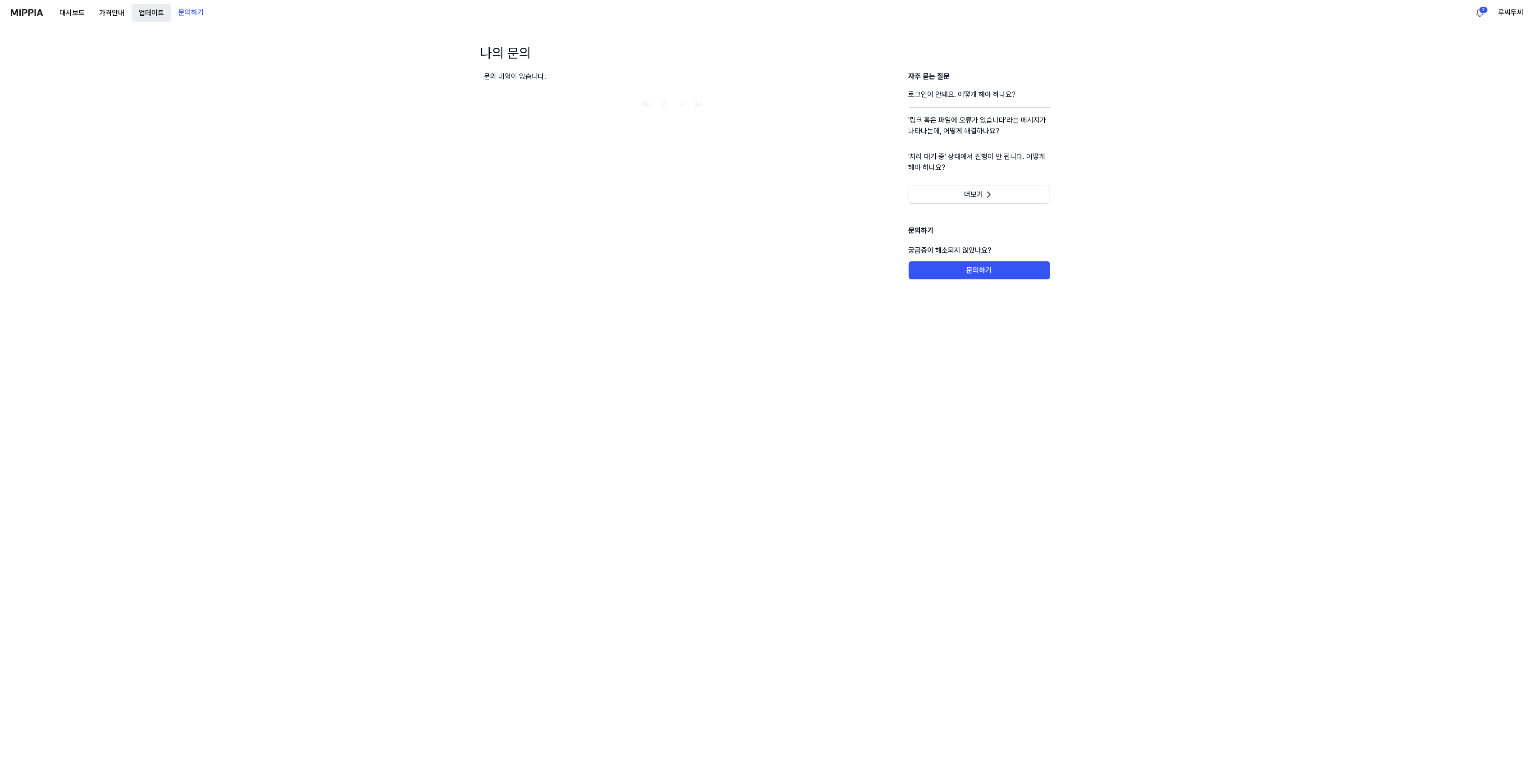
click at [159, 10] on button "업데이트" at bounding box center [151, 13] width 39 height 18
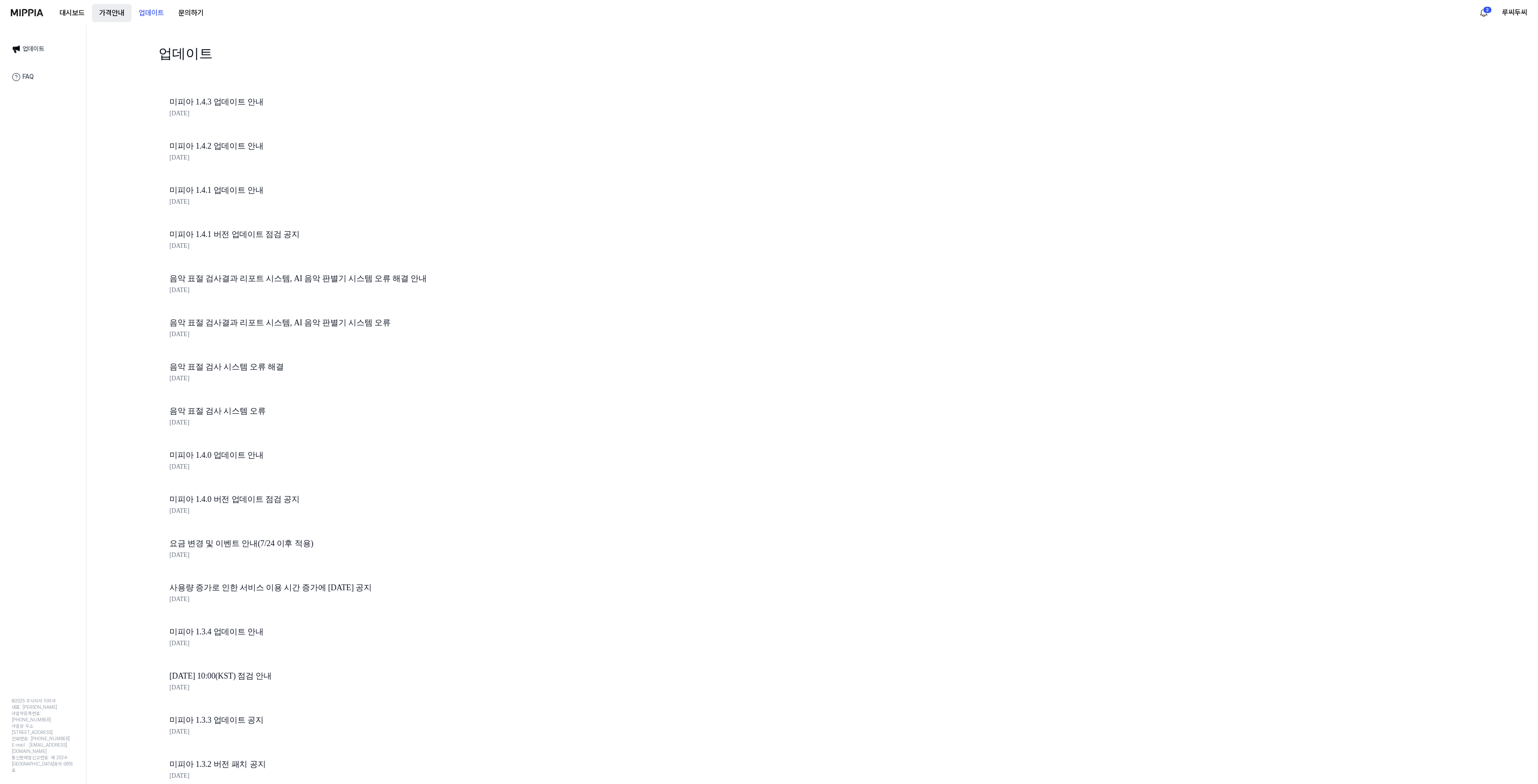
click at [110, 10] on 버튼 "가격안내" at bounding box center [112, 13] width 39 height 18
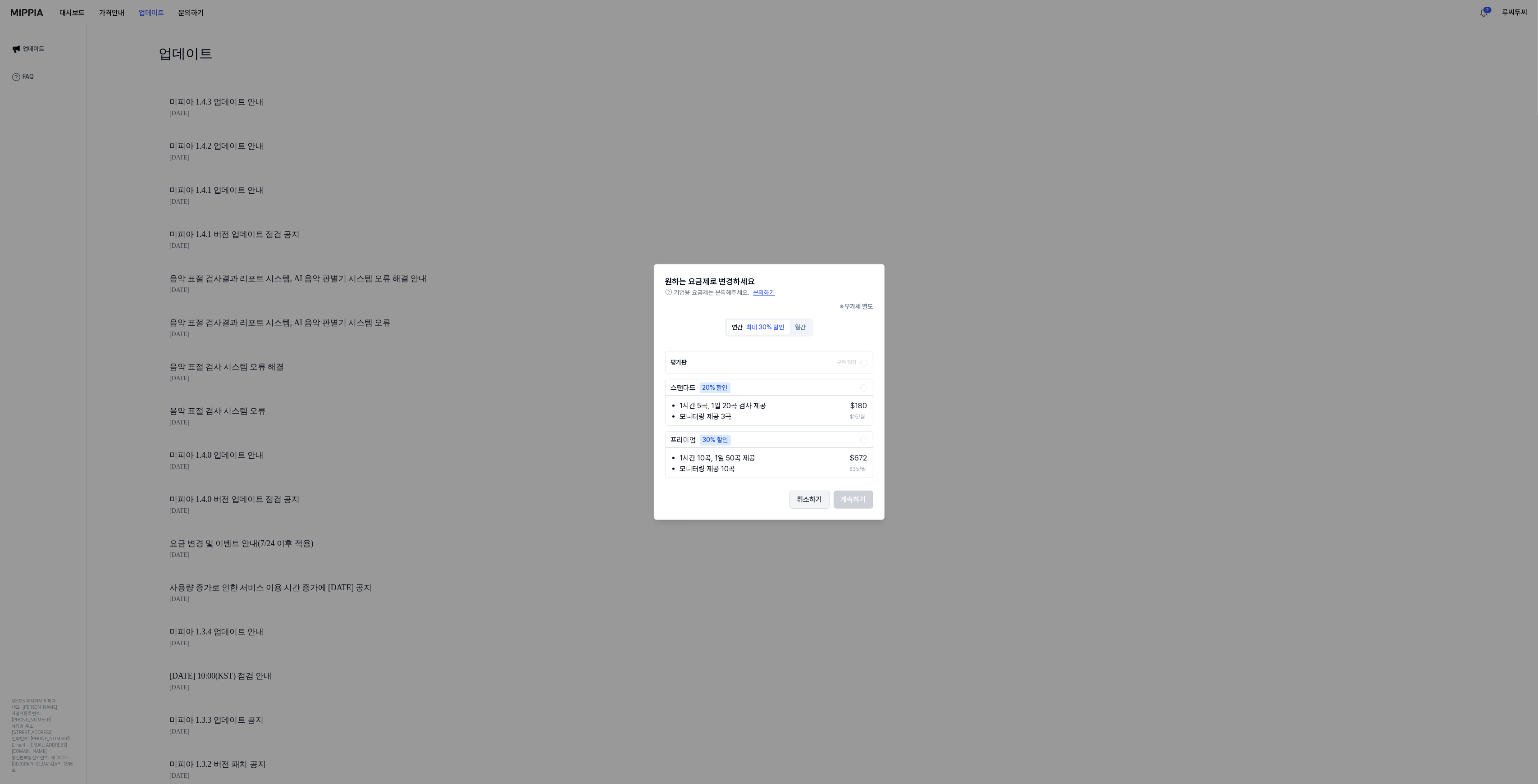
click at [798, 494] on button "취소하기" at bounding box center [810, 499] width 41 height 18
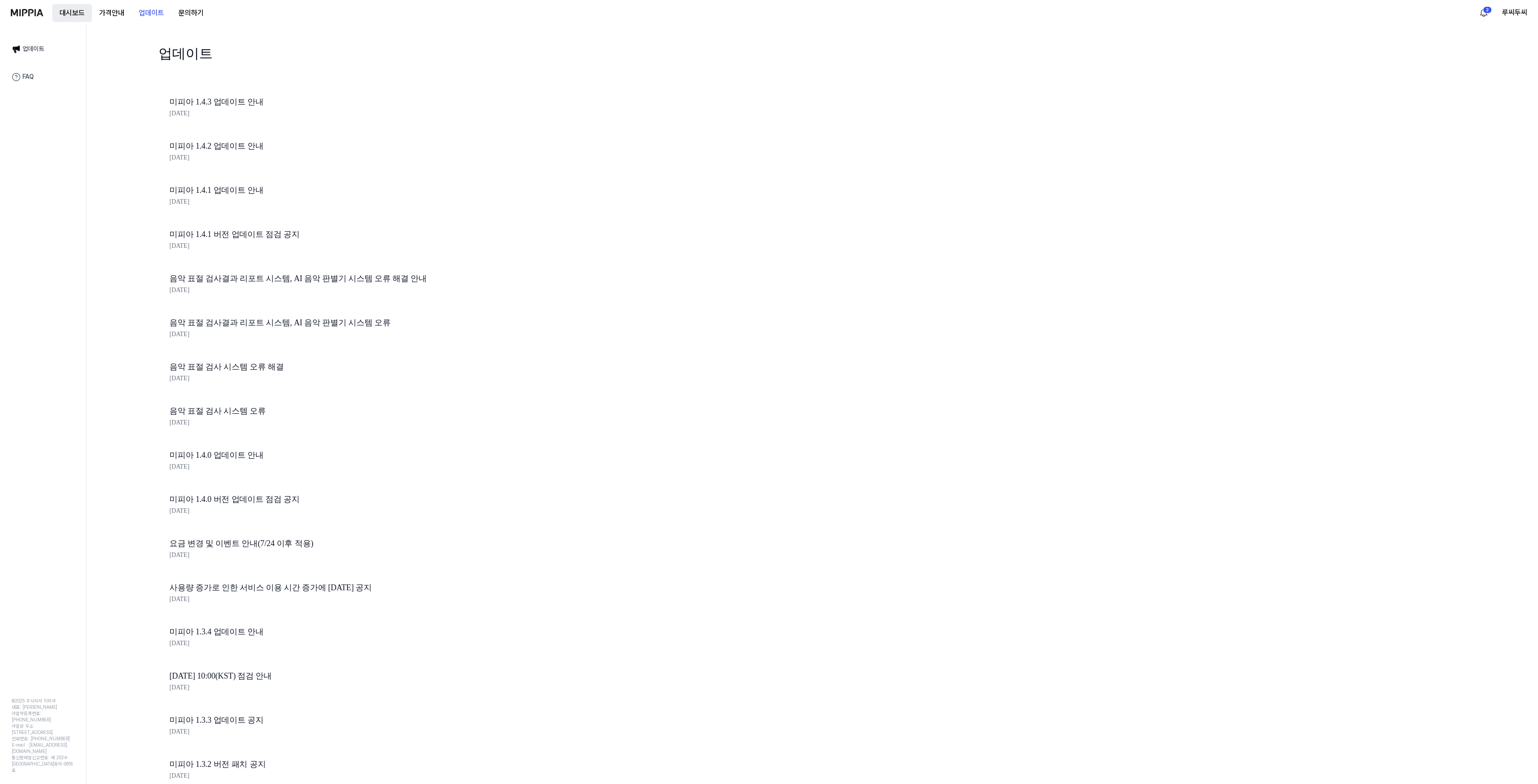
click at [76, 7] on button "대시보드" at bounding box center [71, 13] width 39 height 18
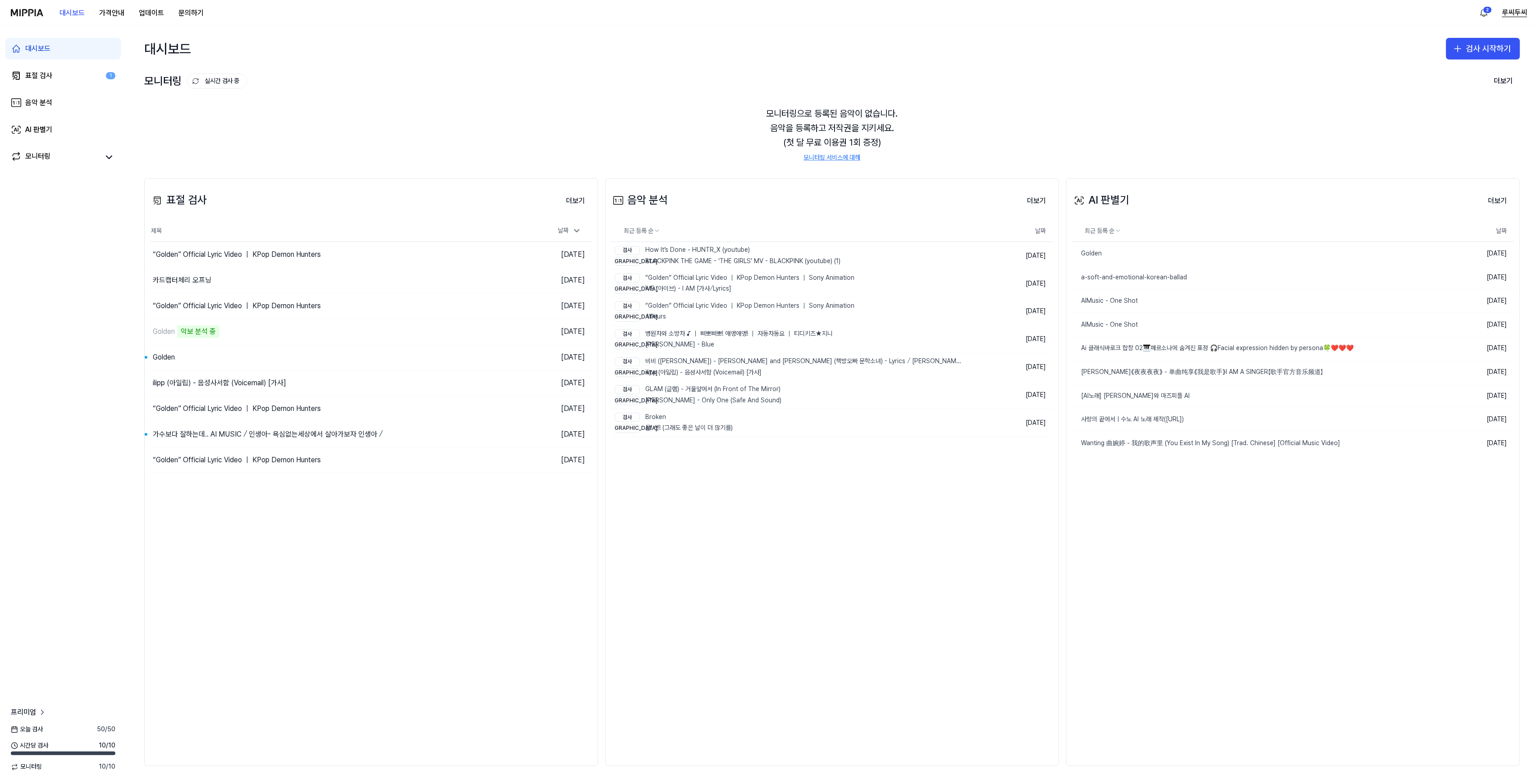
click at [1507, 16] on button "루씨두씨" at bounding box center [1514, 13] width 25 height 11
click at [1429, 76] on button "로그아웃" at bounding box center [1469, 77] width 103 height 9
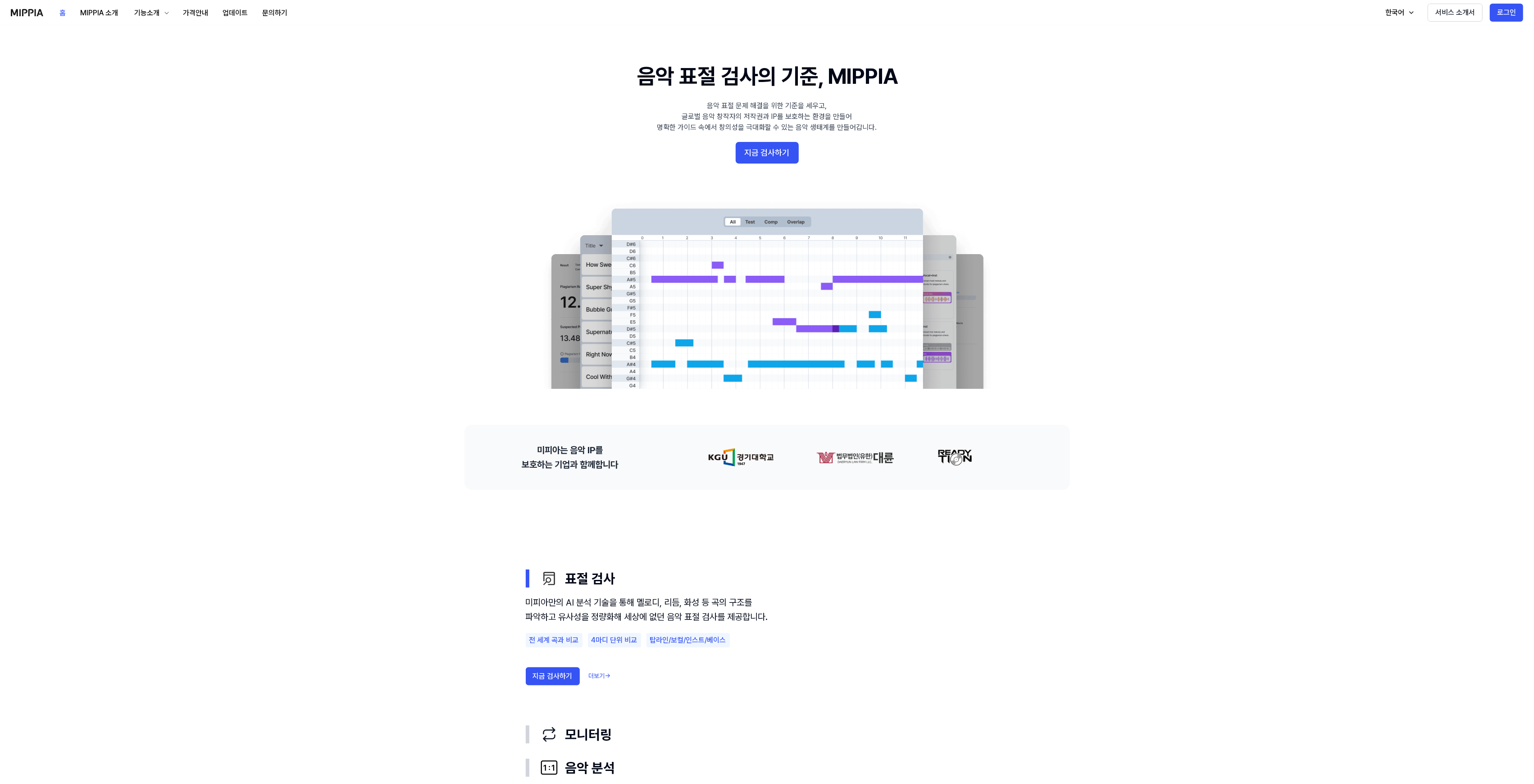
click at [1509, 10] on button "로그인" at bounding box center [1506, 13] width 33 height 18
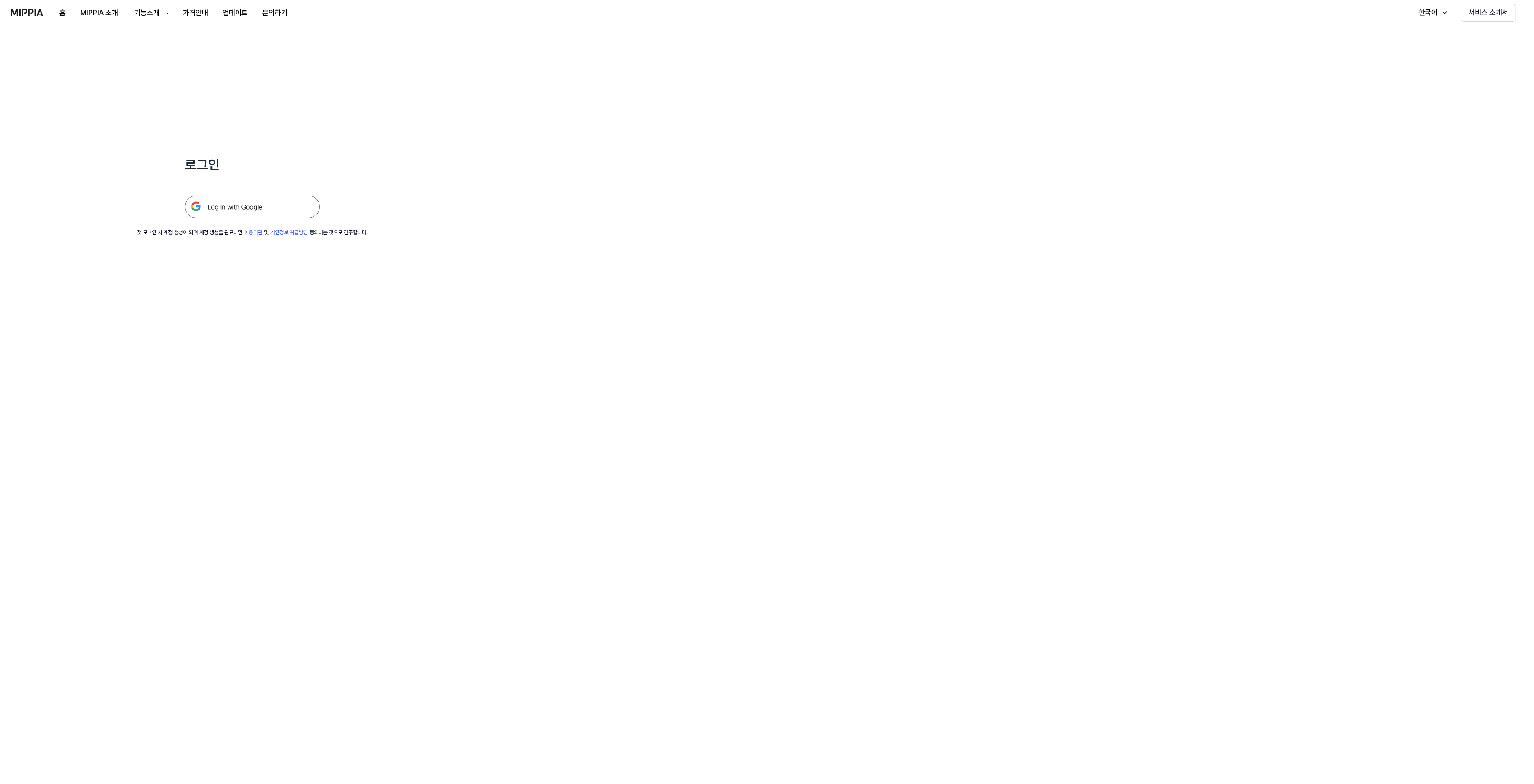
click at [240, 216] on img at bounding box center [252, 207] width 135 height 22
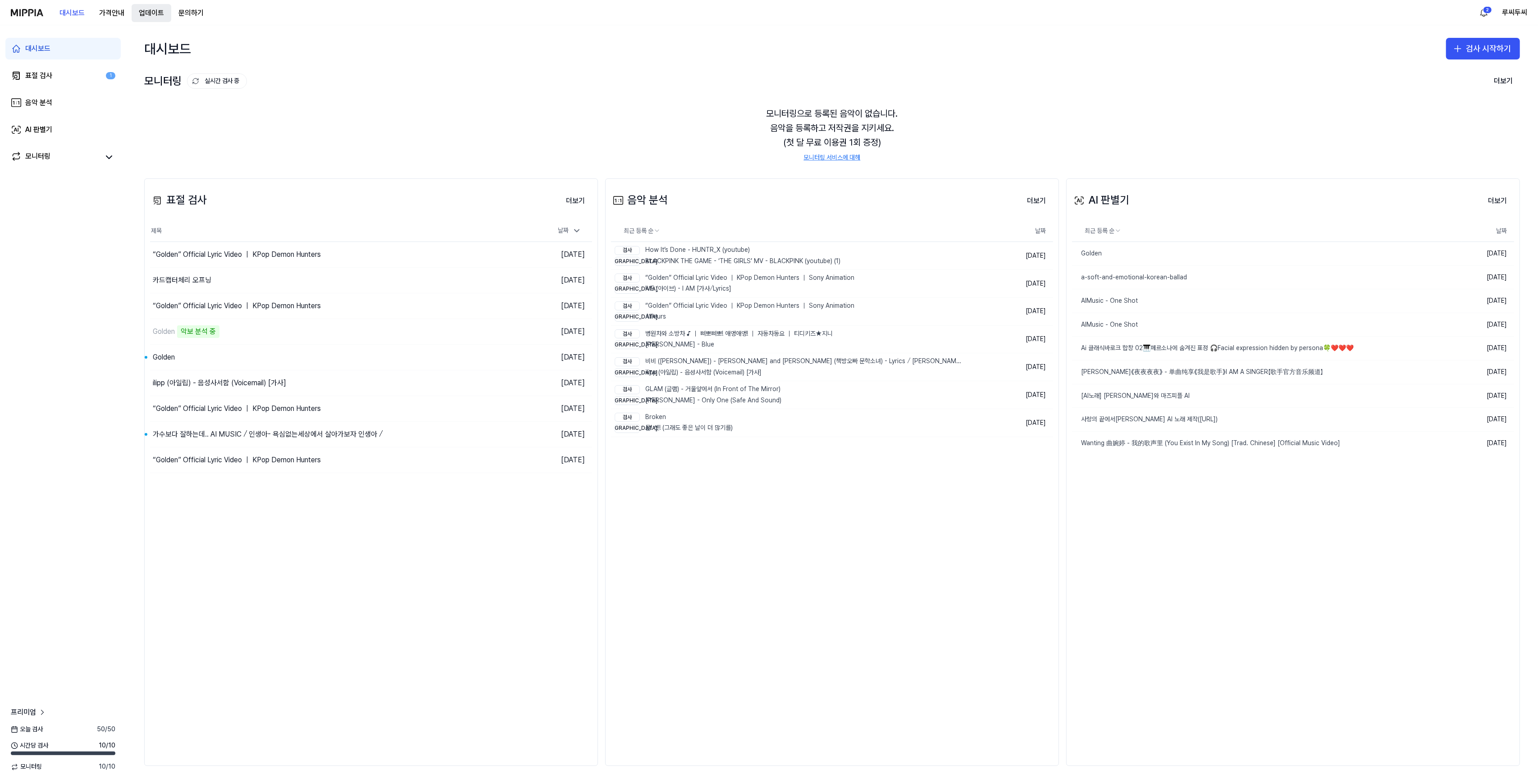
click at [147, 11] on button "업데이트" at bounding box center [151, 13] width 39 height 18
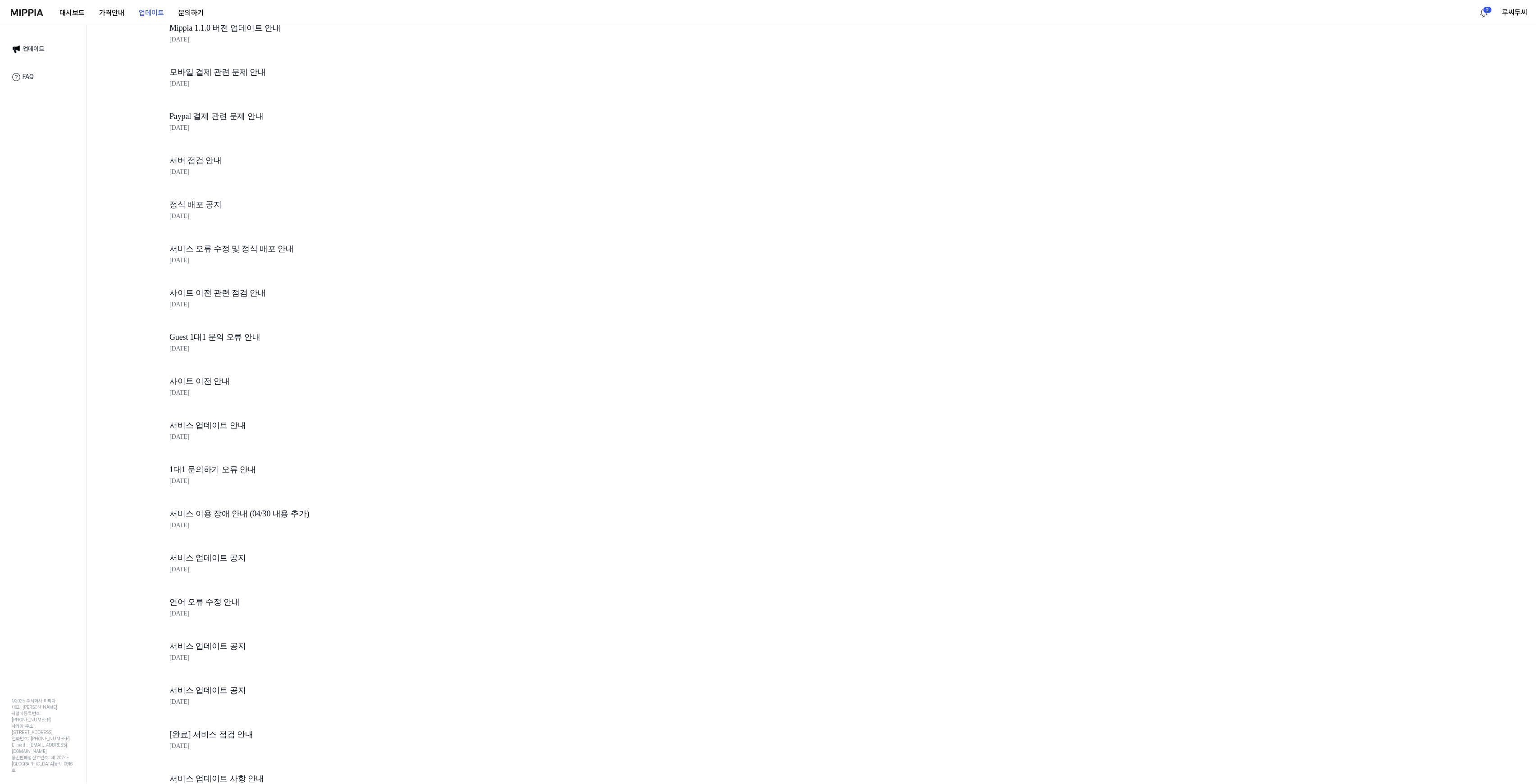
scroll to position [1578, 0]
click at [36, 76] on link "FAQ" at bounding box center [42, 77] width 74 height 19
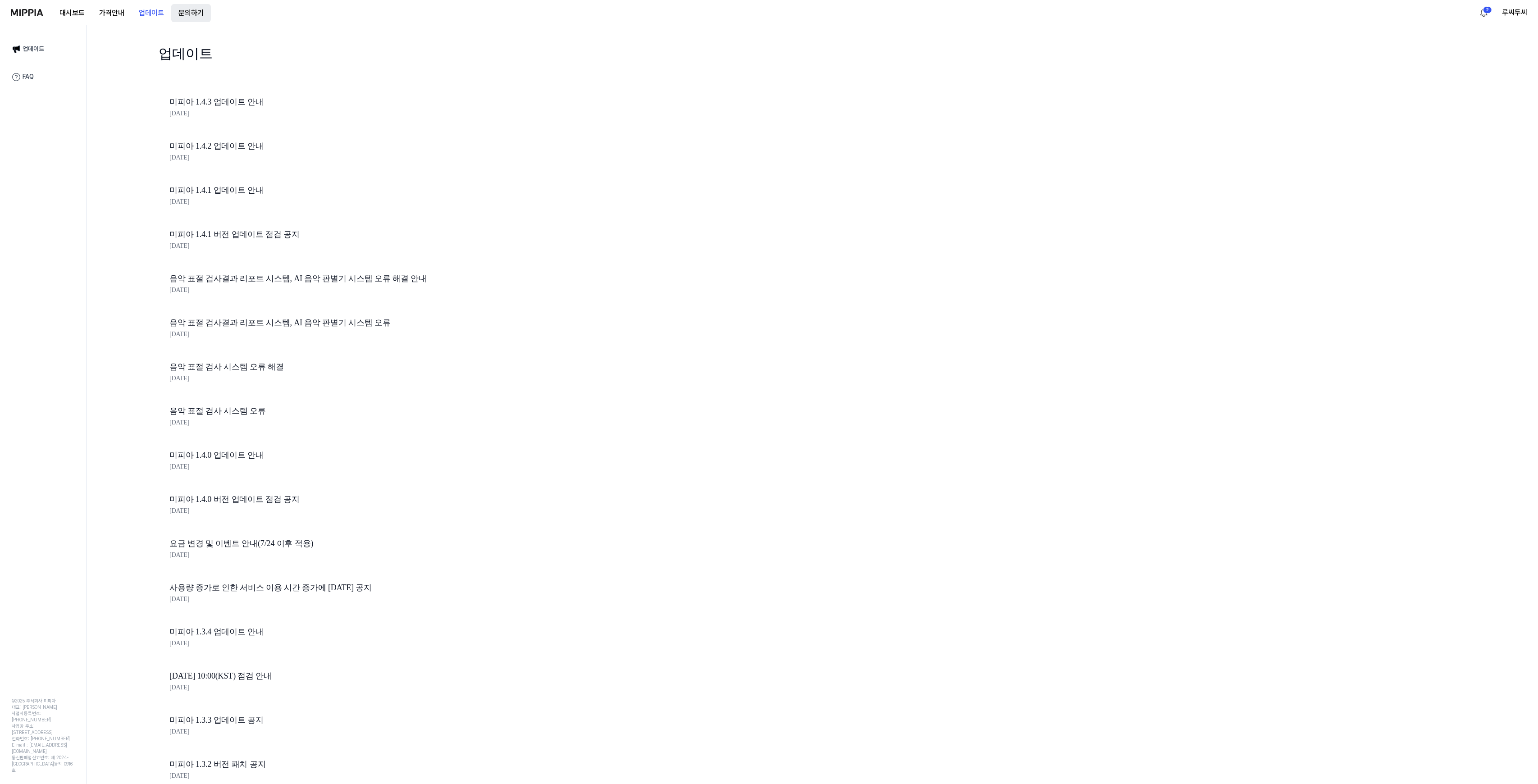
click at [176, 16] on button "문의하기" at bounding box center [190, 13] width 39 height 18
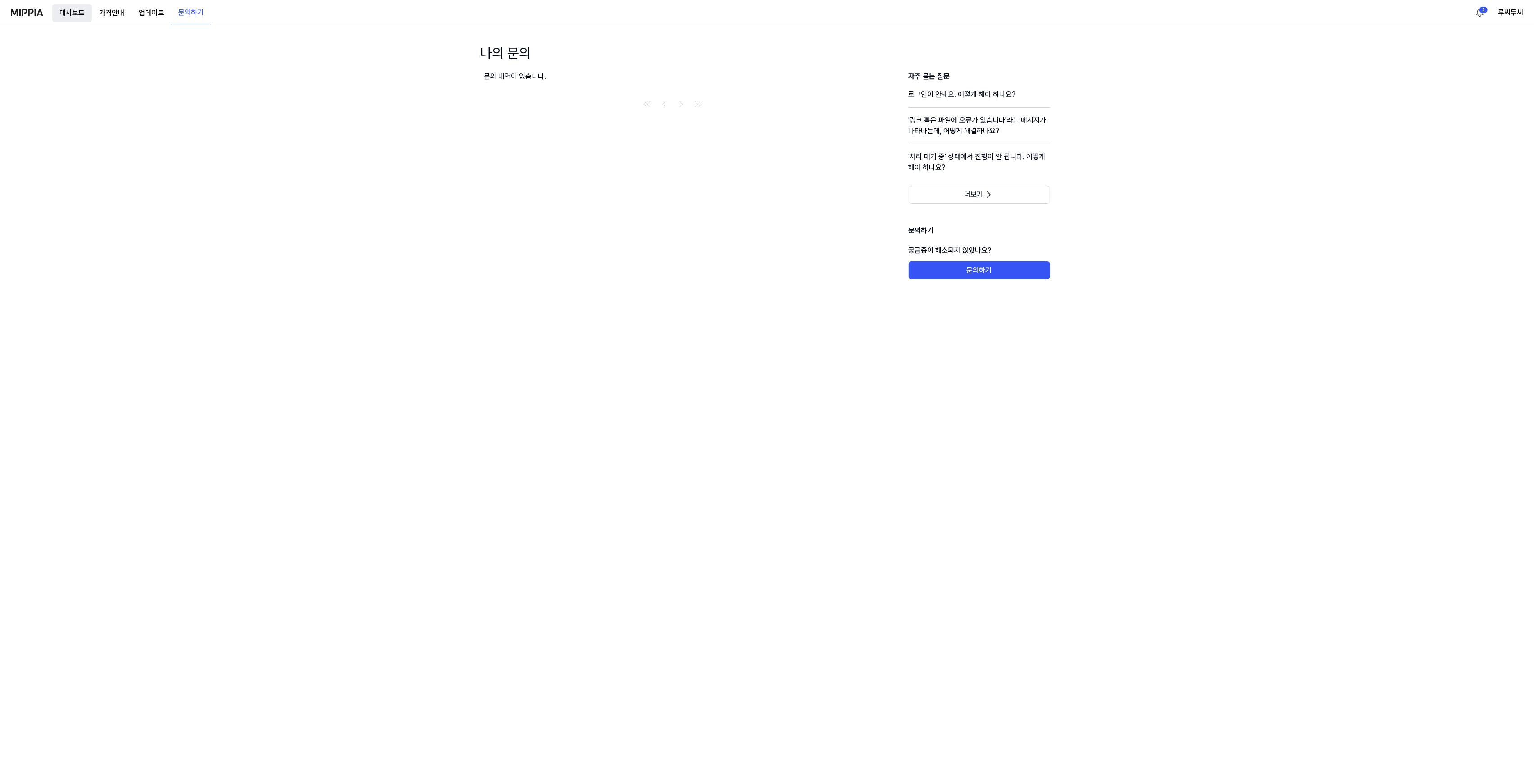
click at [57, 6] on button "대시보드" at bounding box center [71, 13] width 39 height 18
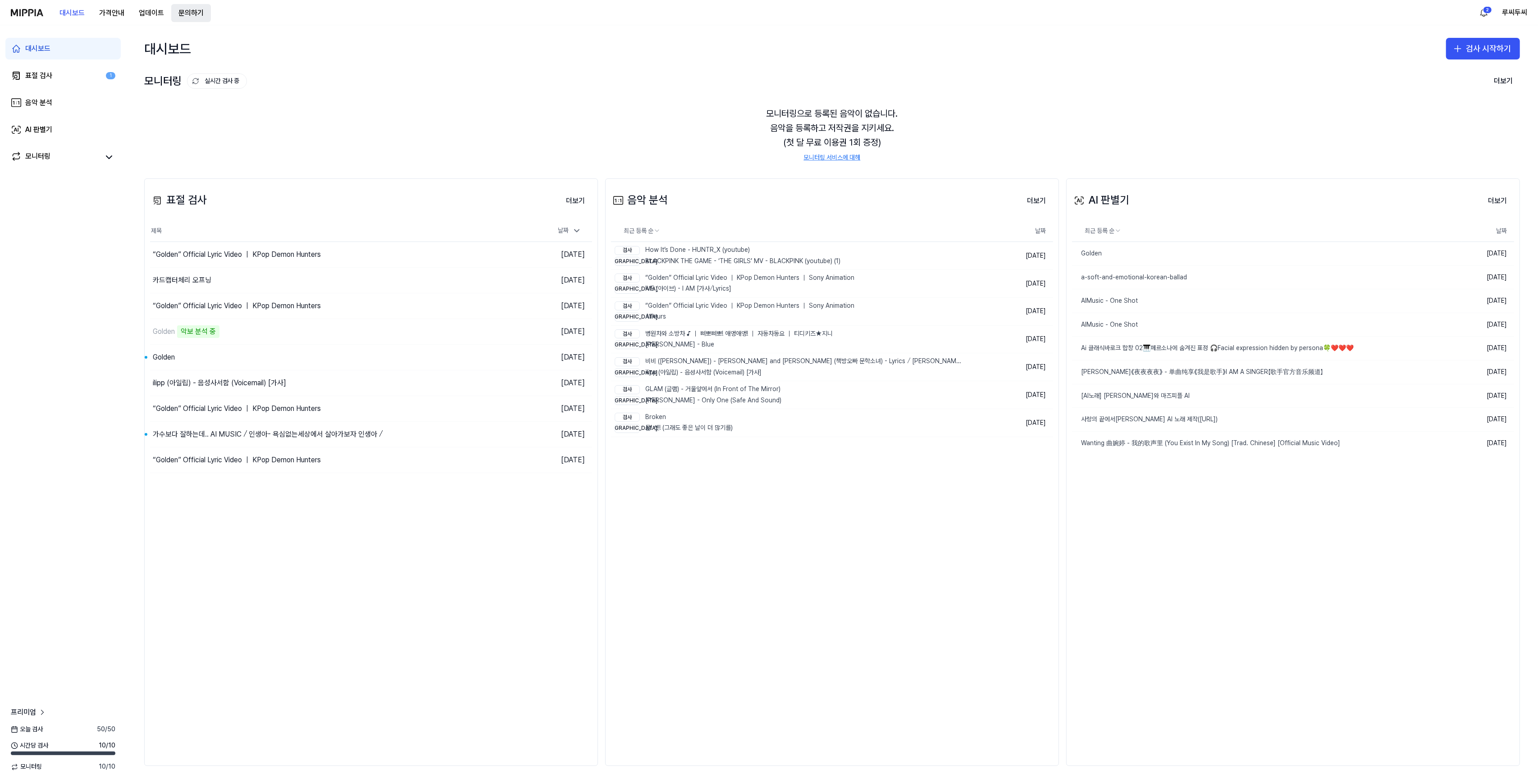
click at [196, 14] on button "문의하기" at bounding box center [190, 13] width 39 height 18
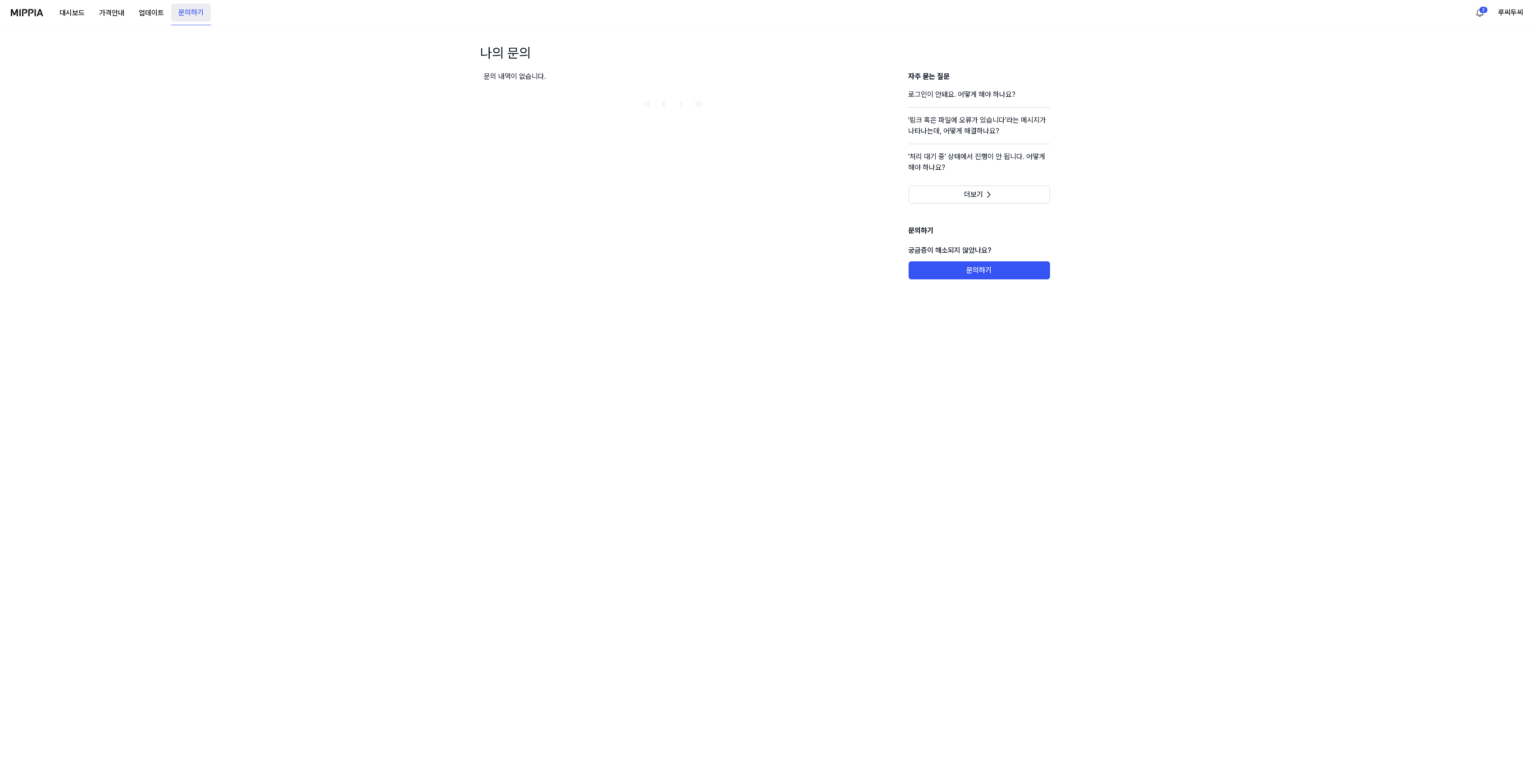
click at [189, 13] on button "문의하기" at bounding box center [190, 13] width 39 height 18
click at [158, 18] on button "업데이트" at bounding box center [151, 13] width 39 height 18
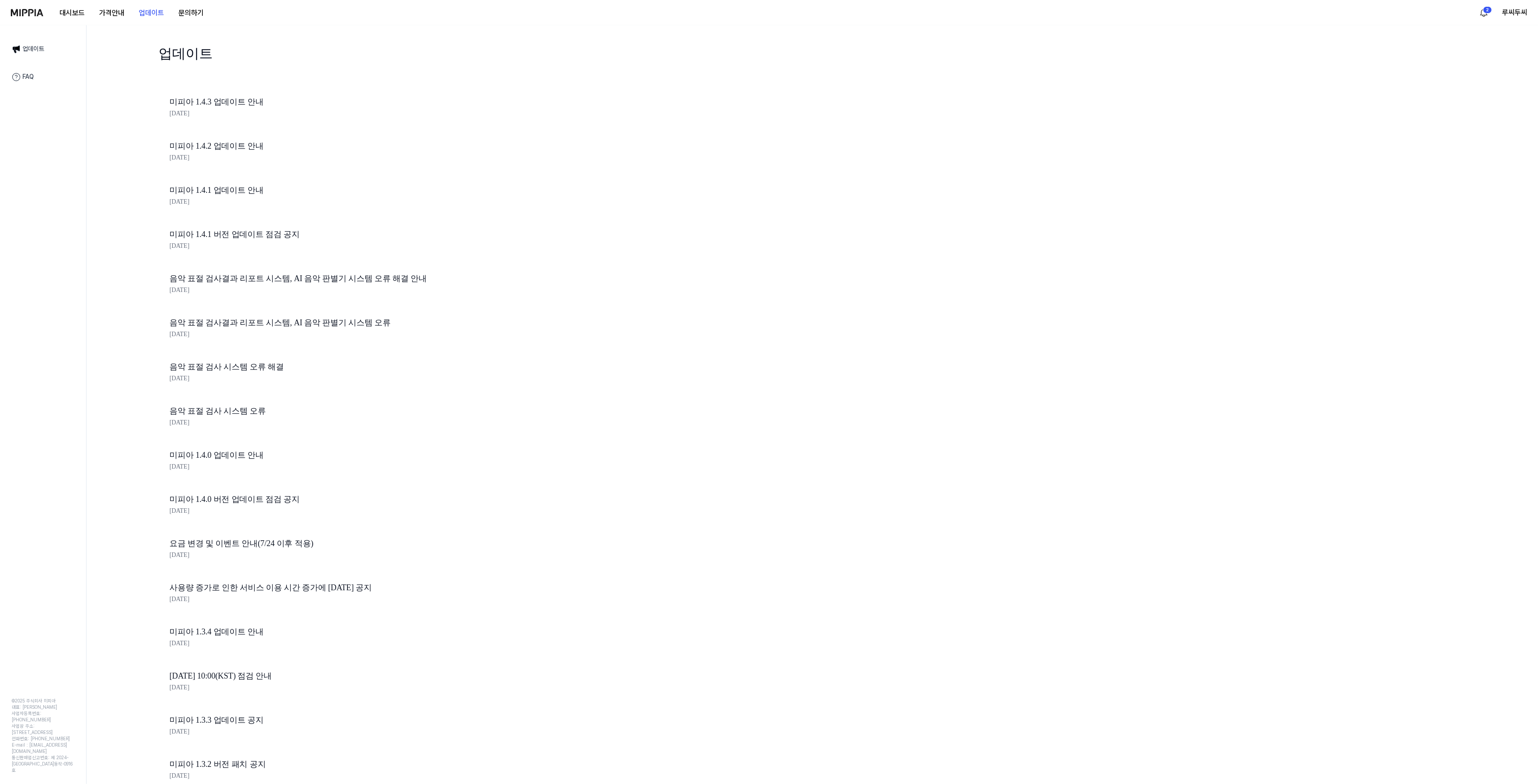
click at [34, 73] on link "FAQ" at bounding box center [42, 77] width 74 height 19
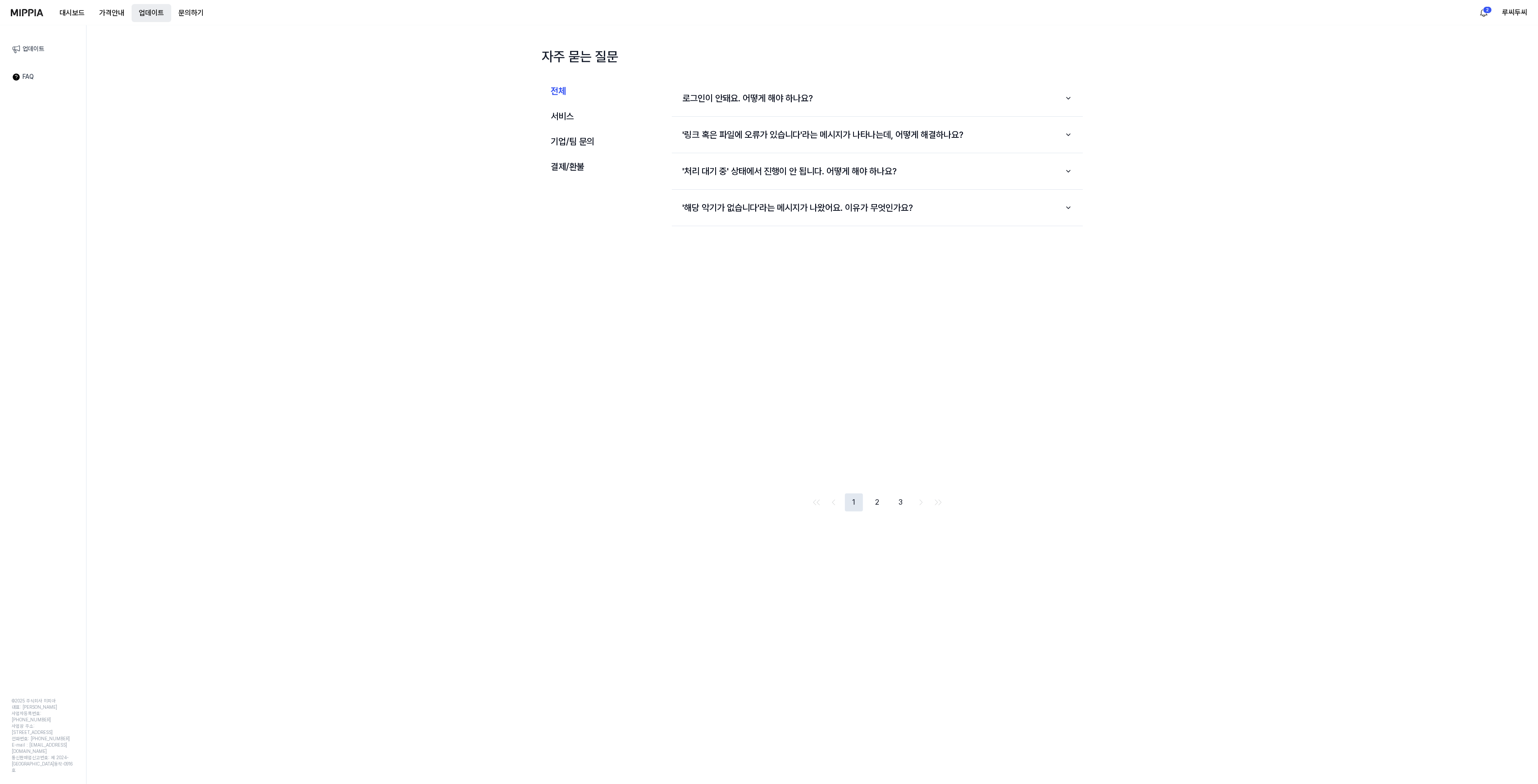
click at [154, 6] on button "업데이트" at bounding box center [151, 13] width 39 height 18
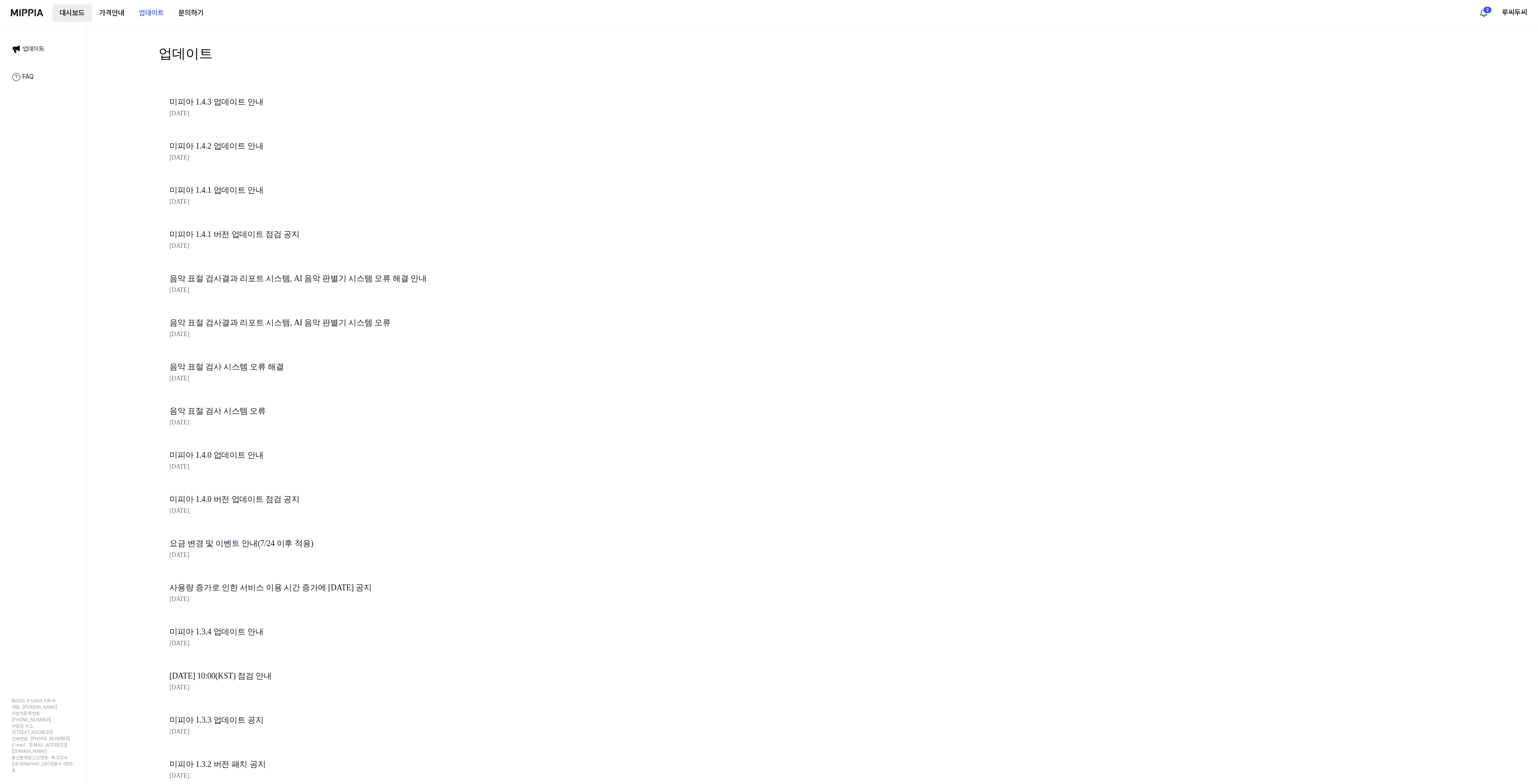
click at [68, 14] on button "대시보드" at bounding box center [71, 13] width 39 height 18
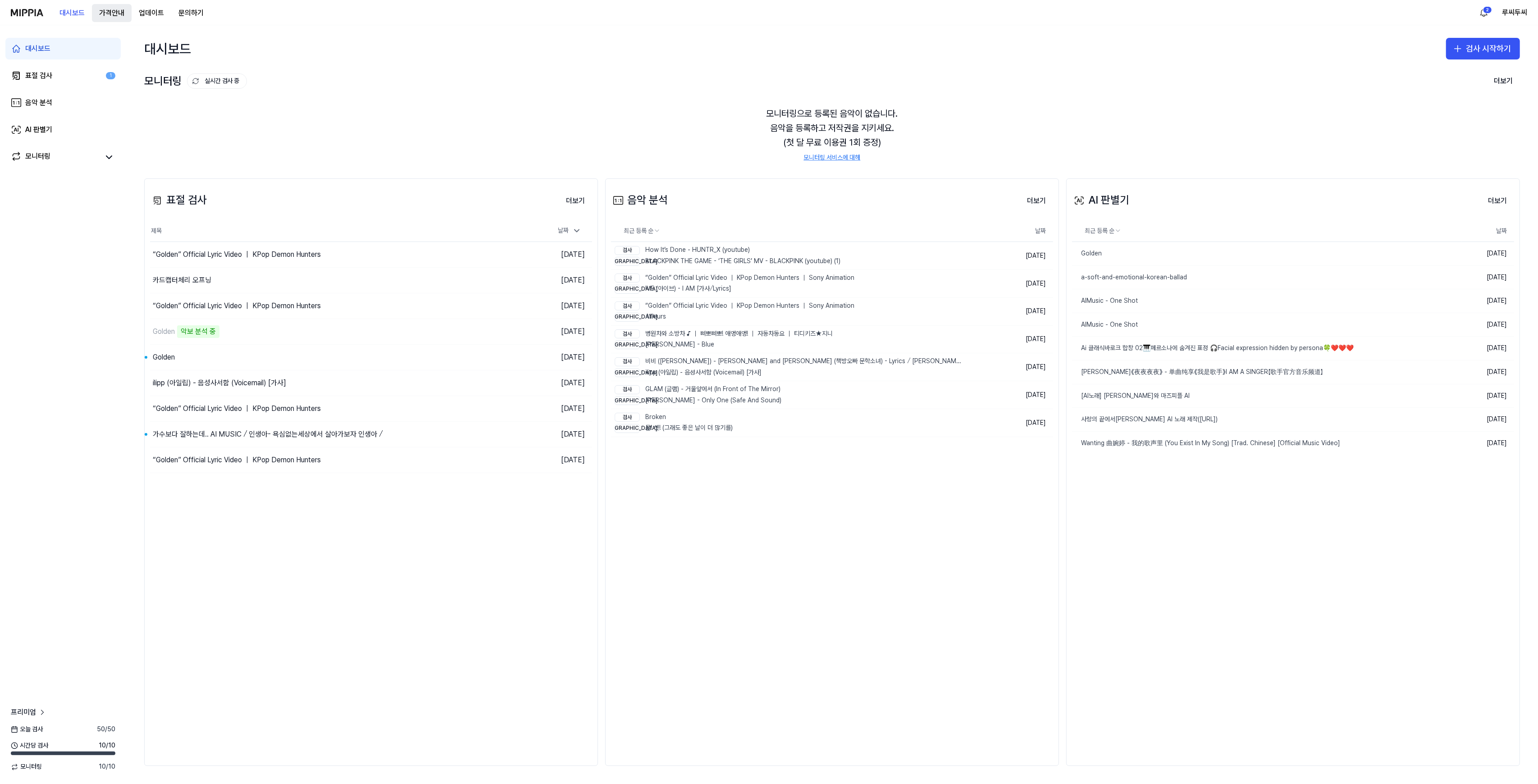
click at [106, 16] on 버튼 "가격안내" at bounding box center [112, 13] width 39 height 18
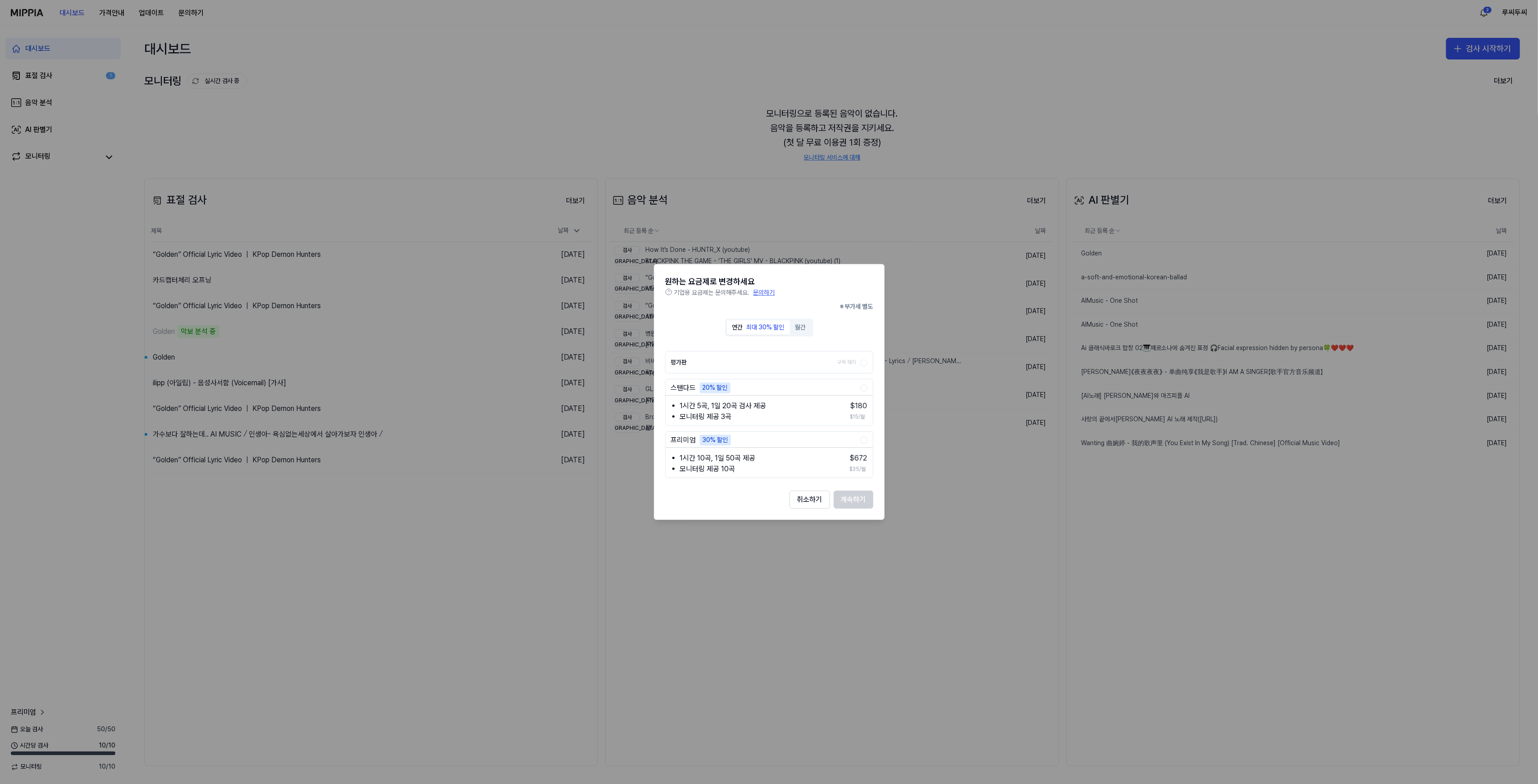
click at [76, 15] on div at bounding box center [769, 392] width 1538 height 784
click at [801, 494] on button "취소하기" at bounding box center [810, 499] width 41 height 18
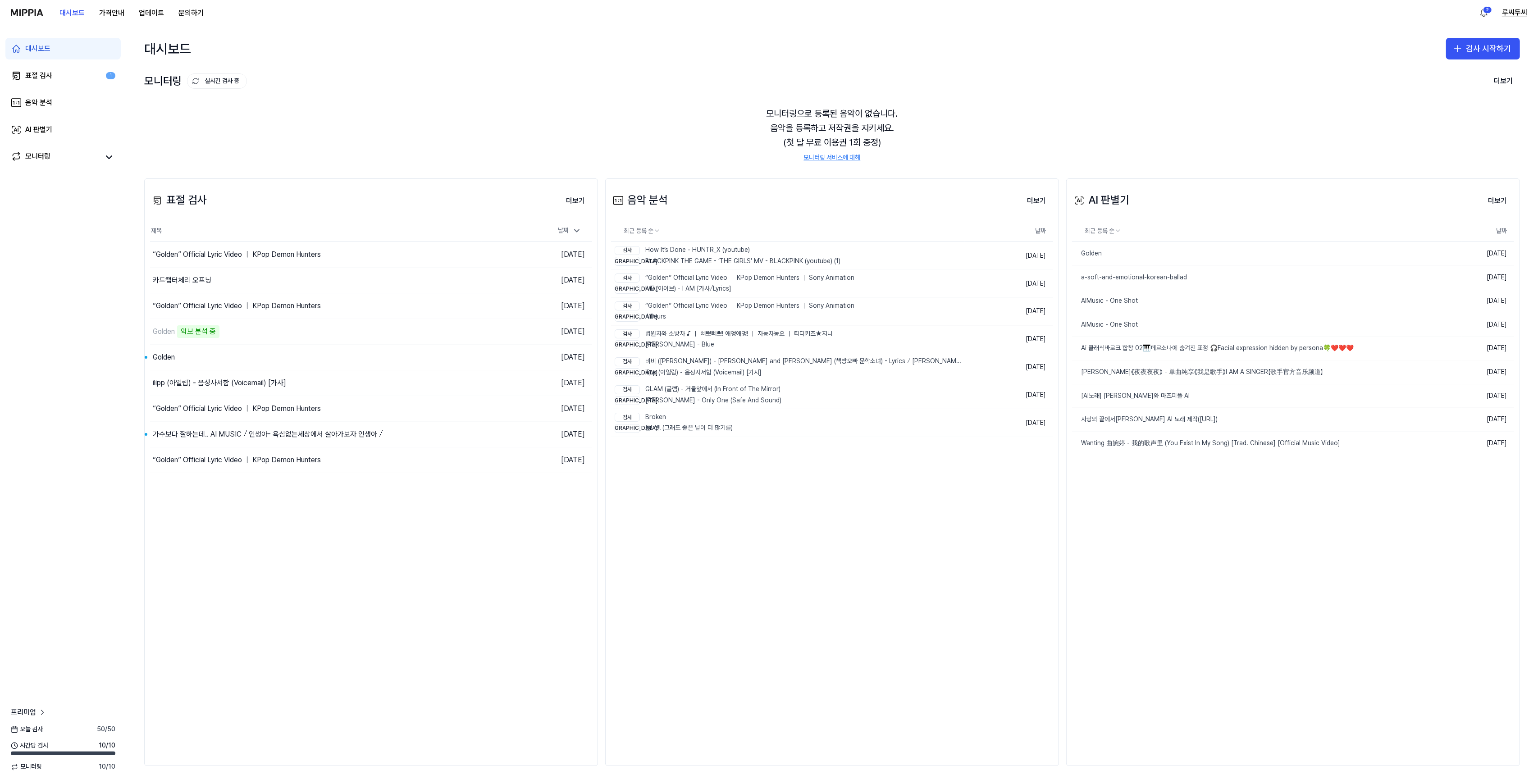
click at [1502, 15] on button "루씨두씨" at bounding box center [1514, 13] width 25 height 11
click at [1437, 77] on button "로그아웃" at bounding box center [1469, 77] width 103 height 9
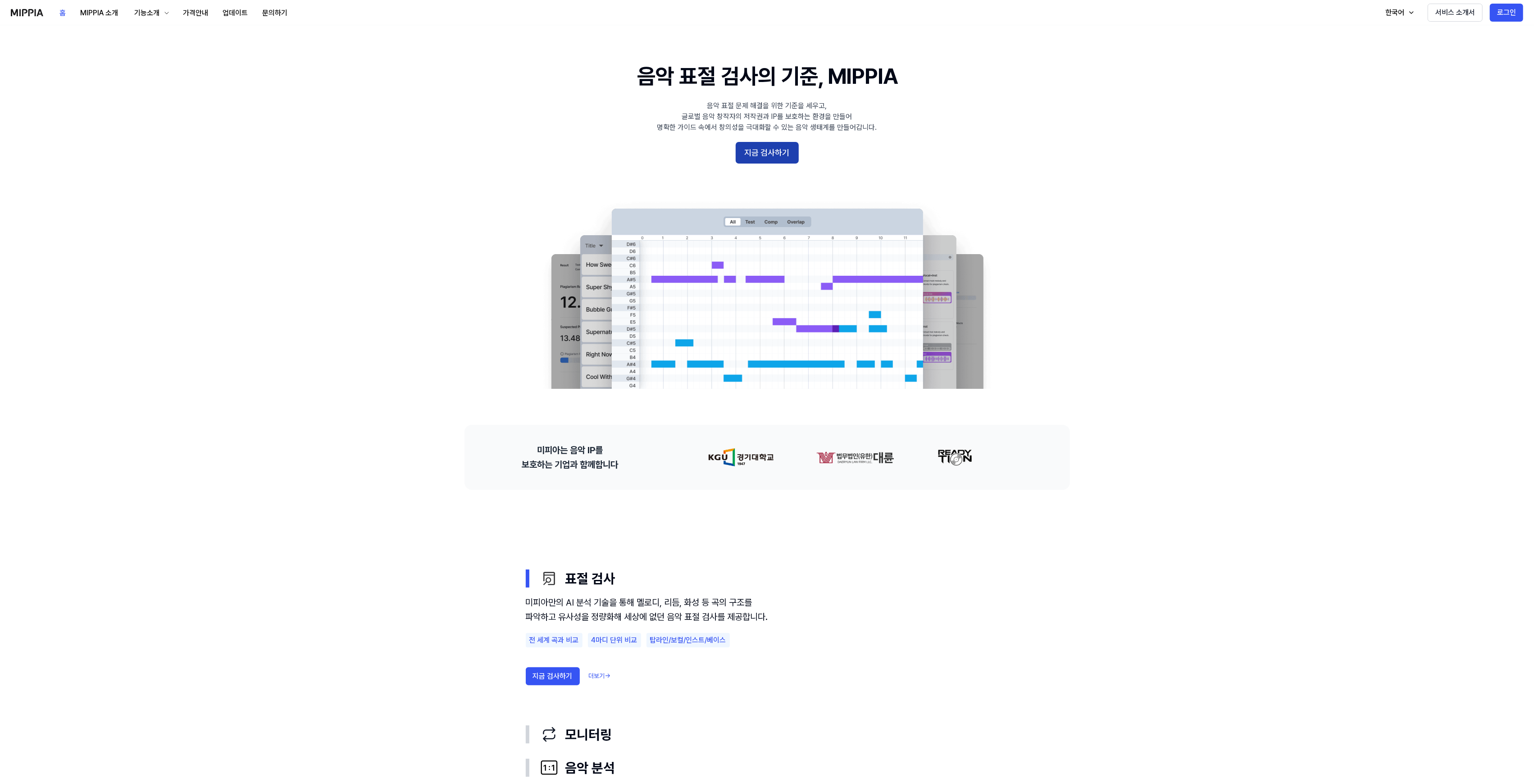
click at [771, 144] on button "지금 검사하기" at bounding box center [767, 152] width 63 height 22
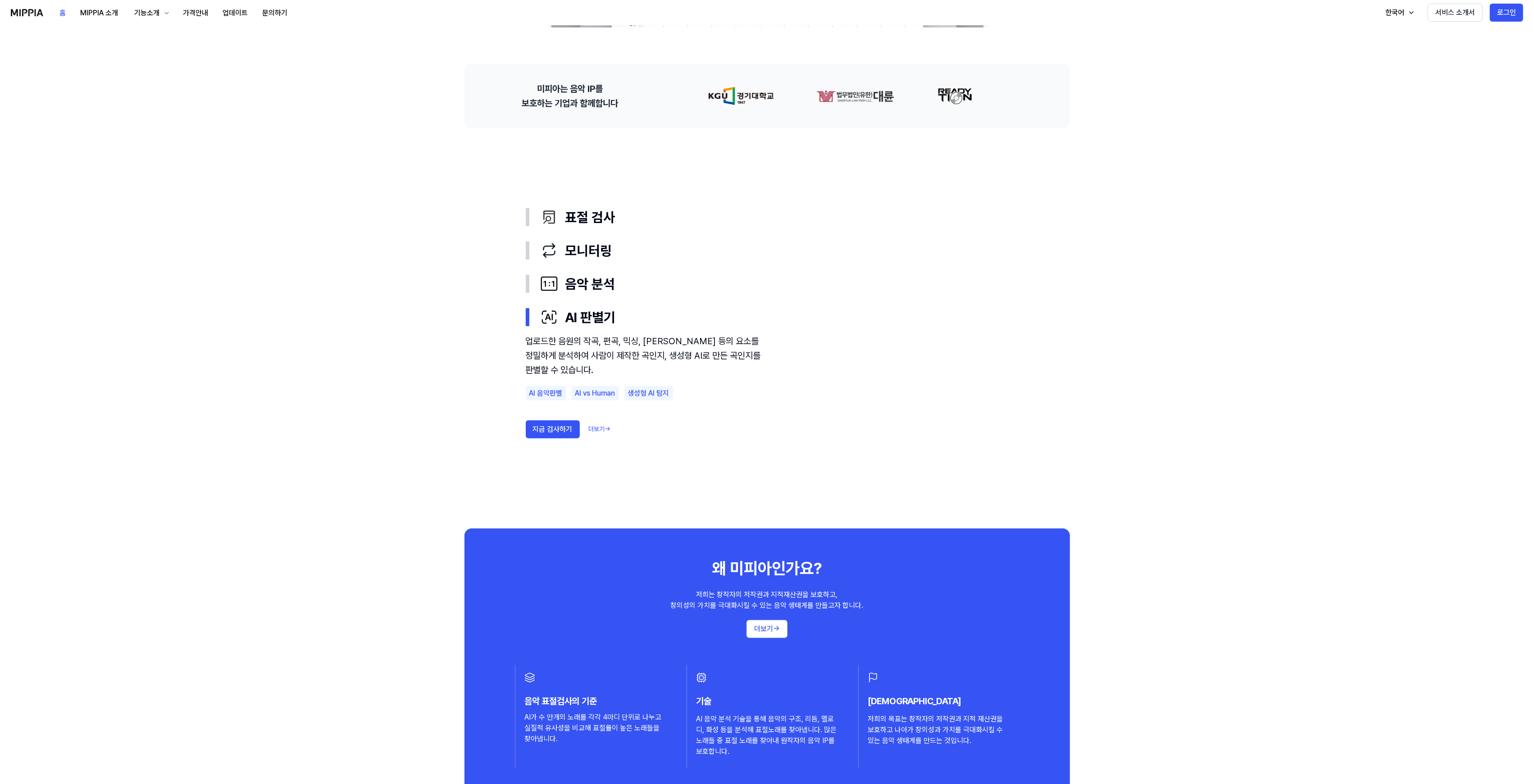
scroll to position [360, 0]
click at [569, 208] on button "표절 검사" at bounding box center [767, 218] width 483 height 33
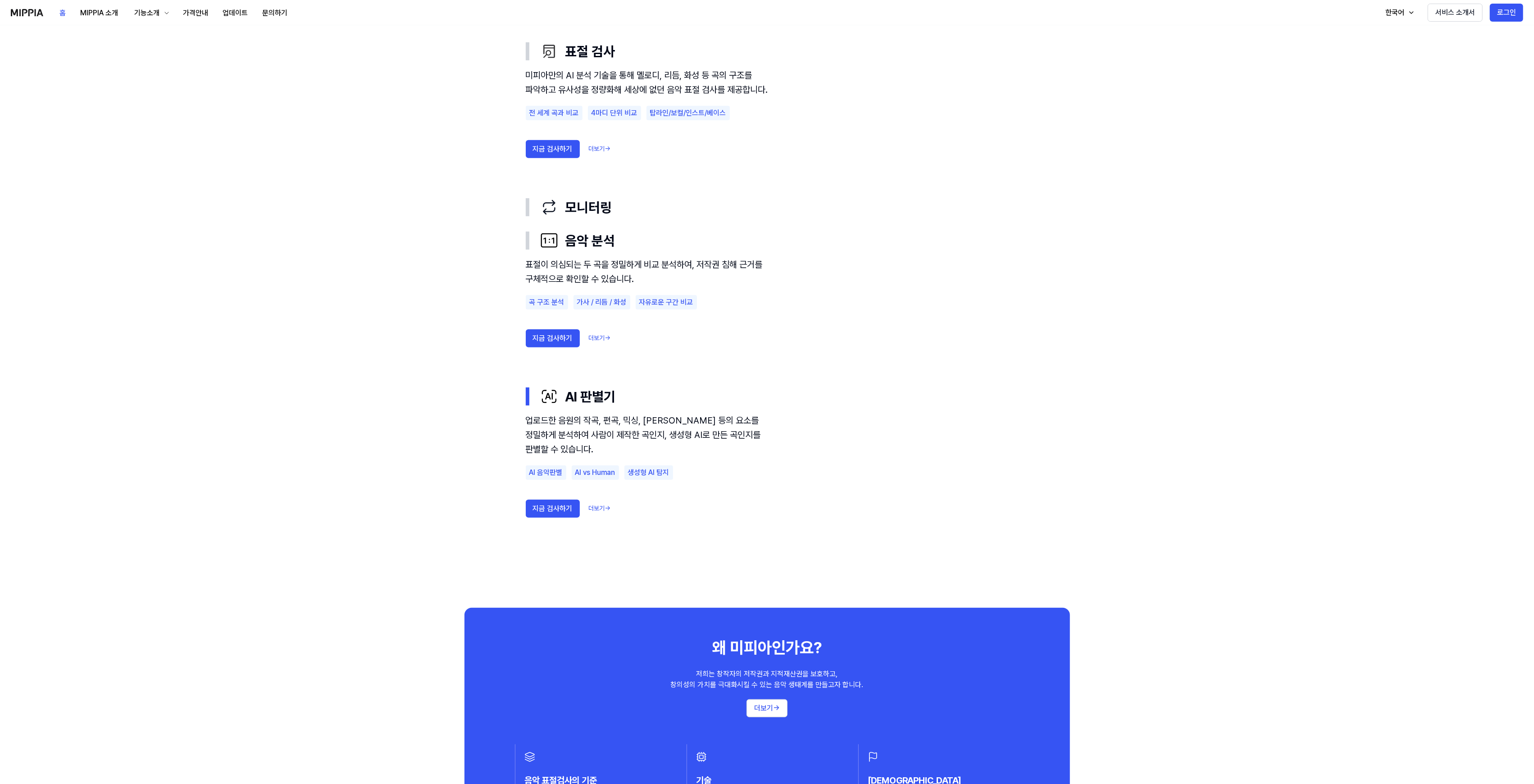
scroll to position [600, 0]
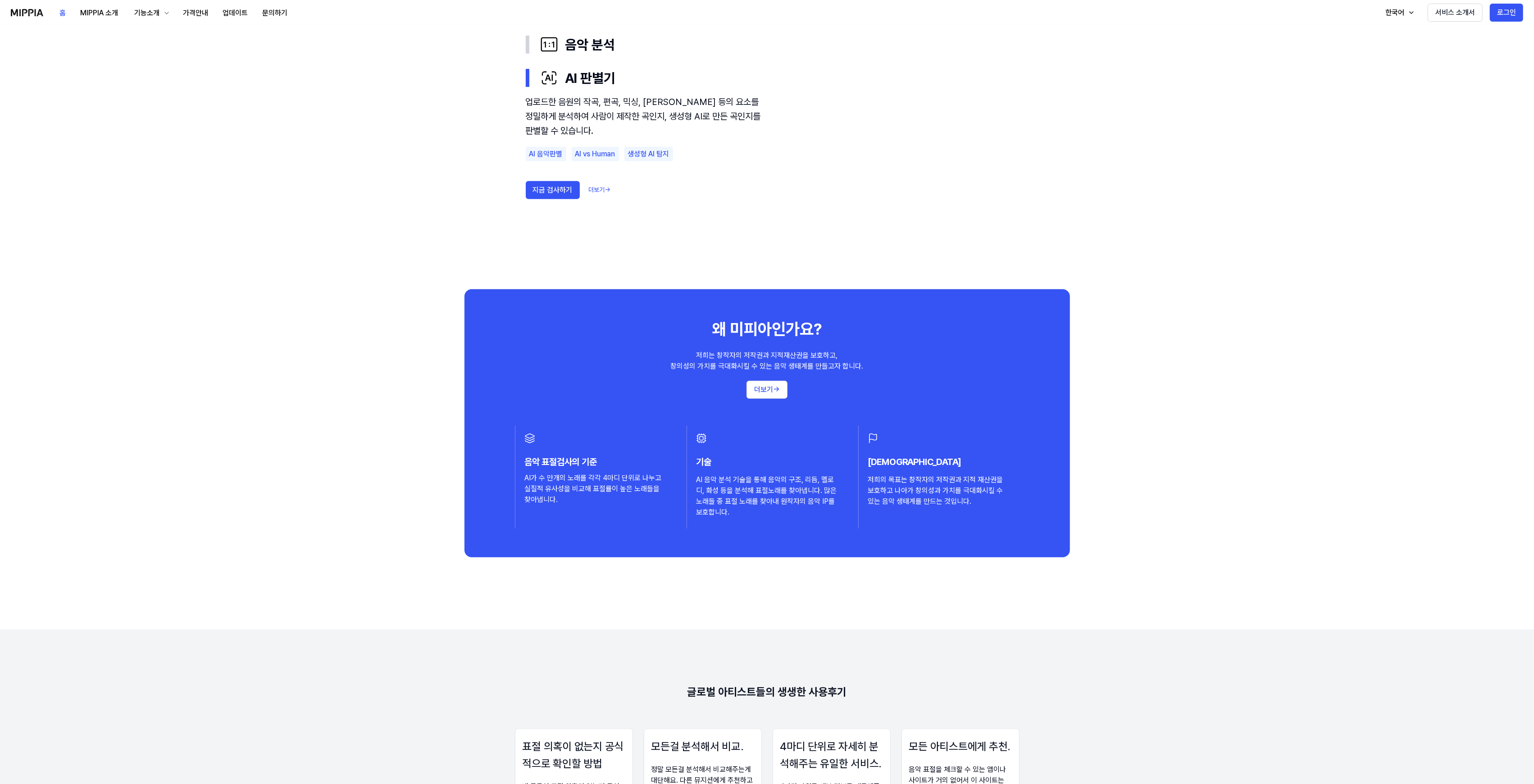
click at [646, 453] on div "음악 표절검사의 기준 AI가 수 만개의 노래를 각각 4마디 단위로 나누고 실질적 유사성을 비교해 표절률이 높은 노래들을 찾아냅니다." at bounding box center [595, 477] width 161 height 103
drag, startPoint x: 741, startPoint y: 481, endPoint x: 867, endPoint y: 485, distance: 126.1
click at [744, 482] on div "AI 음악 분석 기술을 통해 음악의 구조, 리듬, 멜로디, 화성 등을 분석해 표절노래를 찾아냅니다. 많은 노래들 중 표절 노래를 찾아내 원작자…" at bounding box center [767, 496] width 142 height 43
drag, startPoint x: 920, startPoint y: 492, endPoint x: 932, endPoint y: 492, distance: 12.0
click at [923, 492] on div "저희의 목표는 창작자의 저작권과 지적 재산권을 보호하고 나아가 창의성과 가치를 극대화시킬 수 있는 음악 생태계를 만드는 것입니다." at bounding box center [938, 491] width 142 height 33
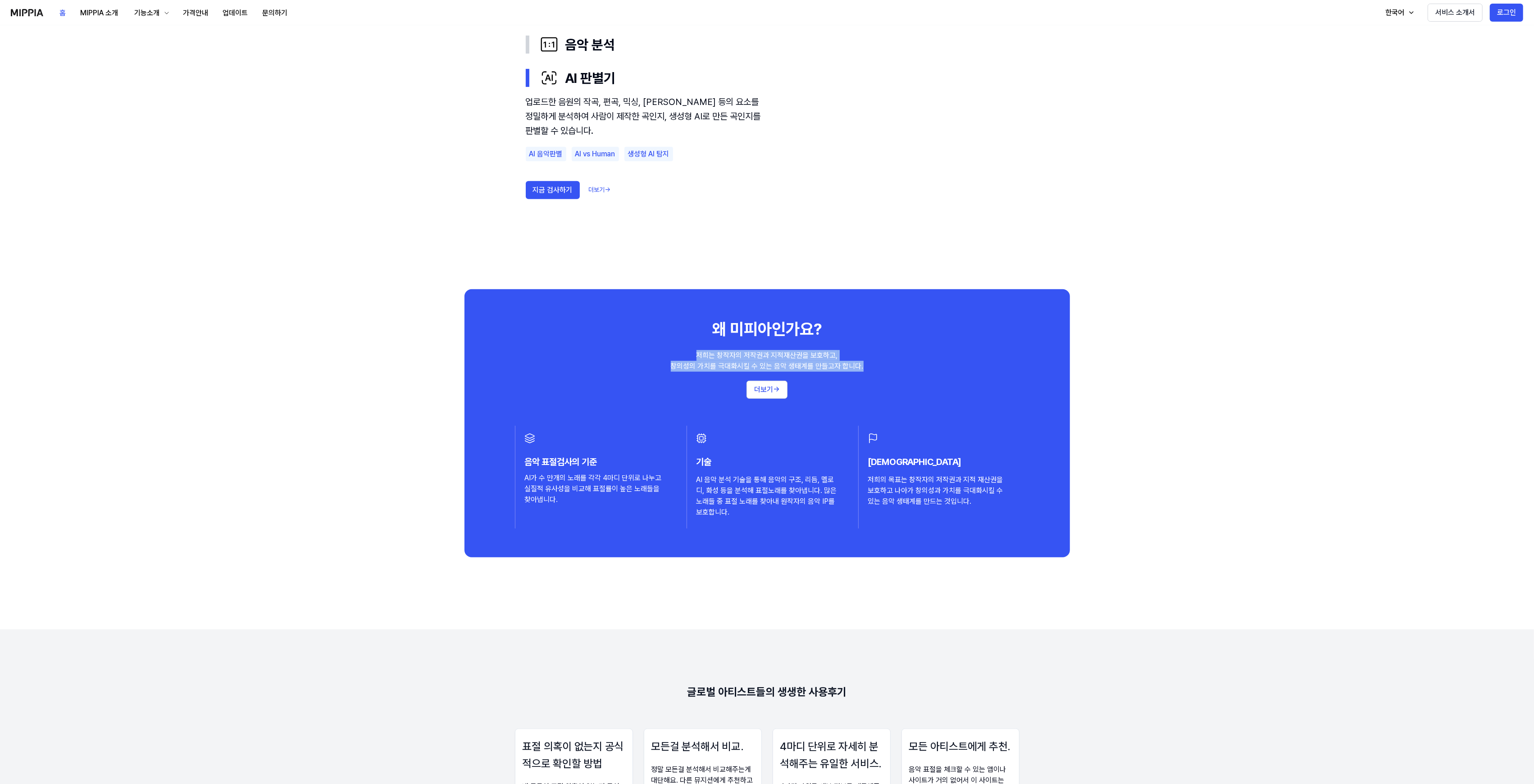
drag, startPoint x: 582, startPoint y: 330, endPoint x: 855, endPoint y: 368, distance: 275.6
click at [871, 368] on div "왜 미피아인가요? 저희는 창작자의 저작권과 지적재산권을 보호하고, 창의성의 가치를 극대화시킬 수 있는 음악 생태계를 만들고자 합니다. 더보기 →" at bounding box center [767, 359] width 569 height 80
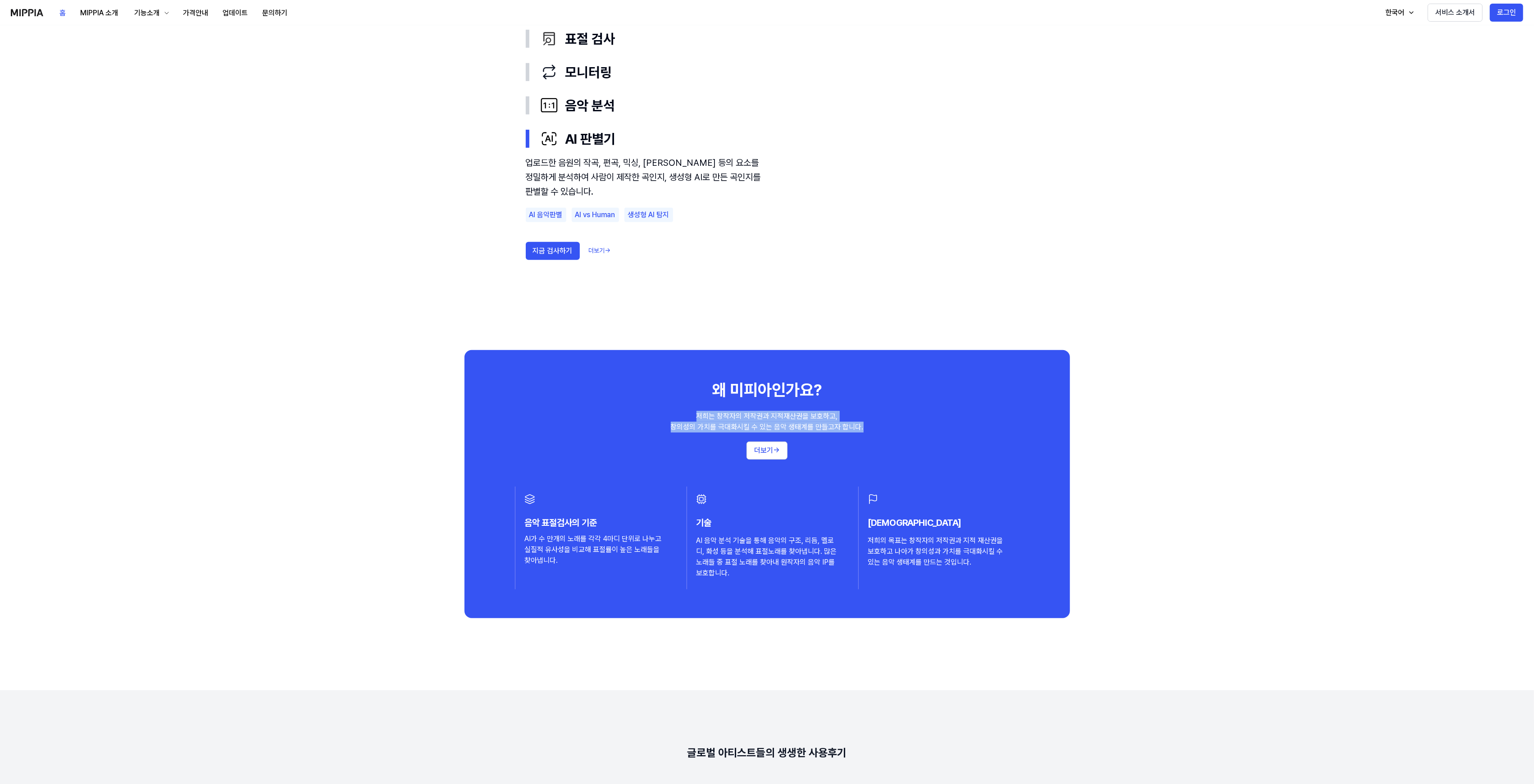
scroll to position [541, 0]
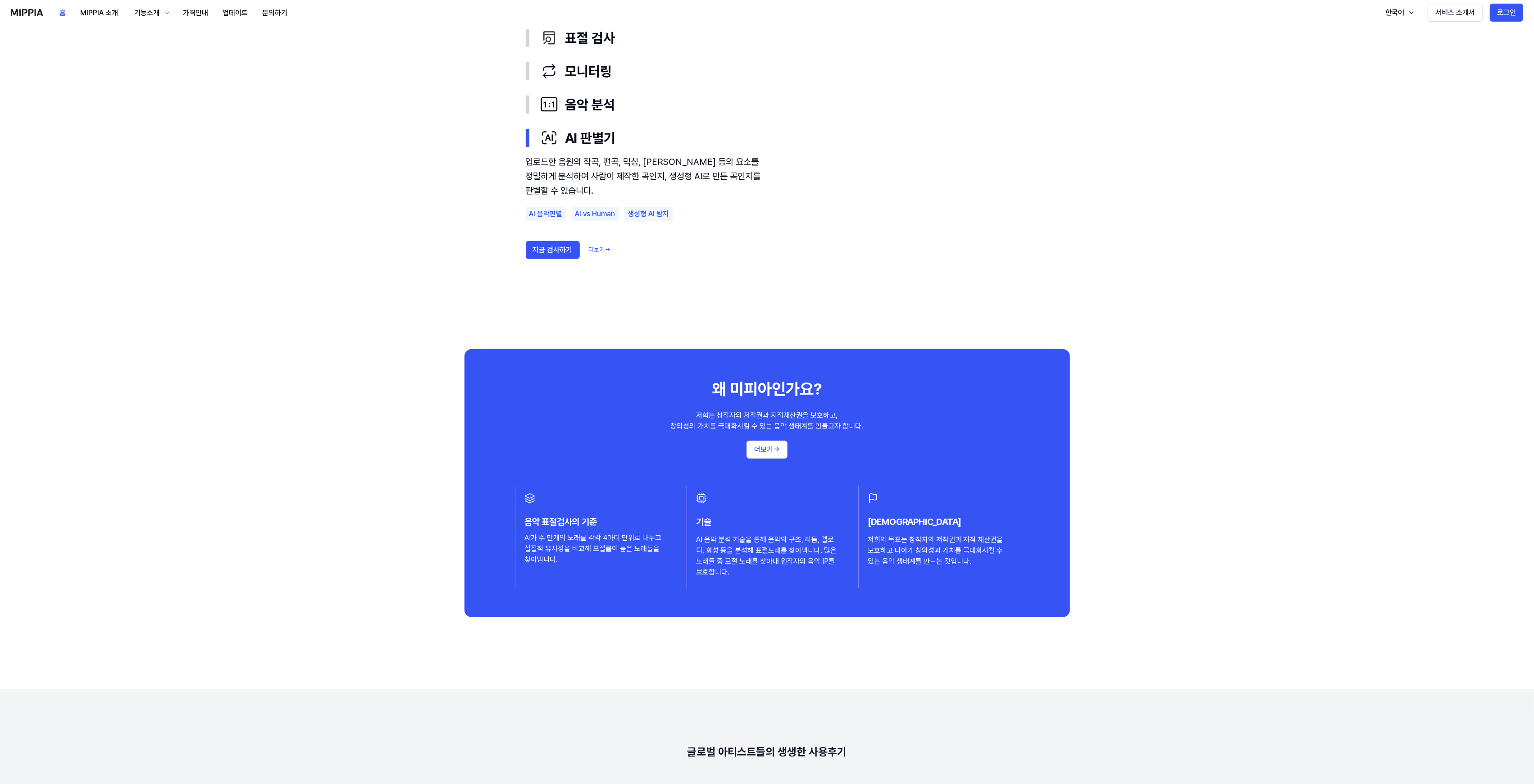
click at [606, 534] on div "AI가 수 만개의 노래를 각각 4마디 단위로 나누고 실질적 유사성을 비교해 표절률이 높은 노래들을 찾아냅니다." at bounding box center [595, 549] width 142 height 33
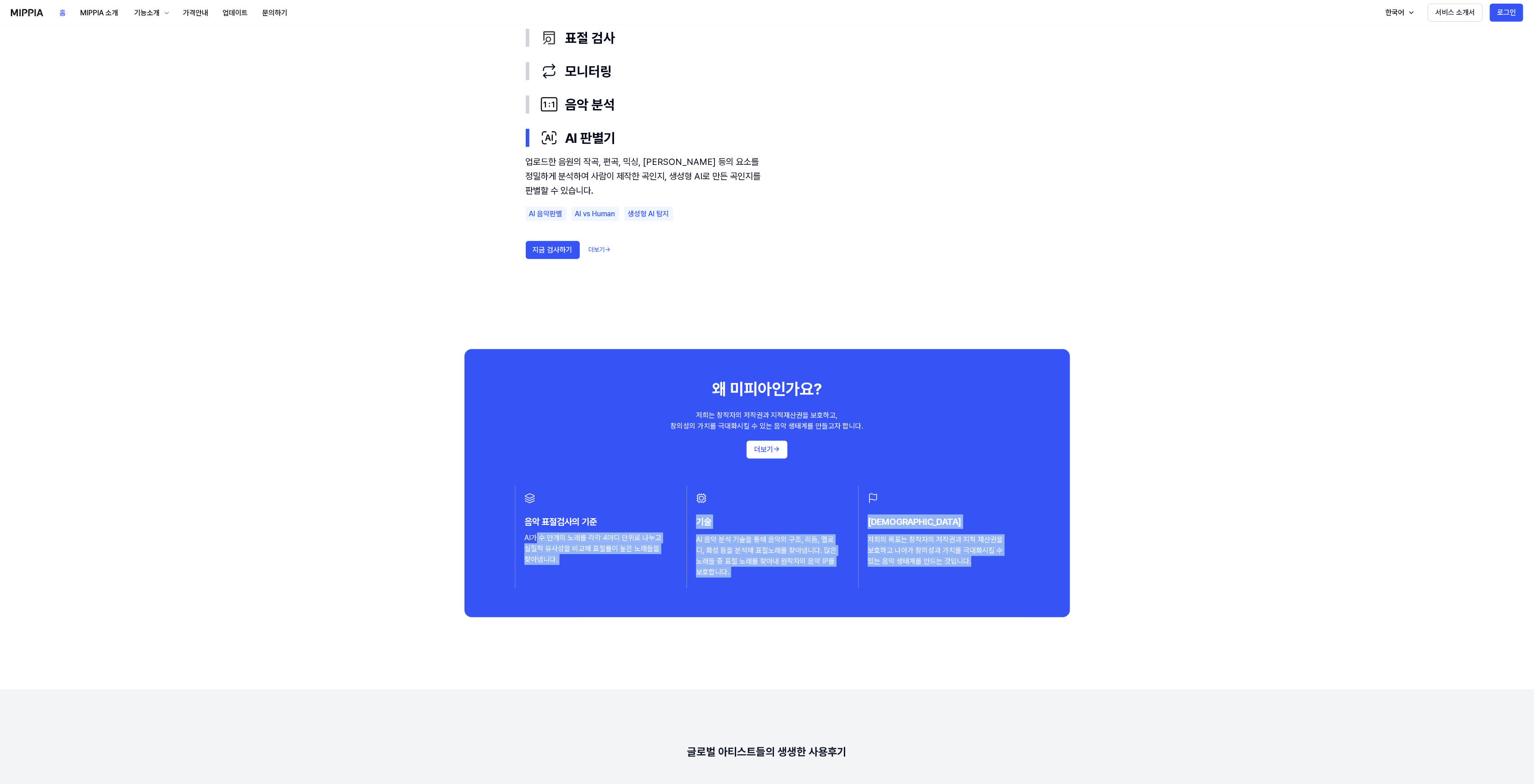
drag, startPoint x: 534, startPoint y: 536, endPoint x: 995, endPoint y: 571, distance: 462.3
click at [995, 571] on div "음악 표절검사의 기준 AI가 수 만개의 노래를 각각 4마디 단위로 나누고 실질적 유사성을 비교해 표절률이 높은 노래들을 찾아냅니다. 기술 AI…" at bounding box center [767, 537] width 504 height 103
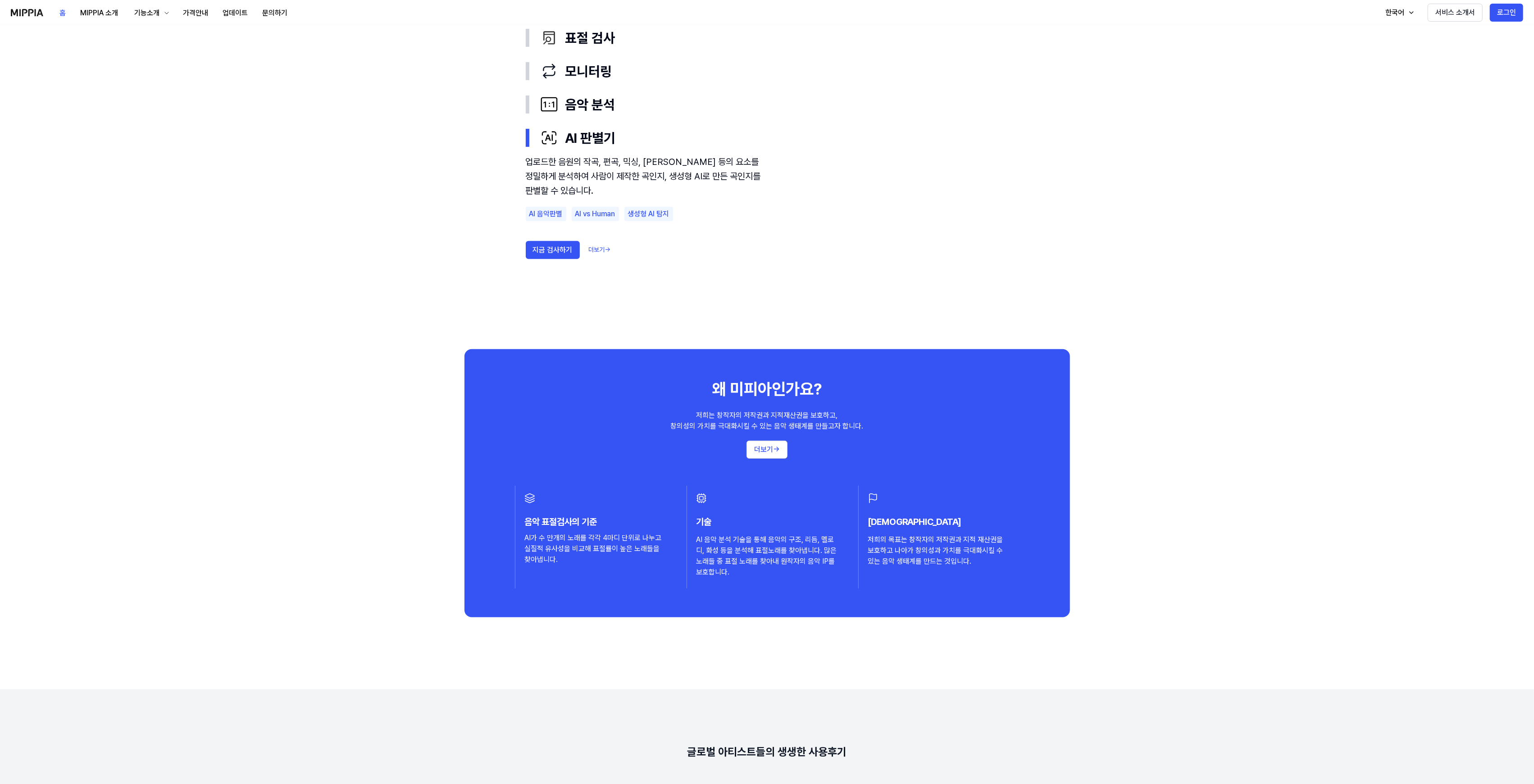
drag, startPoint x: 568, startPoint y: 516, endPoint x: 583, endPoint y: 519, distance: 15.3
click at [571, 517] on h3 "음악 표절검사의 기준" at bounding box center [595, 521] width 142 height 14
drag, startPoint x: 768, startPoint y: 547, endPoint x: 896, endPoint y: 557, distance: 128.4
click at [770, 547] on div "AI 음악 분석 기술을 통해 음악의 구조, 리듬, 멜로디, 화성 등을 분석해 표절노래를 찾아냅니다. 많은 노래들 중 표절 노래를 찾아내 원작자…" at bounding box center [767, 556] width 142 height 43
drag, startPoint x: 936, startPoint y: 557, endPoint x: 989, endPoint y: 557, distance: 53.0
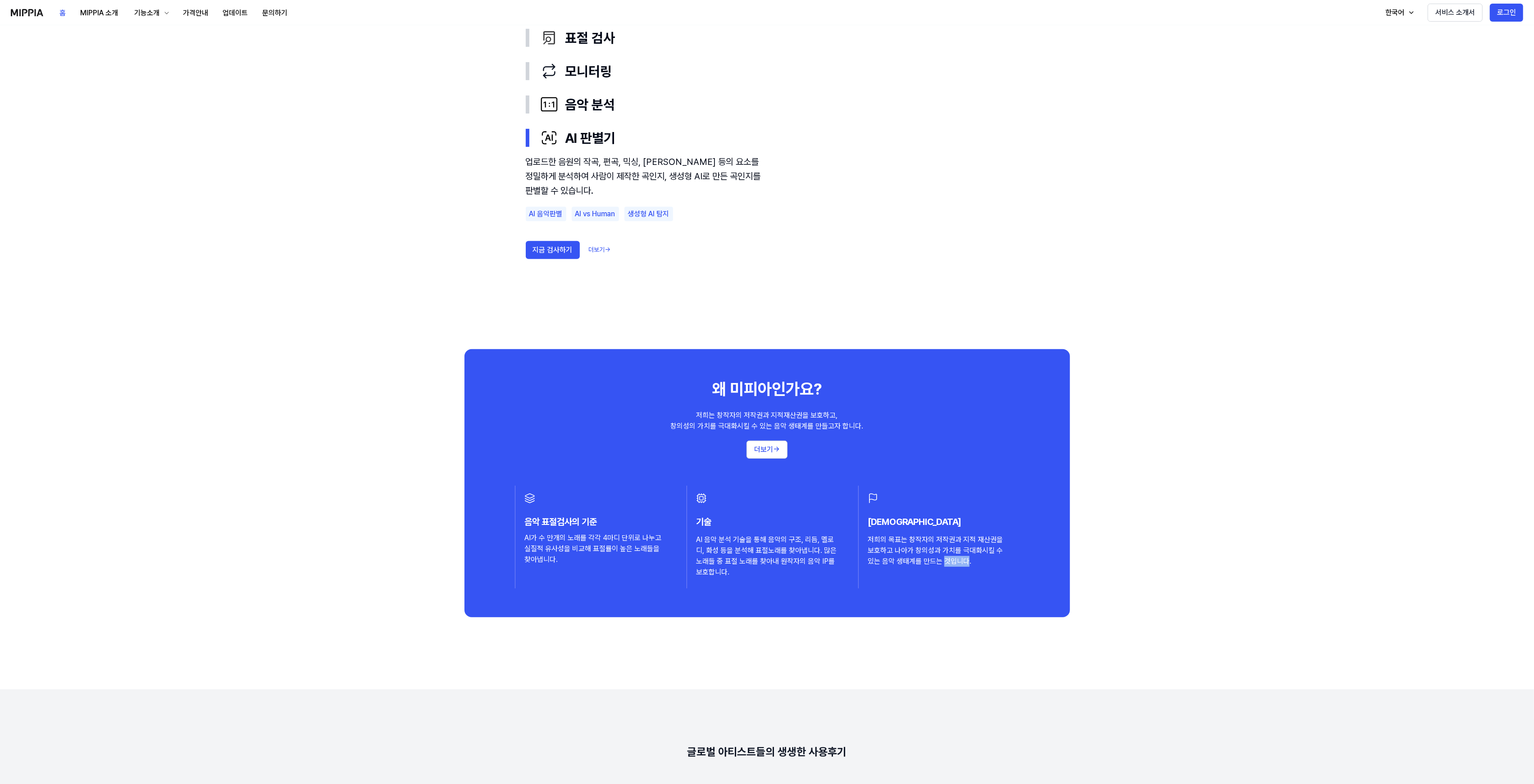
click at [960, 557] on div "저희의 목표는 창작자의 저작권과 지적 재산권을 보호하고 나아가 창의성과 가치를 극대화시킬 수 있는 음악 생태계를 만드는 것입니다." at bounding box center [938, 550] width 142 height 33
click at [989, 557] on div "저희의 목표는 창작자의 저작권과 지적 재산권을 보호하고 나아가 창의성과 가치를 극대화시킬 수 있는 음악 생태계를 만드는 것입니다." at bounding box center [938, 550] width 142 height 33
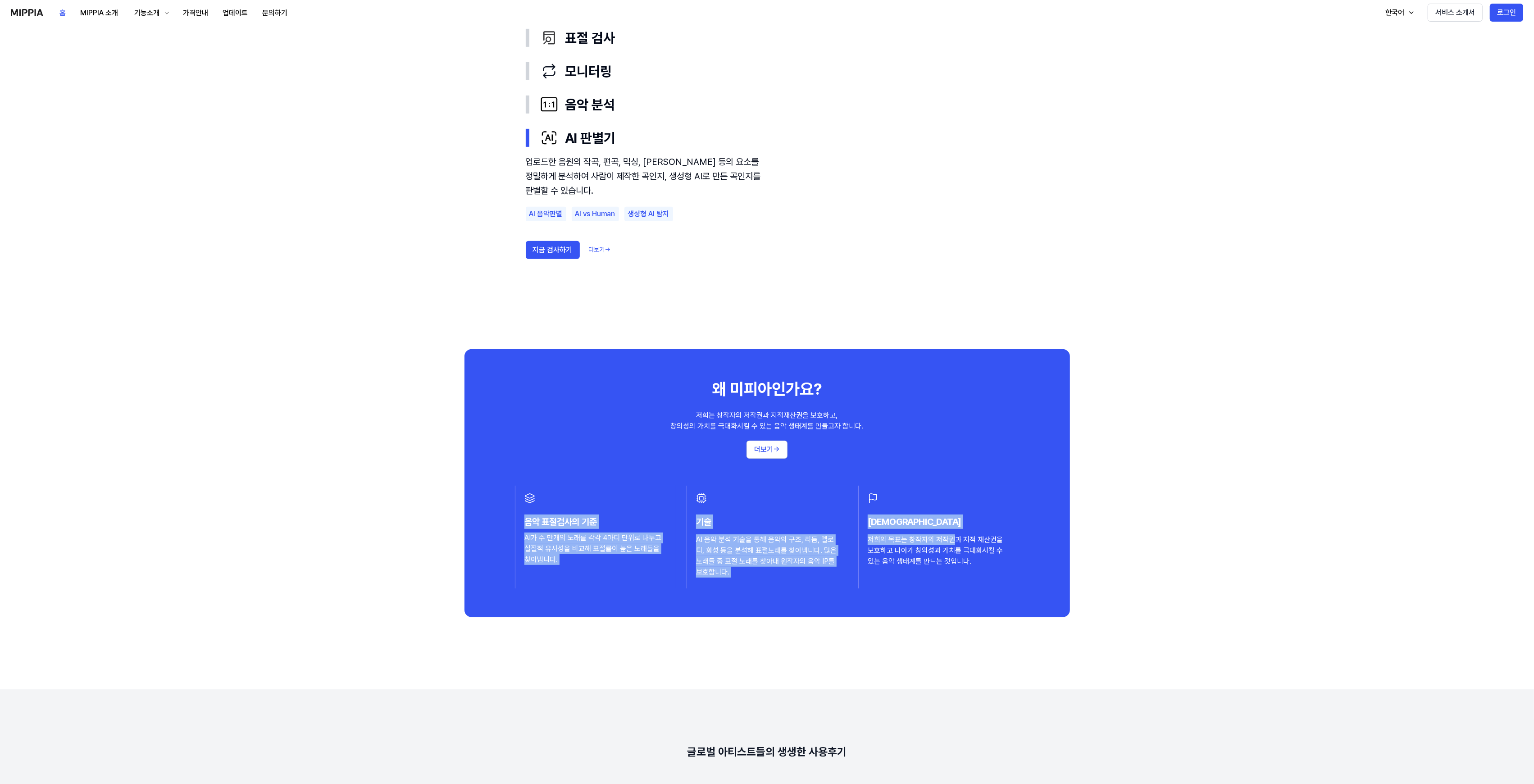
drag, startPoint x: 954, startPoint y: 544, endPoint x: 671, endPoint y: 486, distance: 288.9
click at [671, 486] on div "음악 표절검사의 기준 AI가 수 만개의 노래를 각각 4마디 단위로 나누고 실질적 유사성을 비교해 표절률이 높은 노래들을 찾아냅니다. 기술 AI…" at bounding box center [767, 537] width 504 height 103
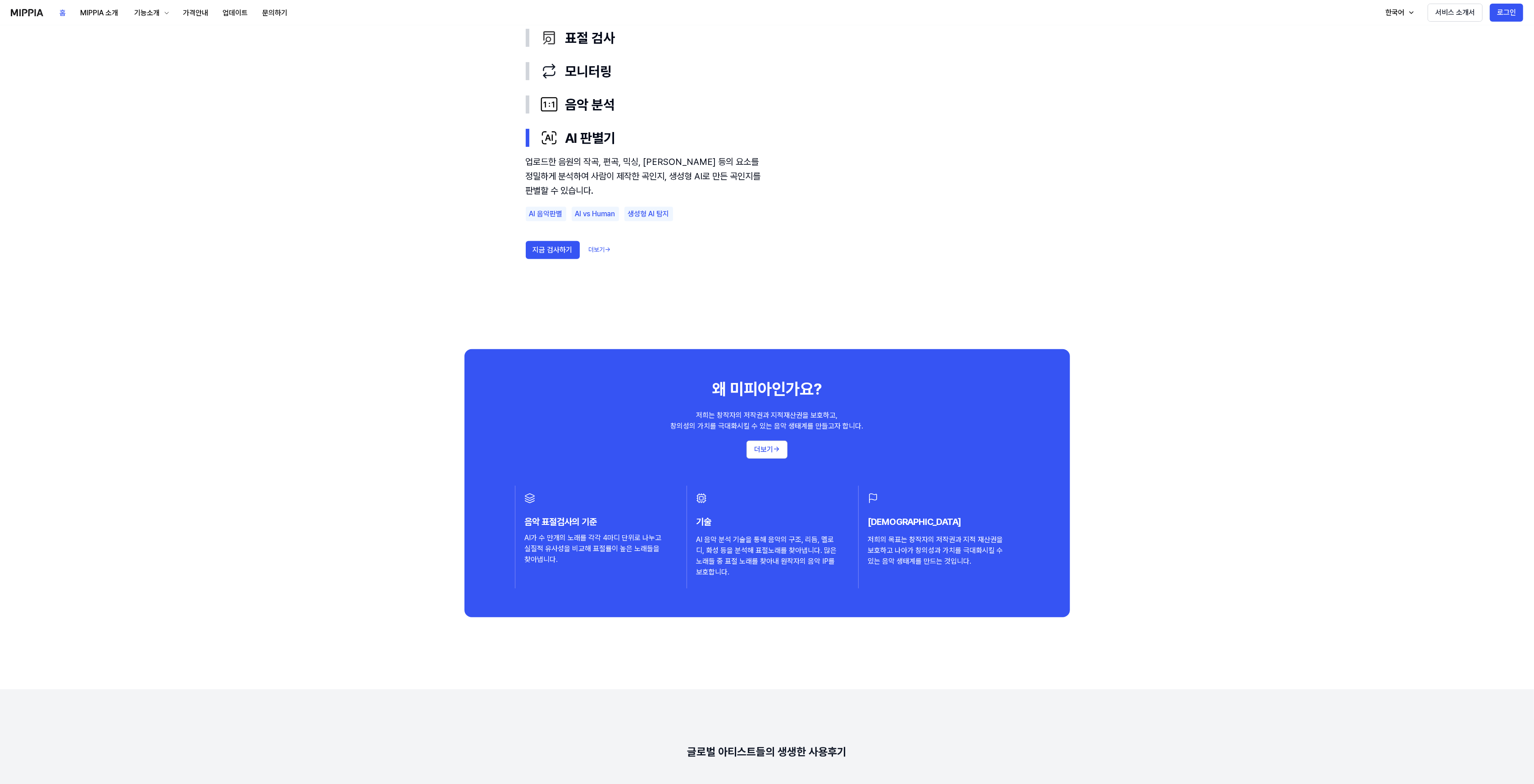
click at [974, 551] on div "저희의 목표는 창작자의 저작권과 지적 재산권을 보호하고 나아가 창의성과 가치를 극대화시킬 수 있는 음악 생태계를 만드는 것입니다." at bounding box center [938, 550] width 142 height 33
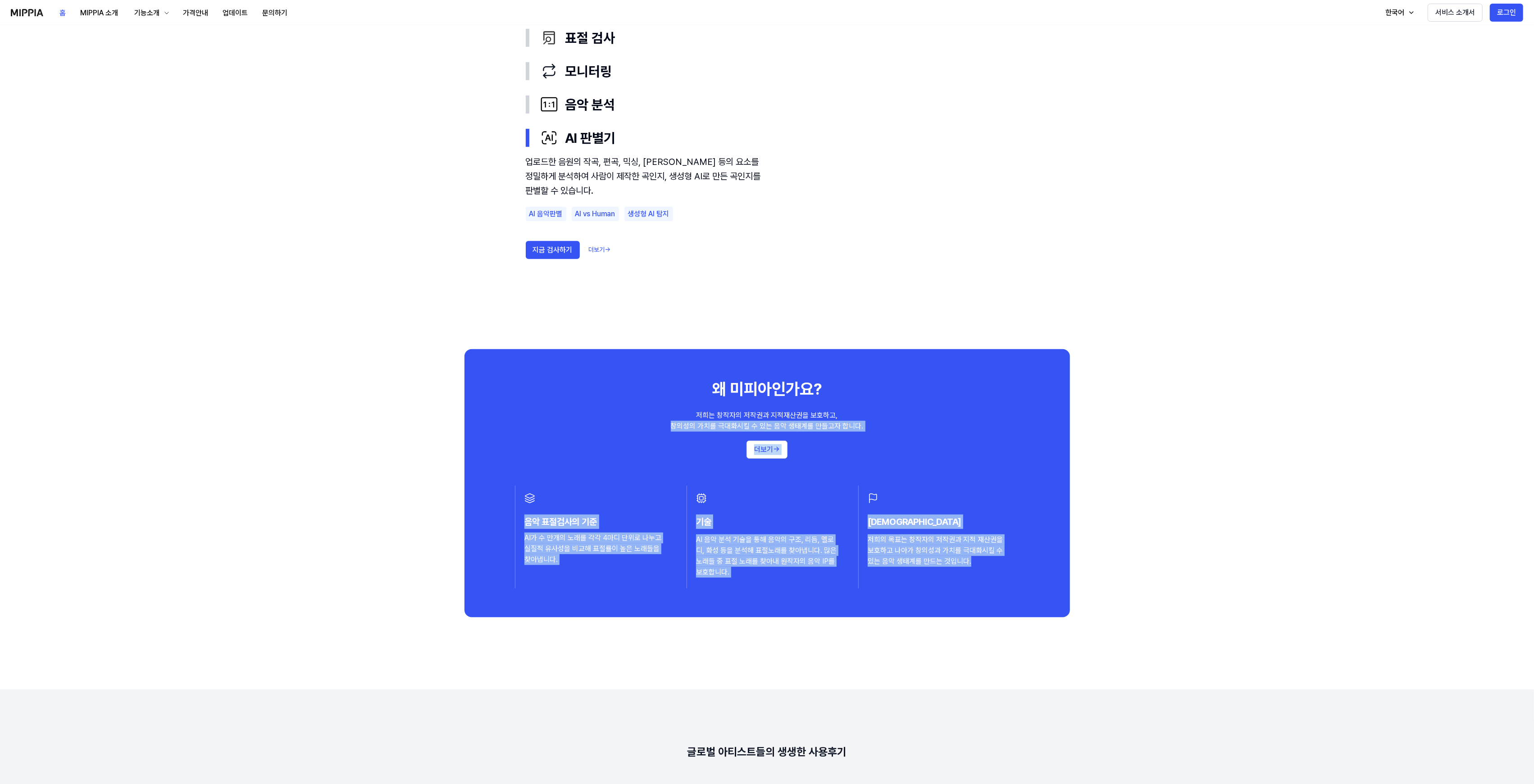
drag, startPoint x: 972, startPoint y: 566, endPoint x: 594, endPoint y: 424, distance: 403.8
click at [594, 424] on div "왜 미피아인가요? 저희는 창작자의 저작권과 지적재산권을 보호하고, 창의성의 가치를 극대화시킬 수 있는 음악 생태계를 만들고자 합니다. 더보기 …" at bounding box center [767, 483] width 606 height 268
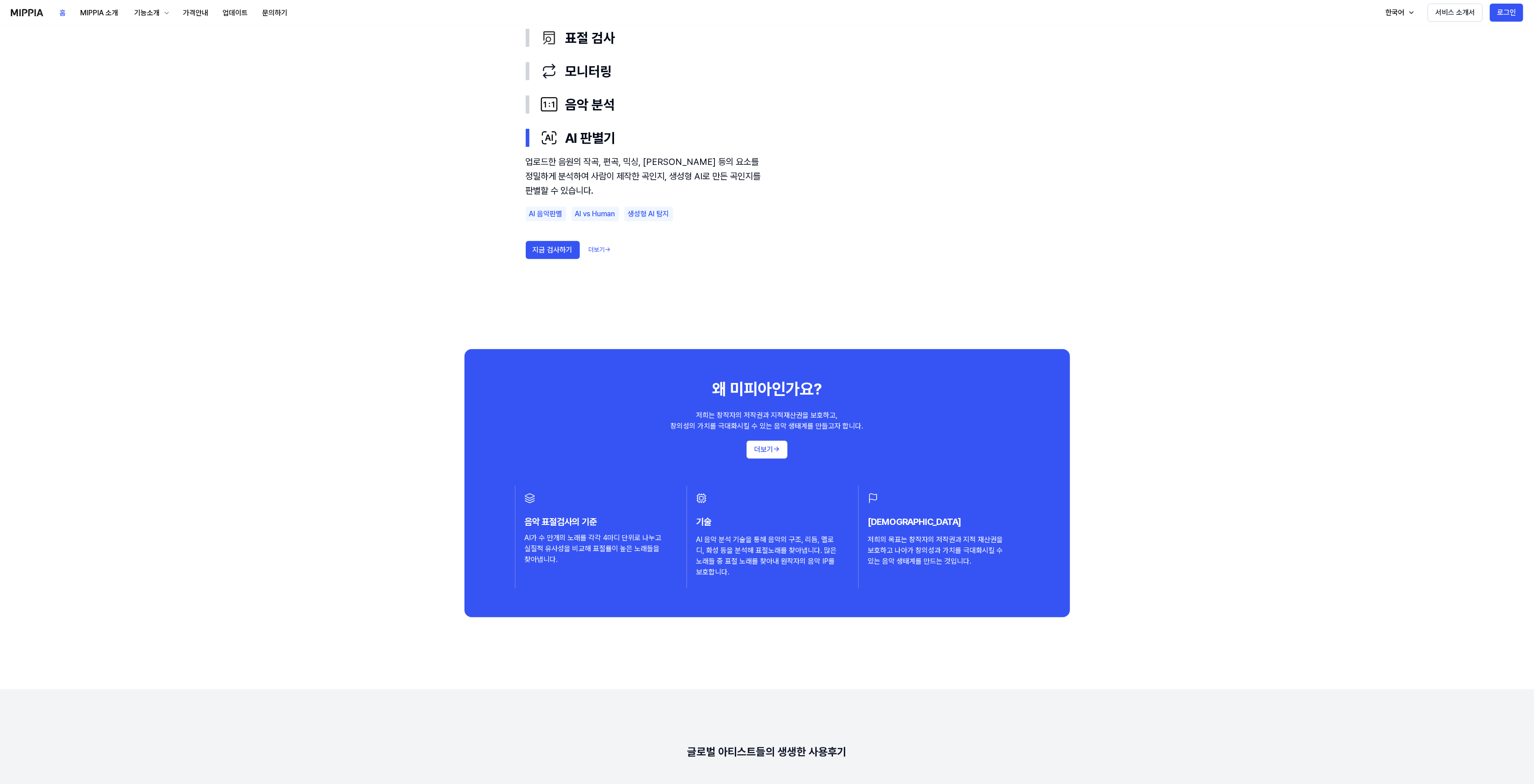
click at [705, 384] on div "왜 미피아인가요? 저희는 창작자의 저작권과 지적재산권을 보호하고, 창의성의 가치를 극대화시킬 수 있는 음악 생태계를 만들고자 합니다. 더보기 →" at bounding box center [767, 418] width 569 height 80
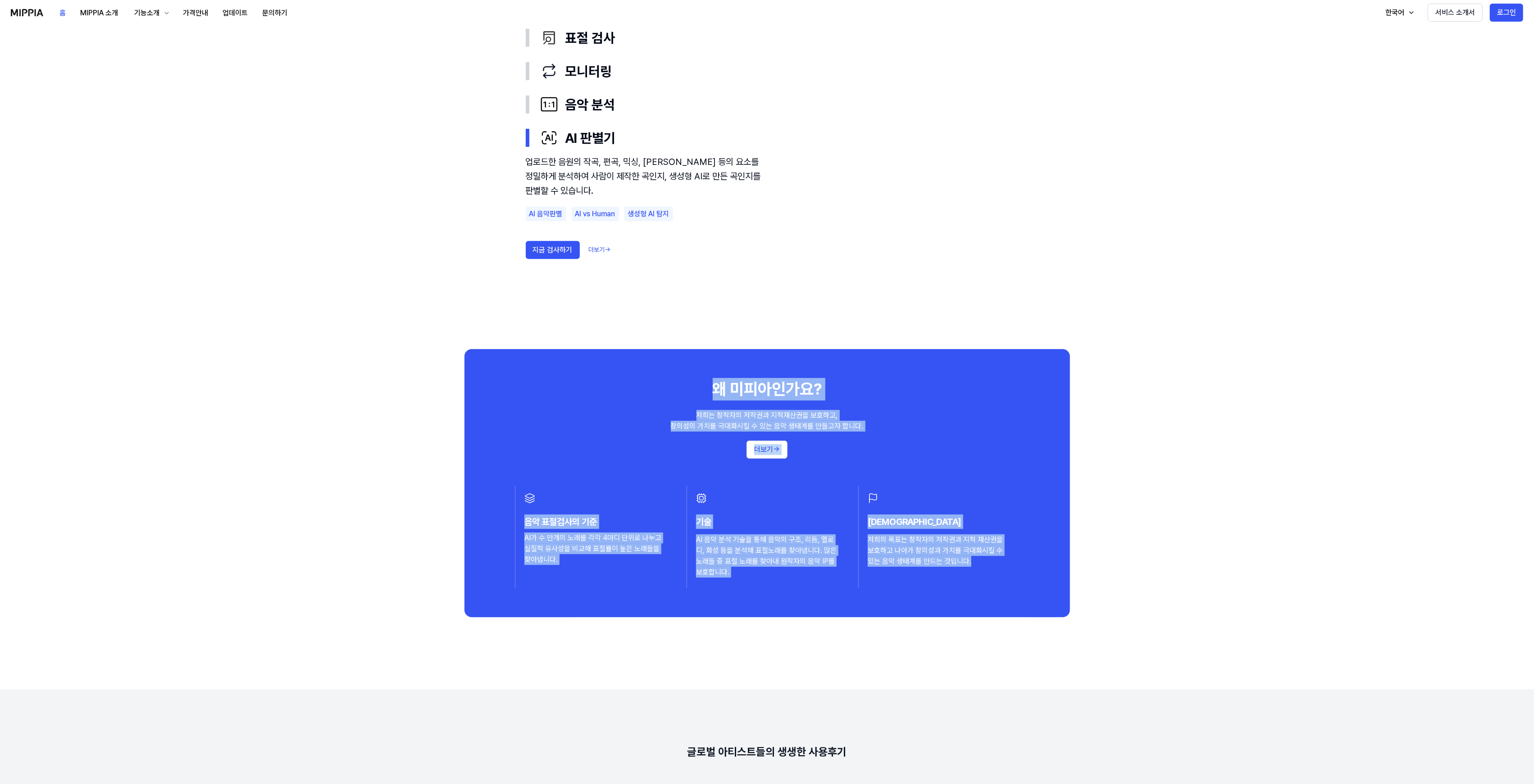
drag, startPoint x: 691, startPoint y: 365, endPoint x: 986, endPoint y: 588, distance: 369.8
click at [986, 588] on div "왜 미피아인가요? 저희는 창작자의 저작권과 지적재산권을 보호하고, 창의성의 가치를 극대화시킬 수 있는 음악 생태계를 만들고자 합니다. 더보기 …" at bounding box center [767, 483] width 606 height 268
click at [783, 451] on button "더보기 →" at bounding box center [766, 449] width 41 height 18
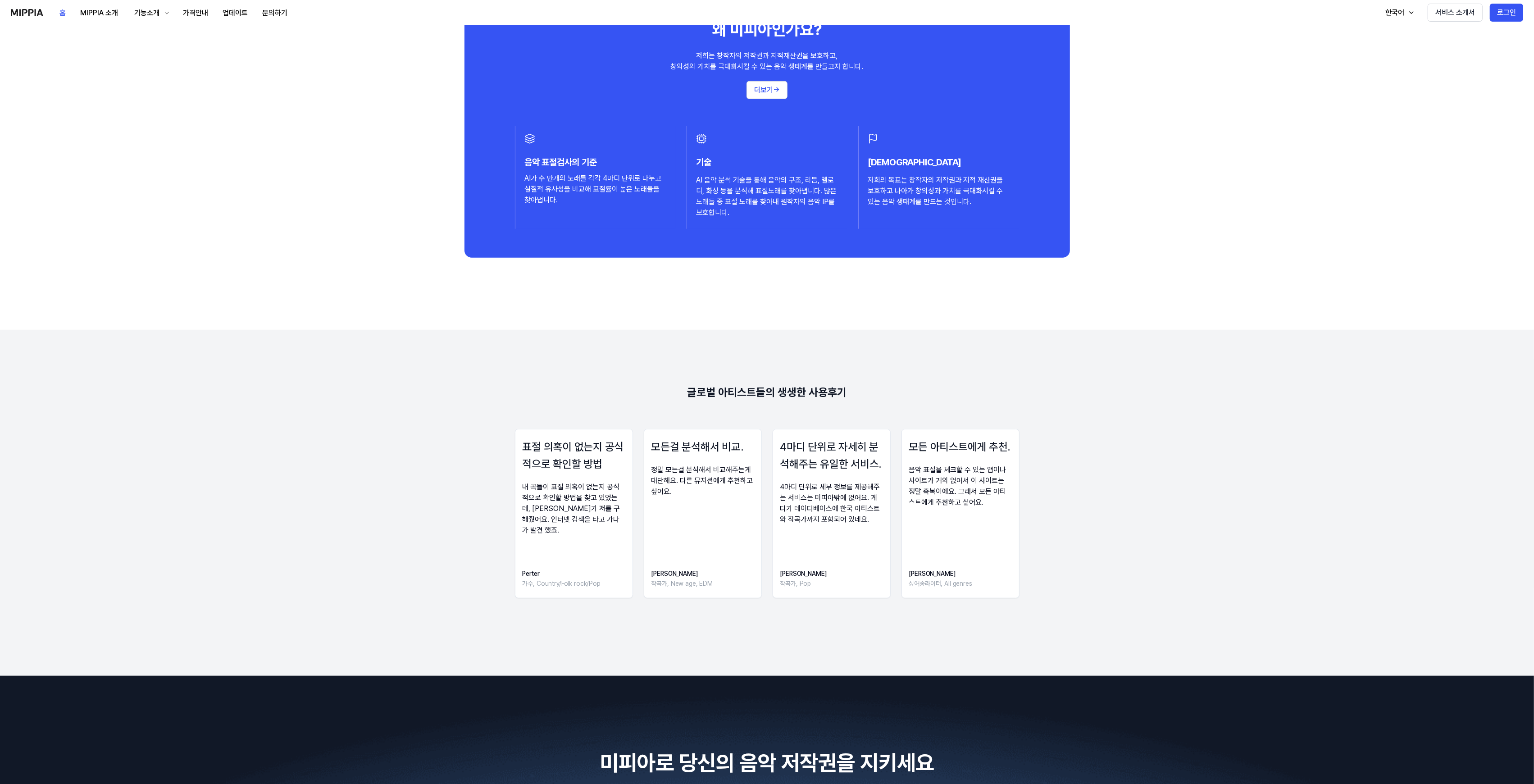
scroll to position [901, 0]
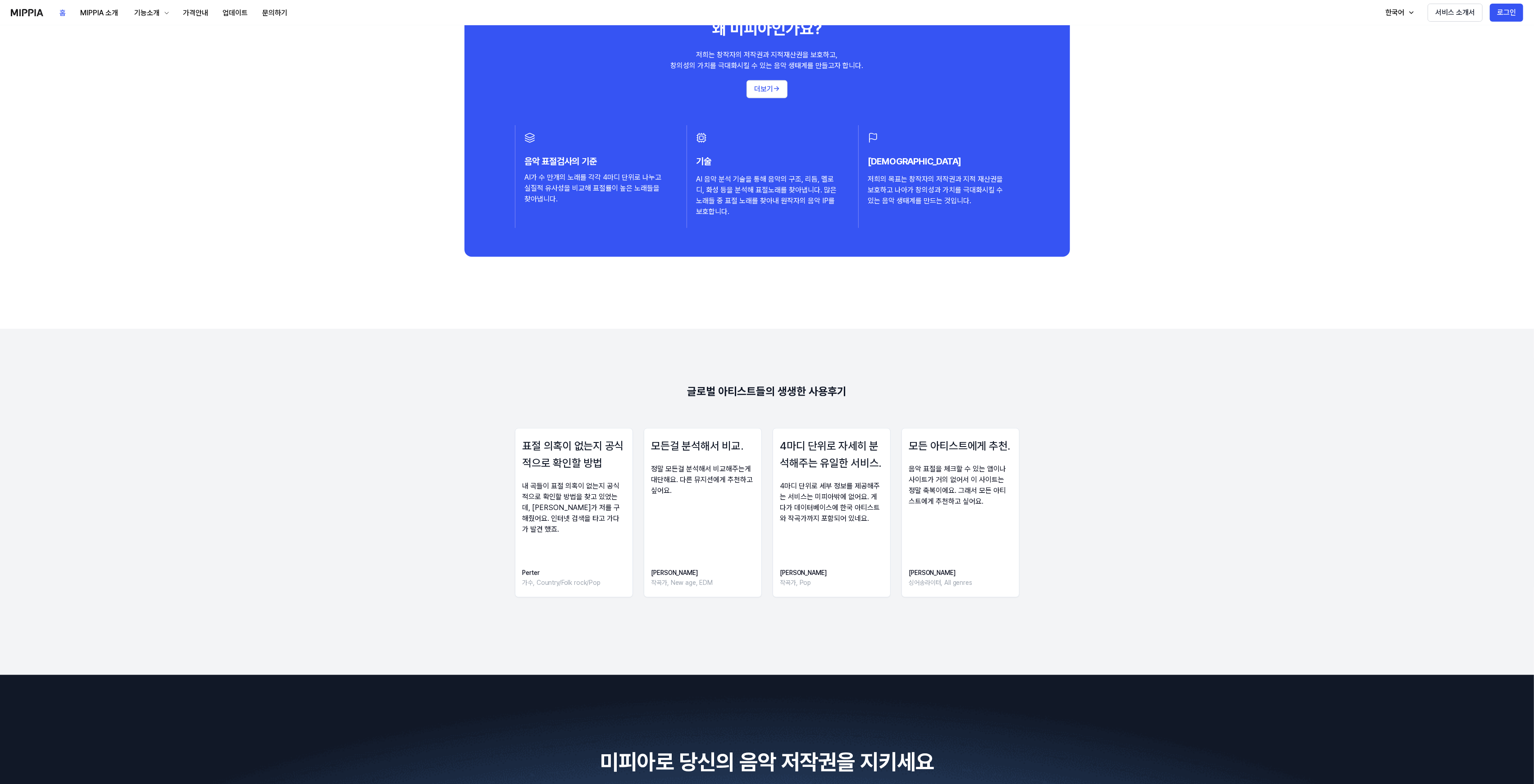
click at [571, 443] on h3 "표절 의혹이 없는지 공식적으로 확인할 방법" at bounding box center [574, 454] width 103 height 35
click at [681, 495] on div "정말 모든걸 분석해서 비교해주는게 대단해요. 다른 뮤지션에게 추천하고 싶어요." at bounding box center [703, 480] width 103 height 33
drag, startPoint x: 882, startPoint y: 511, endPoint x: 920, endPoint y: 517, distance: 38.5
click at [884, 513] on div "4마디 단위로 자세히 분석해주는 유일한 서비스. 4마디 단위로 세부 정보를 제공해주는 서비스는 미피아밖에 없어요. 게다가 데이터베이스에 한국 …" at bounding box center [832, 513] width 118 height 170
click at [1003, 529] on div "모든 아티스트에게 추천. 음악 표절을 체크할 수 있는 앱이나 사이트가 거의 없어서 이 사이트는 정말 축복이에요. 그래서 모든 아티스트에게 추천…" at bounding box center [960, 513] width 118 height 170
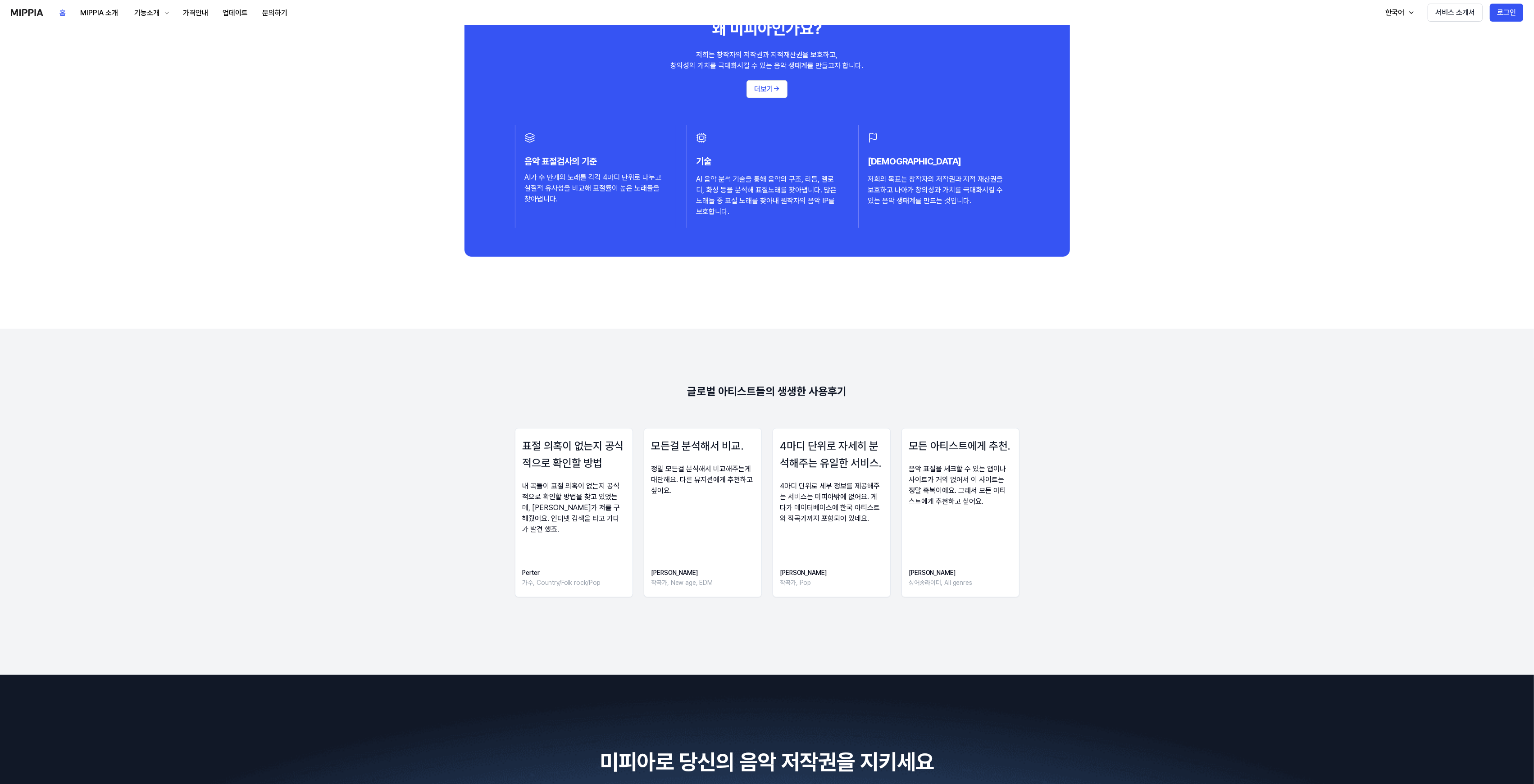
click at [1068, 148] on div "왜 미피아인가요? 저희는 창작자의 저작권과 지적재산권을 보호하고, 창의성의 가치를 극대화시킬 수 있는 음악 생태계를 만들고자 합니다. 더보기 …" at bounding box center [767, 123] width 606 height 268
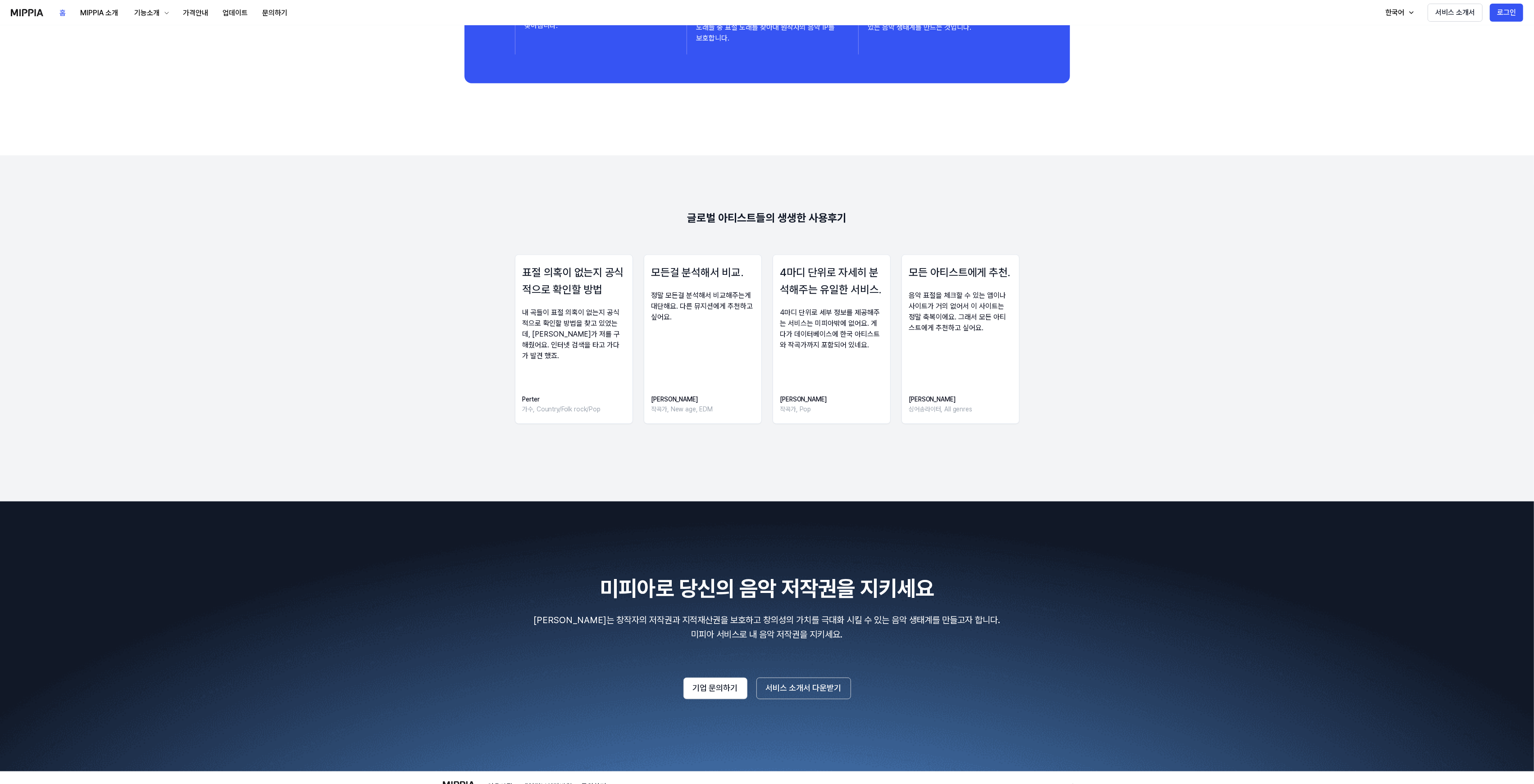
scroll to position [1148, 0]
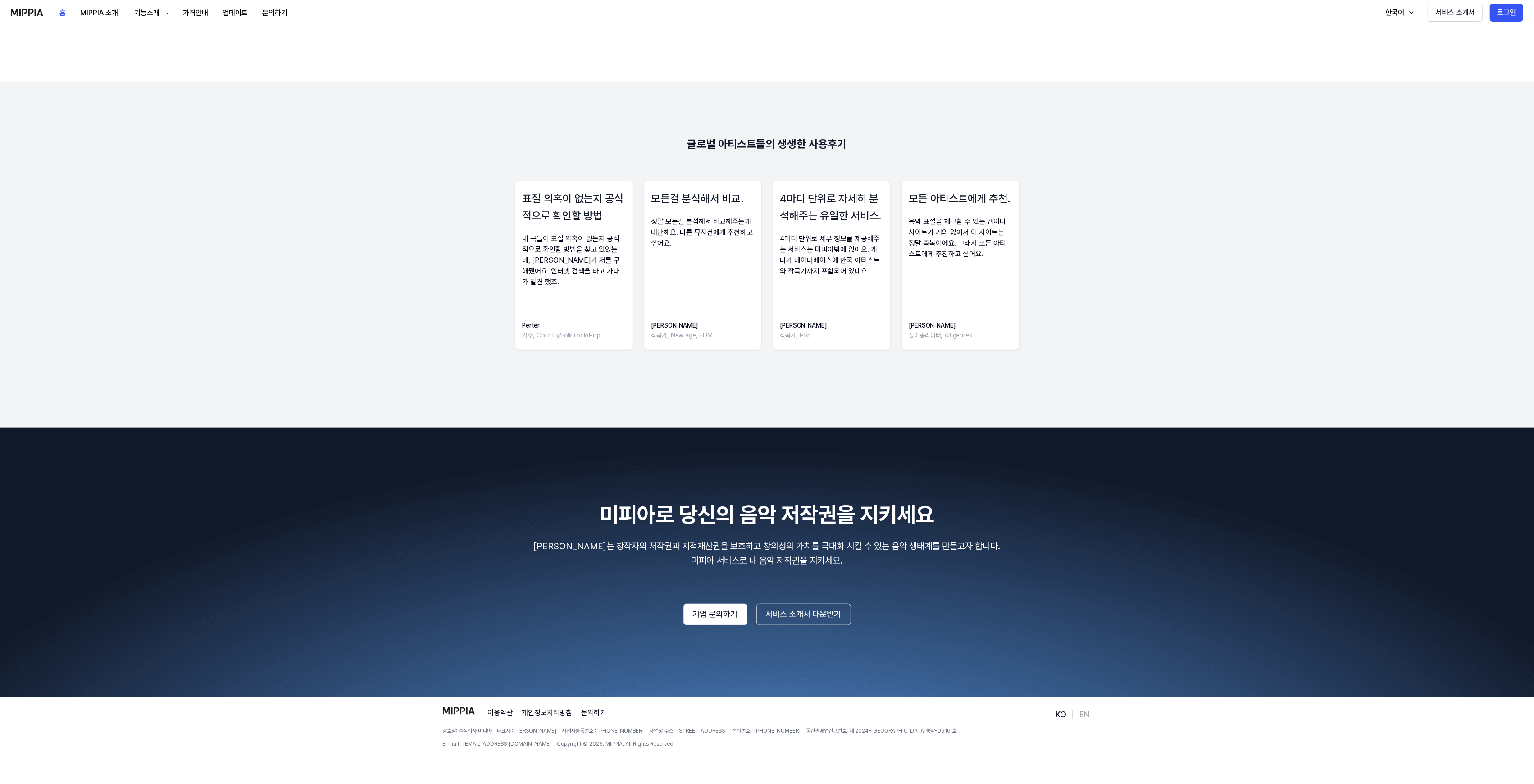
click at [534, 286] on div "표절 의혹이 없는지 공식적으로 확인할 방법 내 곡들이 표절 의혹이 없는지 공식적으로 확인할 방법을 찾고 있었는데, [PERSON_NAME]가 …" at bounding box center [574, 266] width 118 height 170
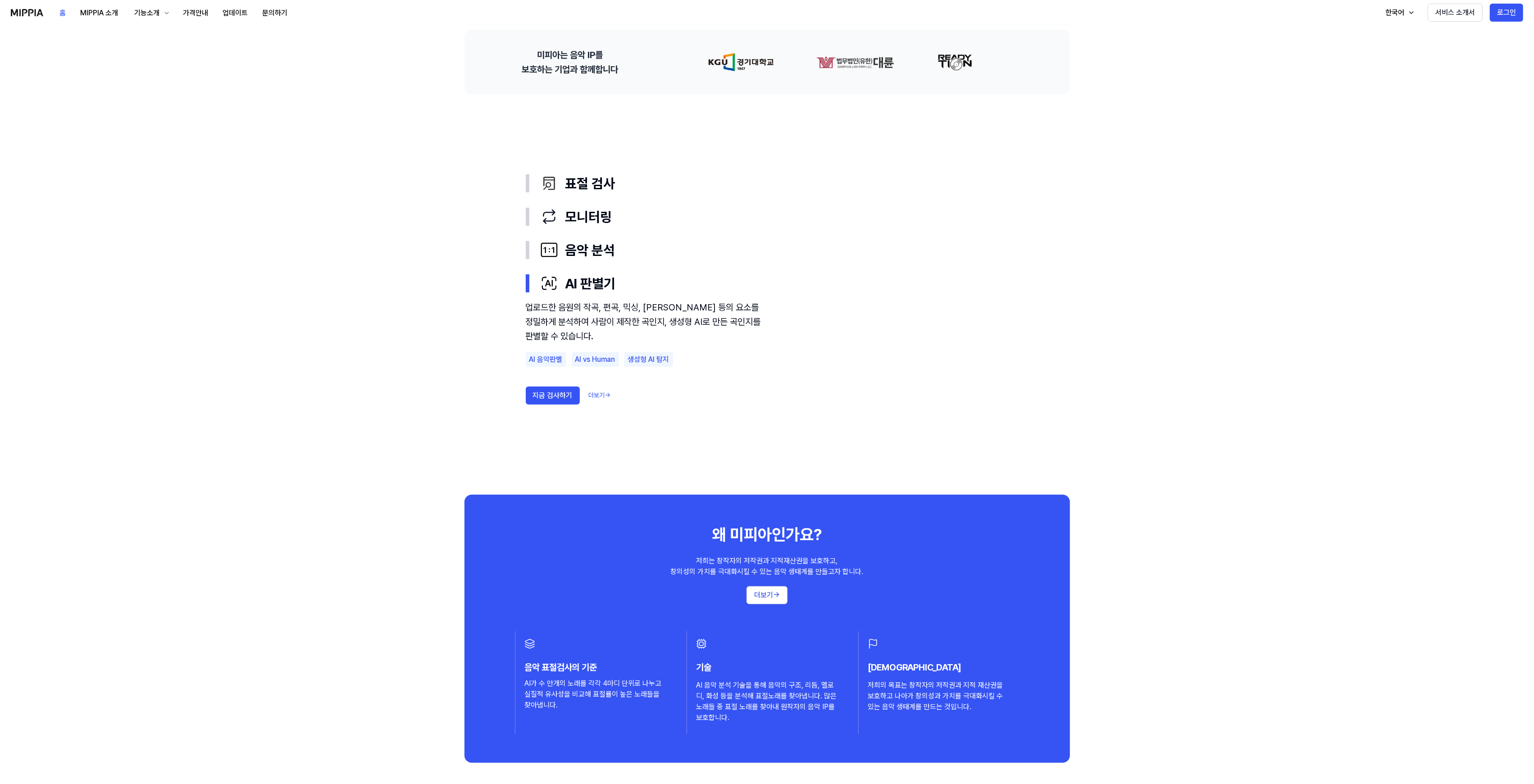
scroll to position [0, 0]
